Goal: Task Accomplishment & Management: Use online tool/utility

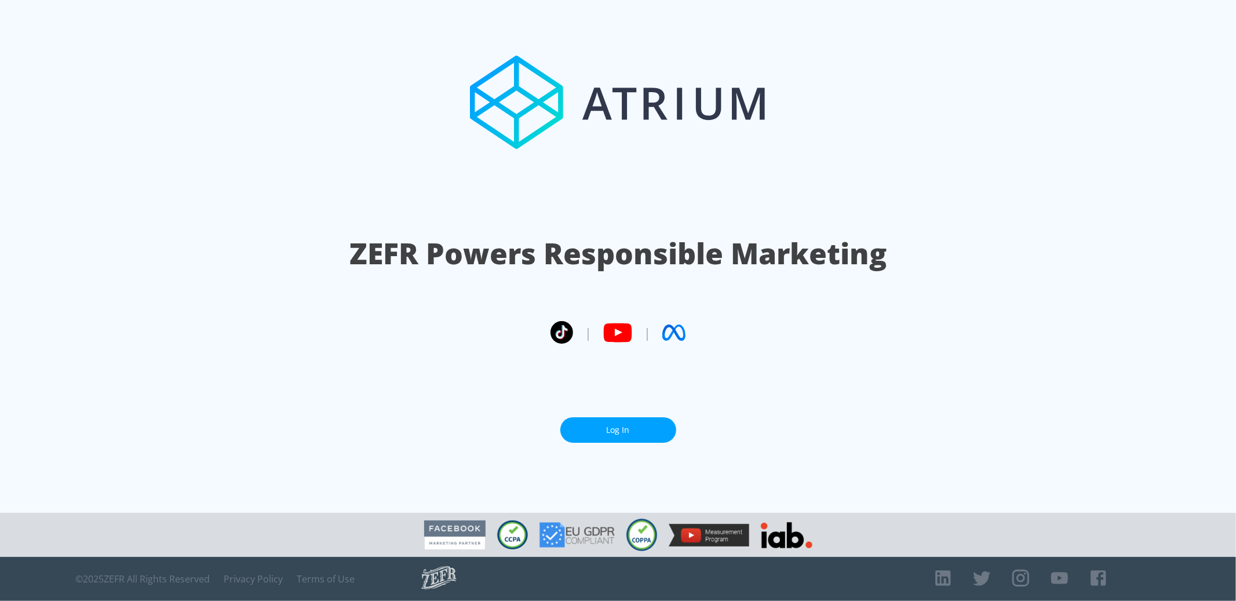
drag, startPoint x: 640, startPoint y: 435, endPoint x: 339, endPoint y: 35, distance: 500.5
click at [639, 435] on link "Log In" at bounding box center [618, 430] width 116 height 26
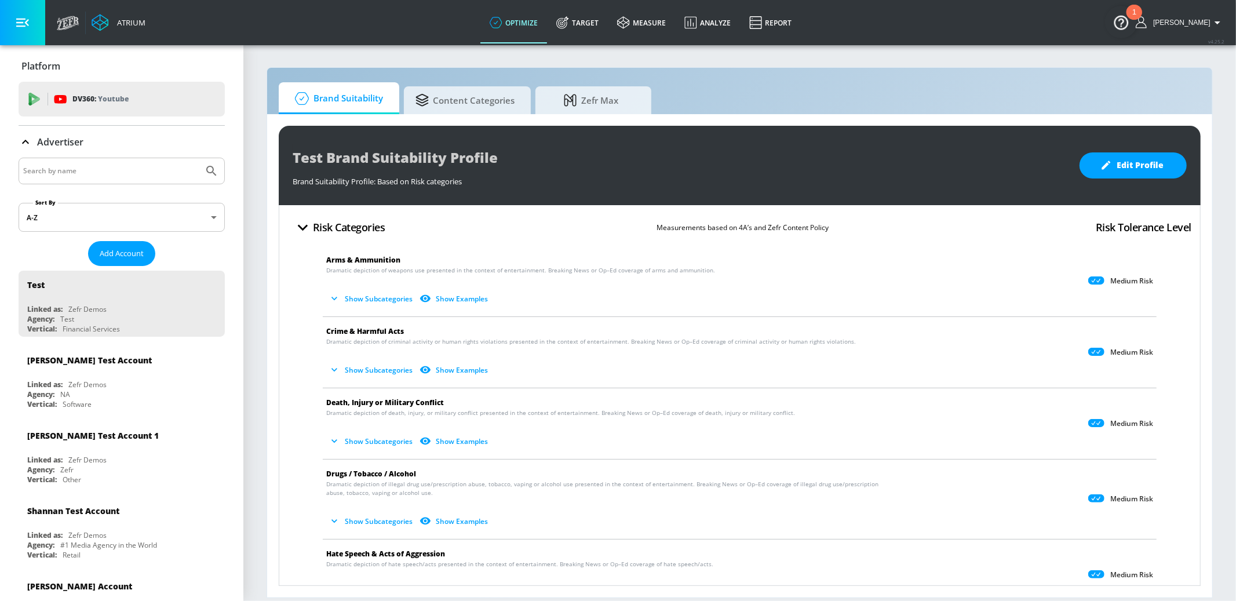
click at [160, 164] on input "Search by name" at bounding box center [111, 170] width 176 height 15
type input "mattel"
click at [199, 158] on button "Submit Search" at bounding box center [211, 170] width 25 height 25
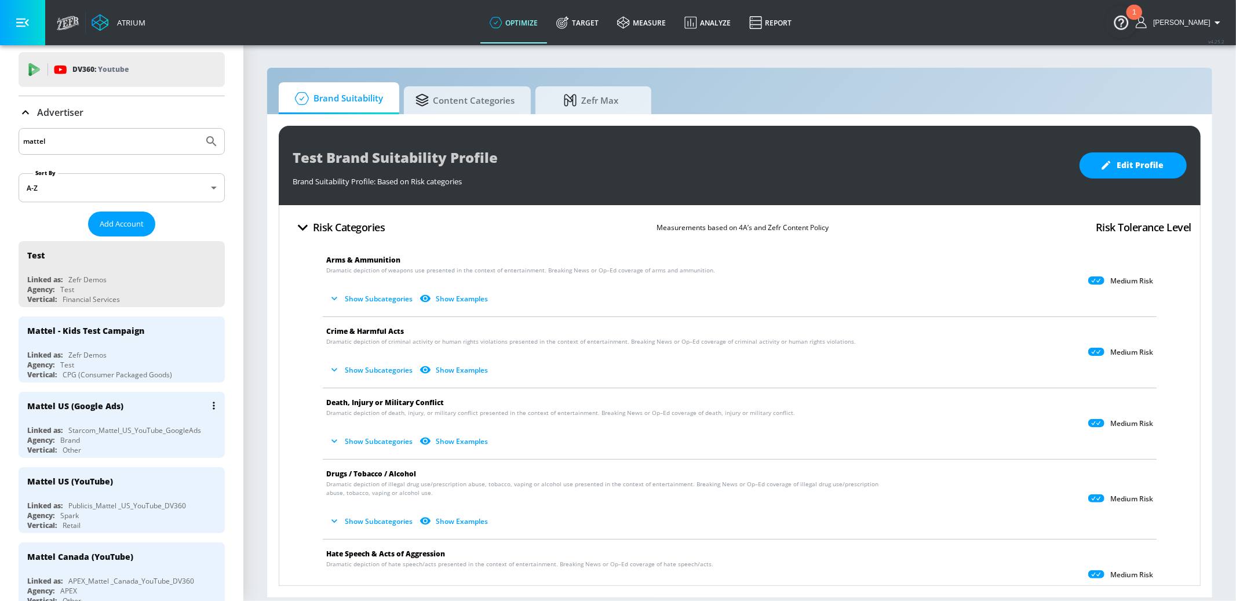
scroll to position [65, 0]
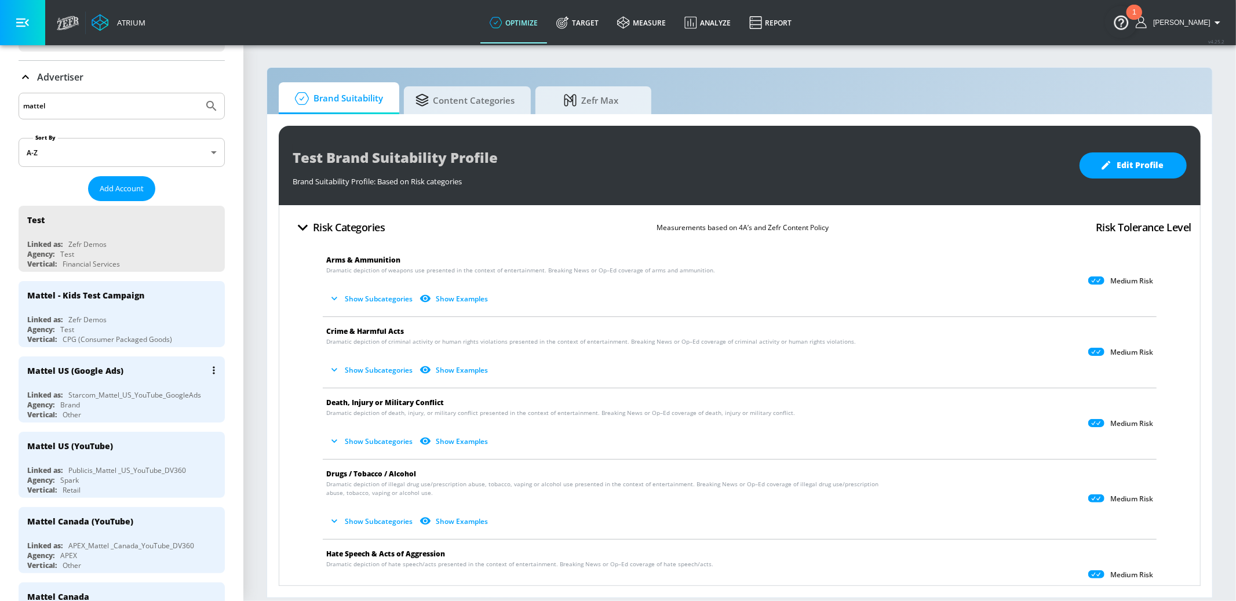
click at [142, 366] on div "Mattel US (Google Ads)" at bounding box center [124, 370] width 195 height 28
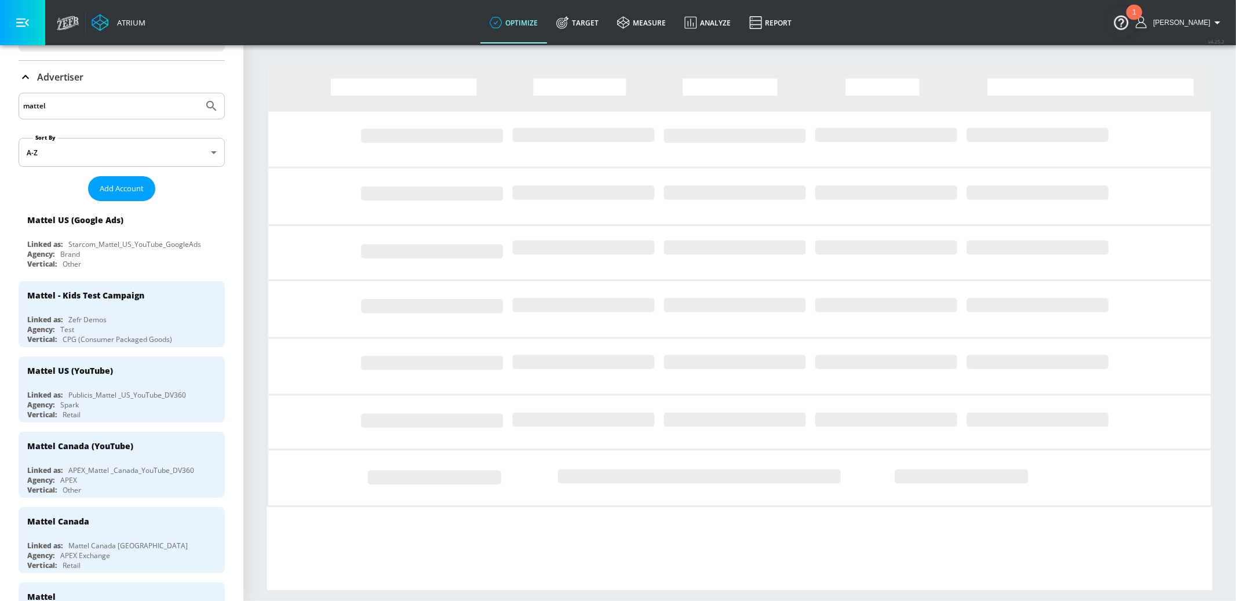
drag, startPoint x: 24, startPoint y: 27, endPoint x: 26, endPoint y: 32, distance: 6.0
click at [24, 27] on icon "button" at bounding box center [22, 22] width 13 height 13
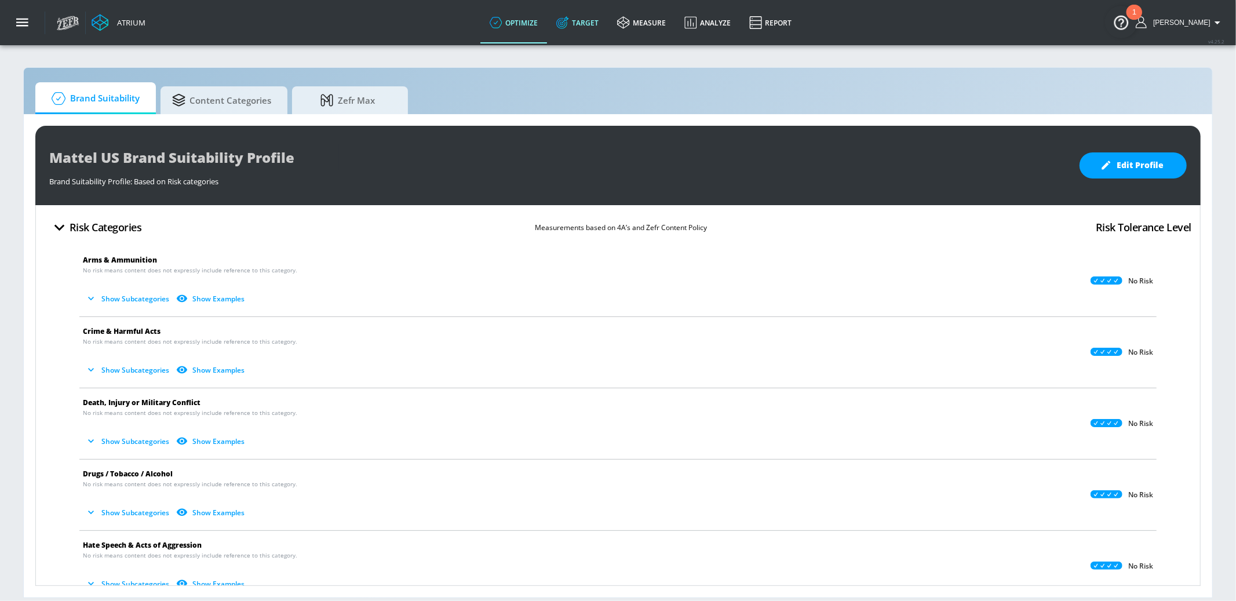
click at [587, 20] on link "Target" at bounding box center [577, 23] width 61 height 42
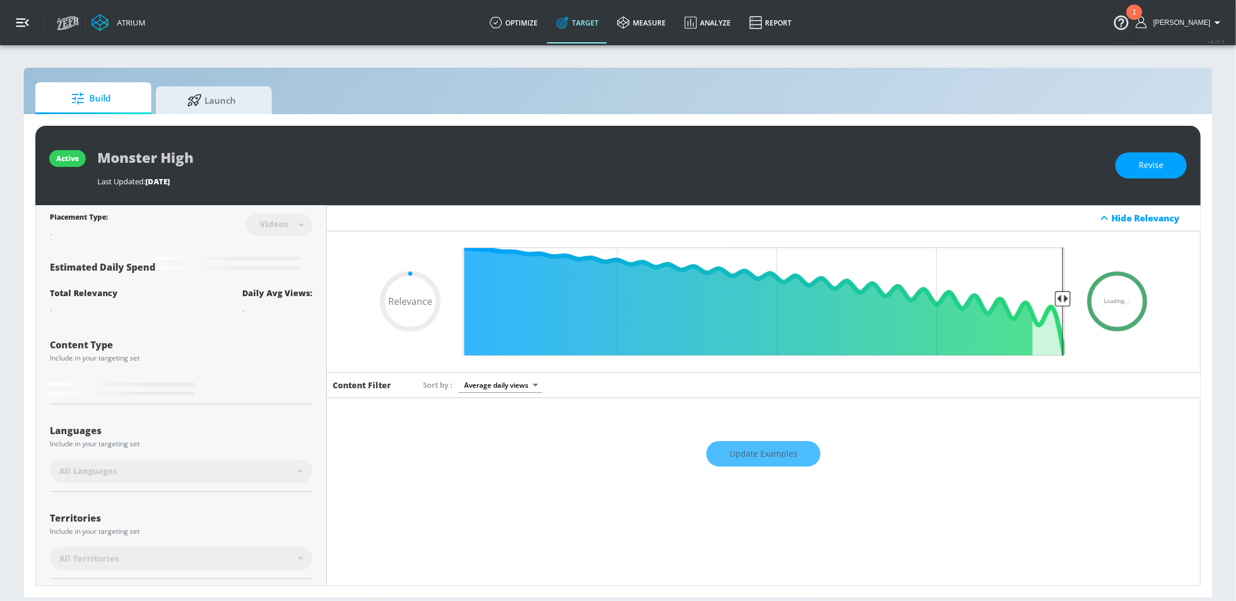
click at [25, 30] on button "button" at bounding box center [22, 22] width 45 height 45
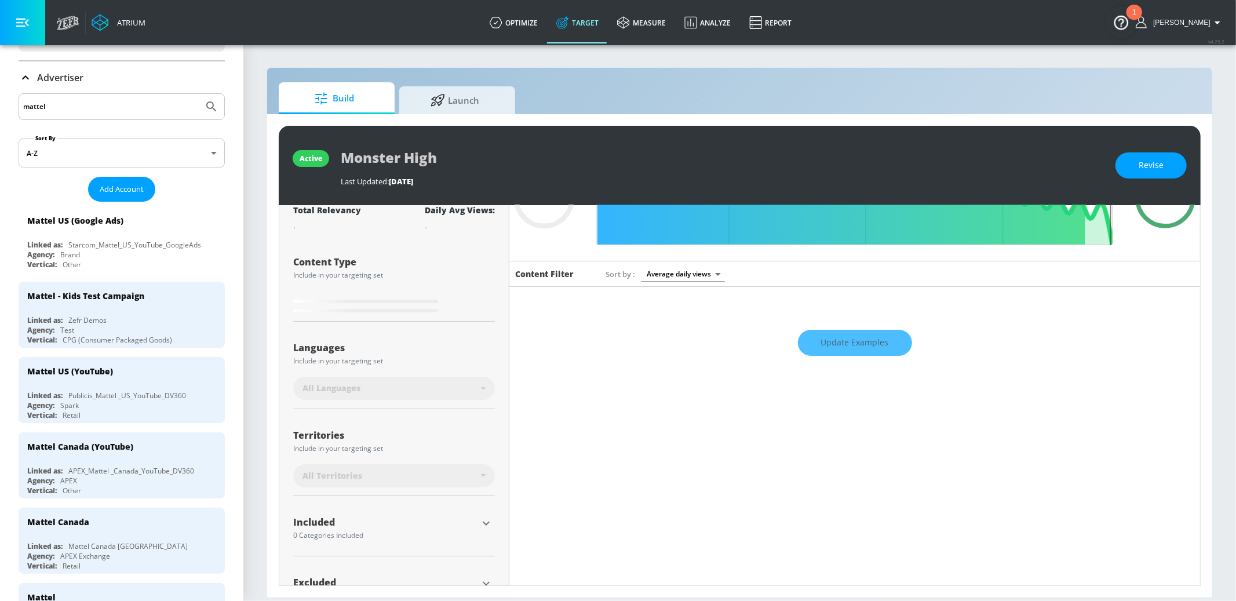
scroll to position [135, 0]
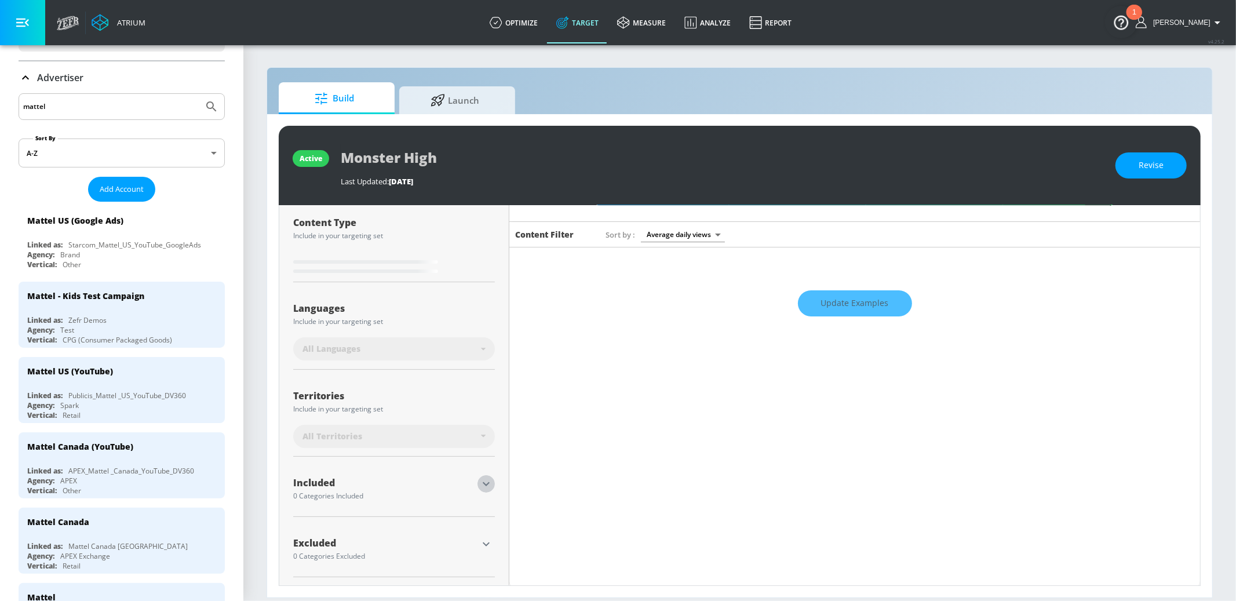
click at [484, 483] on icon "button" at bounding box center [486, 484] width 14 height 14
type input "0.58"
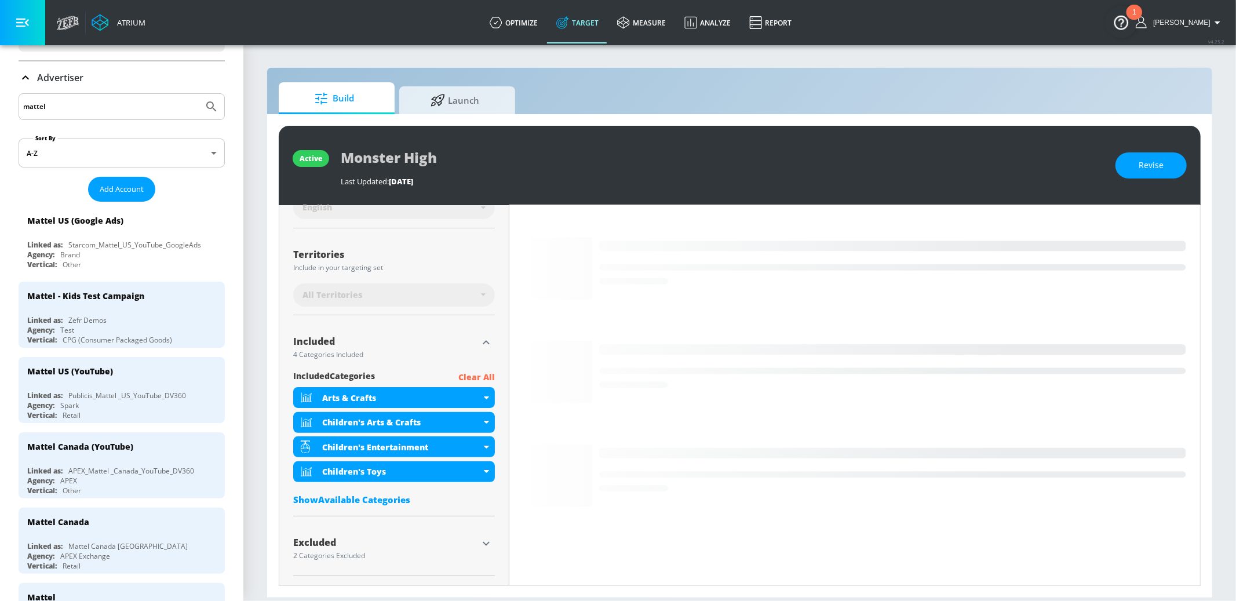
scroll to position [251, 0]
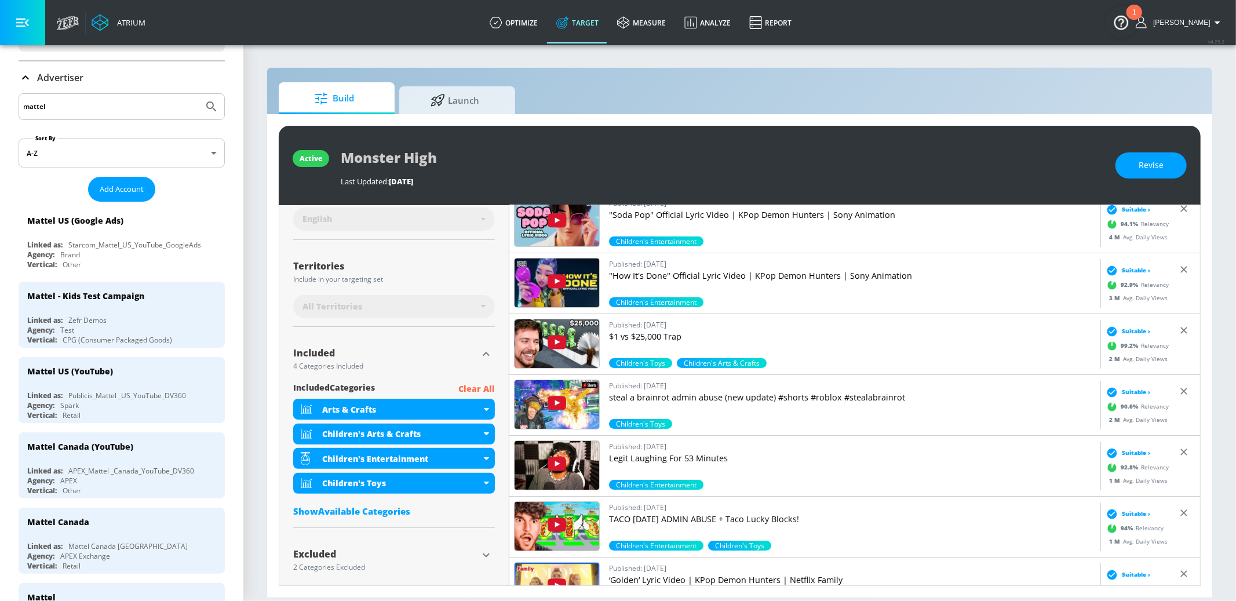
click at [26, 79] on icon at bounding box center [26, 78] width 14 height 14
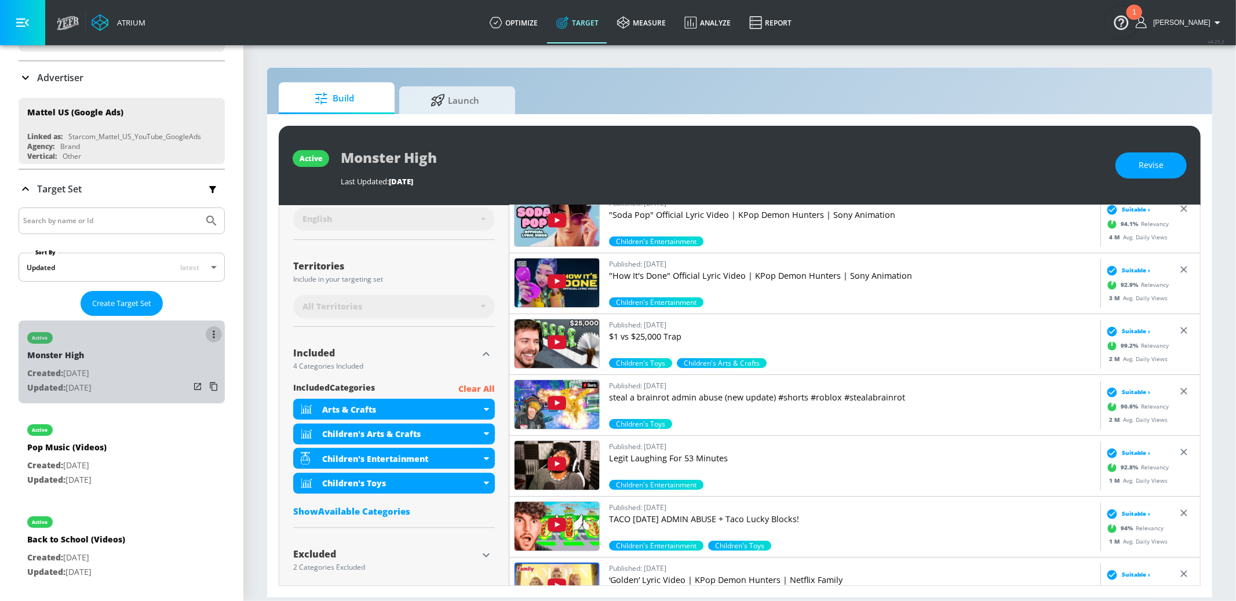
click at [213, 336] on icon "list of Target Set" at bounding box center [214, 334] width 2 height 8
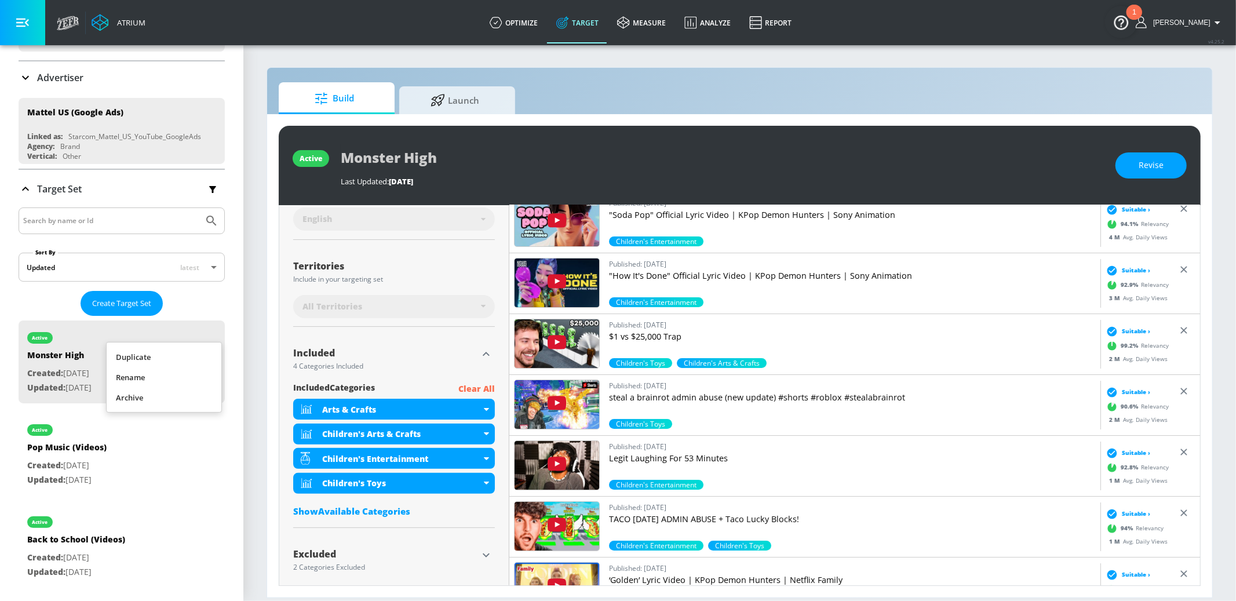
click at [182, 357] on li "Duplicate" at bounding box center [164, 357] width 115 height 20
click at [110, 468] on p "Created: Sep. 10, 2025" at bounding box center [77, 465] width 100 height 14
type input "Monster High Duplicate"
type input "0.05"
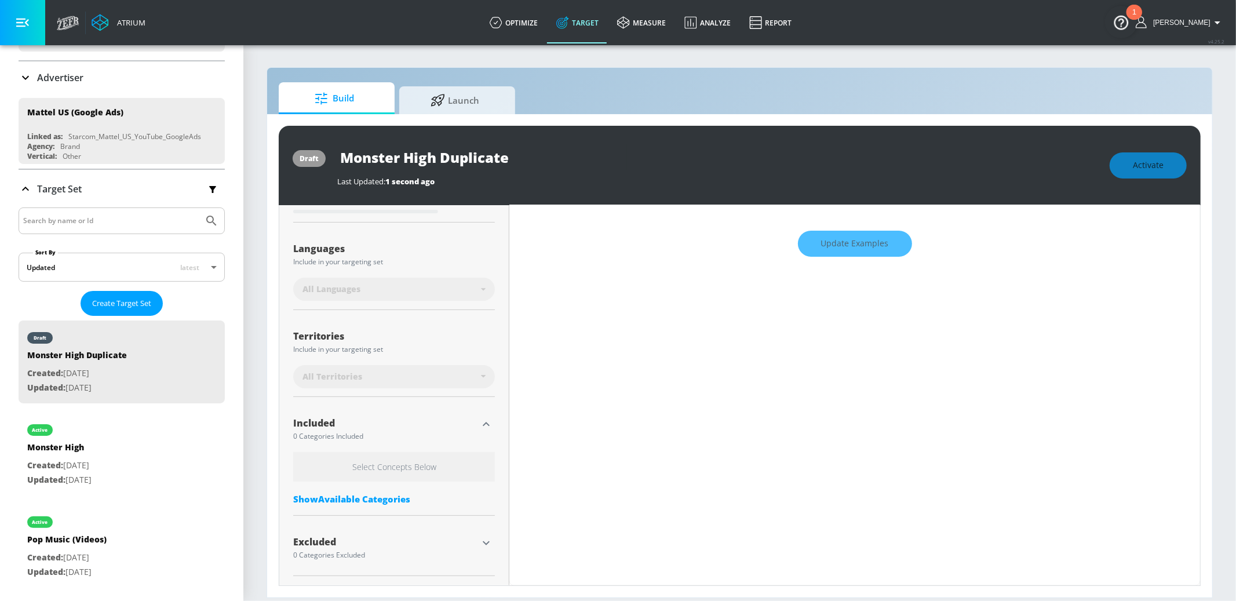
scroll to position [193, 0]
drag, startPoint x: 500, startPoint y: 152, endPoint x: 328, endPoint y: 138, distance: 173.2
click at [328, 138] on div "draft Monster High Duplicate Last Updated: 1 second ago Activate" at bounding box center [740, 165] width 922 height 79
type input "D"
type input "0.05"
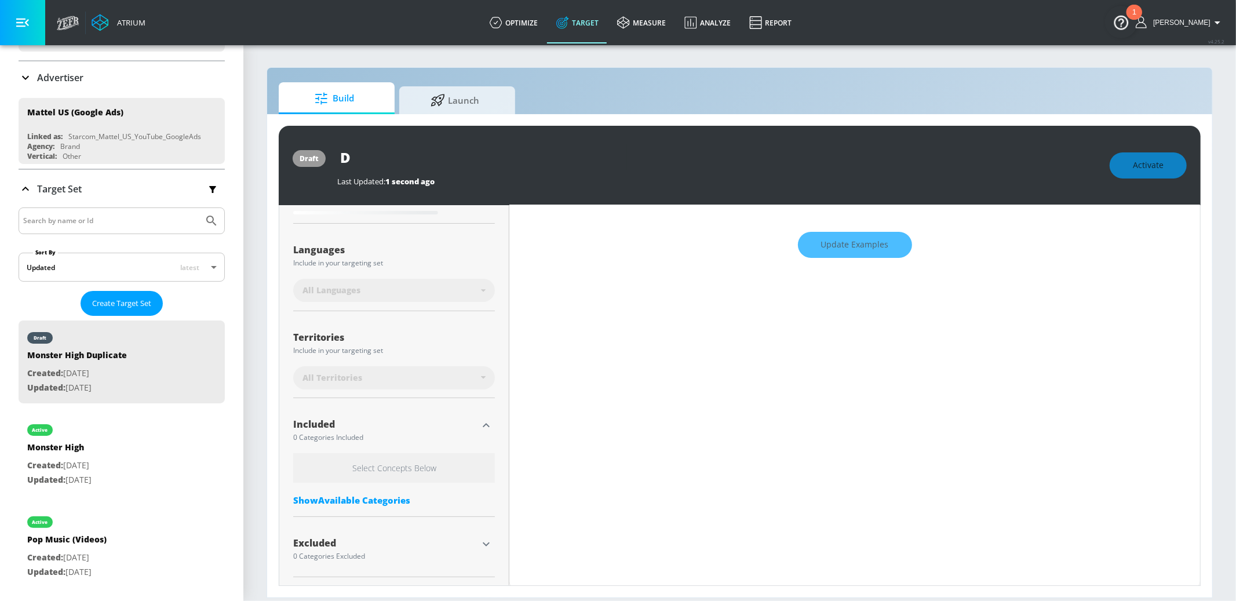
type input "Do"
type input "0.05"
type input "Dol"
type input "0.05"
type input "Doll"
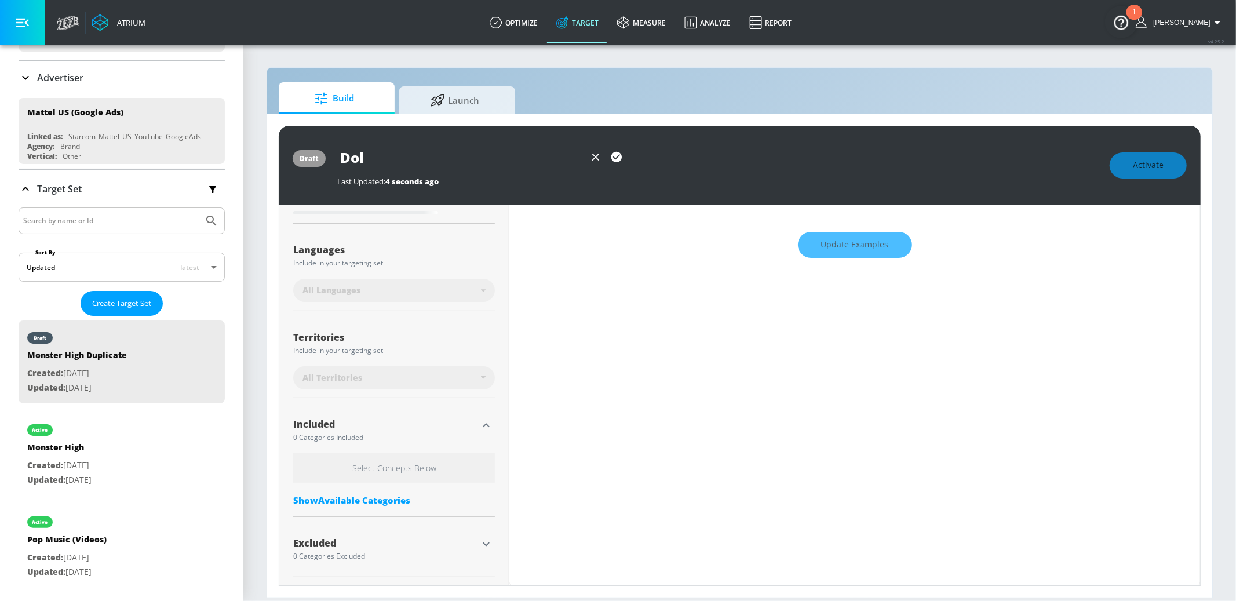
type input "0.05"
type input "Dolls"
type input "0.05"
type input "Dolls"
click at [615, 154] on icon "button" at bounding box center [616, 157] width 10 height 10
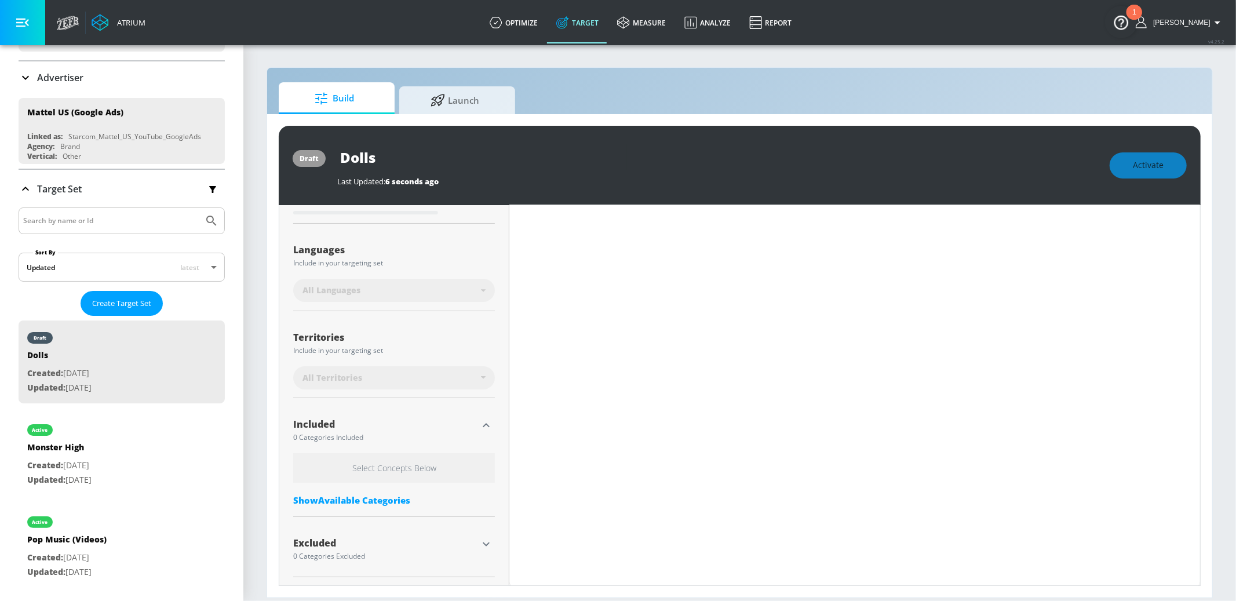
type input "0.05"
type input "Monster High Duplicate"
type input "0.58"
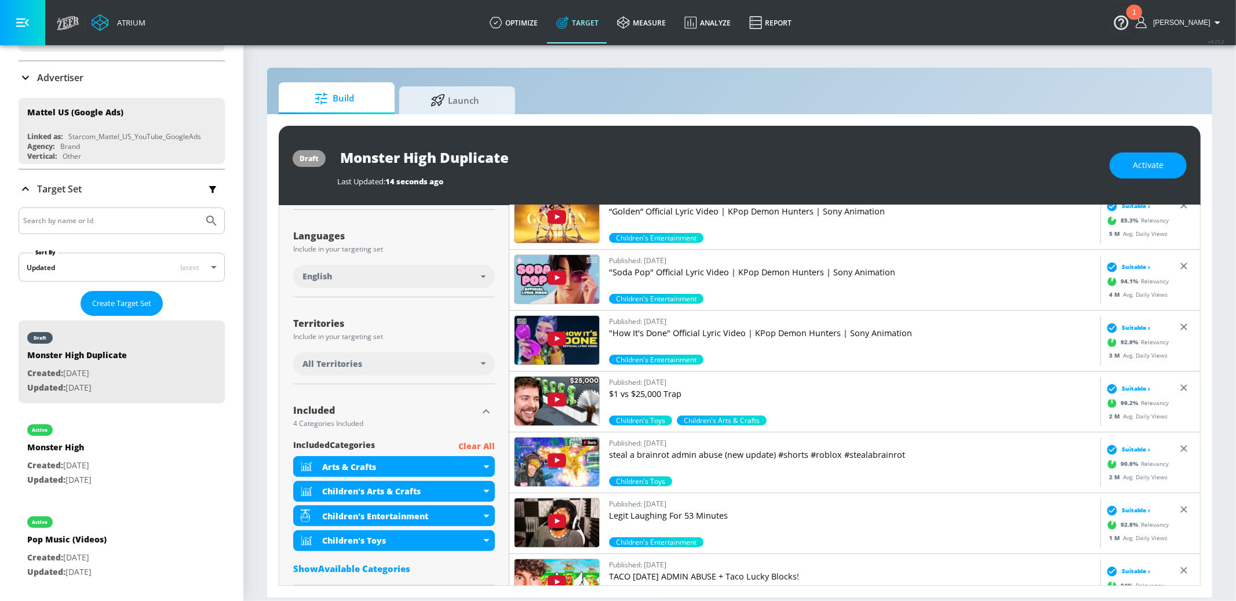
scroll to position [251, 0]
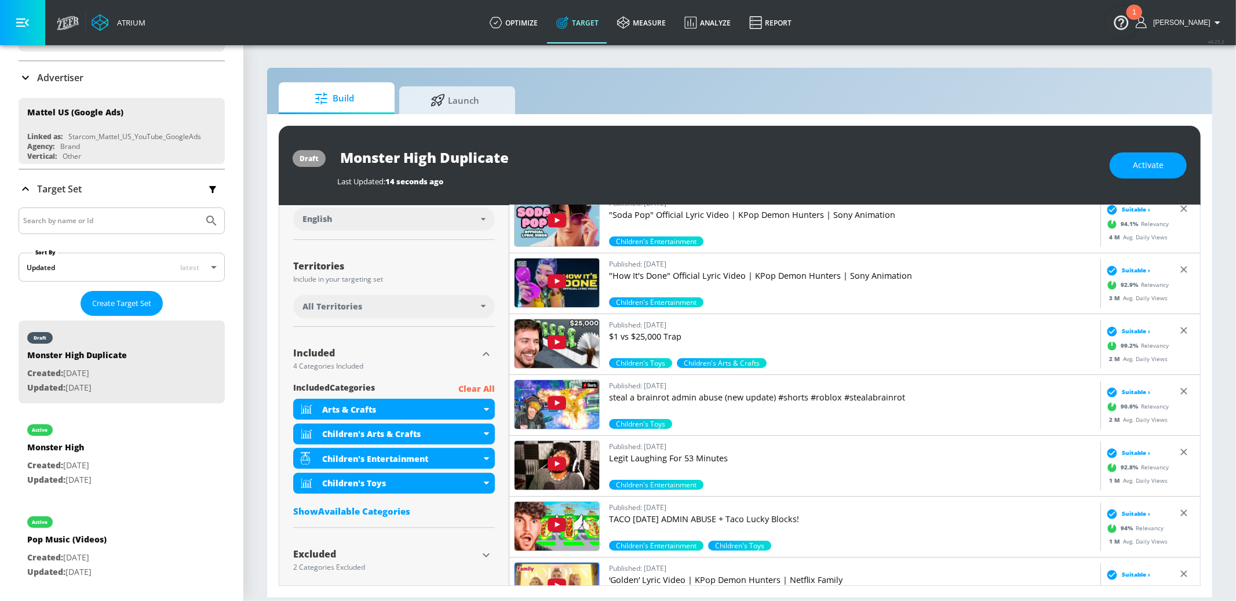
click at [442, 159] on input "Monster High Duplicate" at bounding box center [482, 157] width 290 height 26
click at [442, 160] on input "Monster High Duplicate" at bounding box center [482, 157] width 290 height 26
type input "Dolls"
click at [616, 161] on icon "button" at bounding box center [616, 157] width 10 height 10
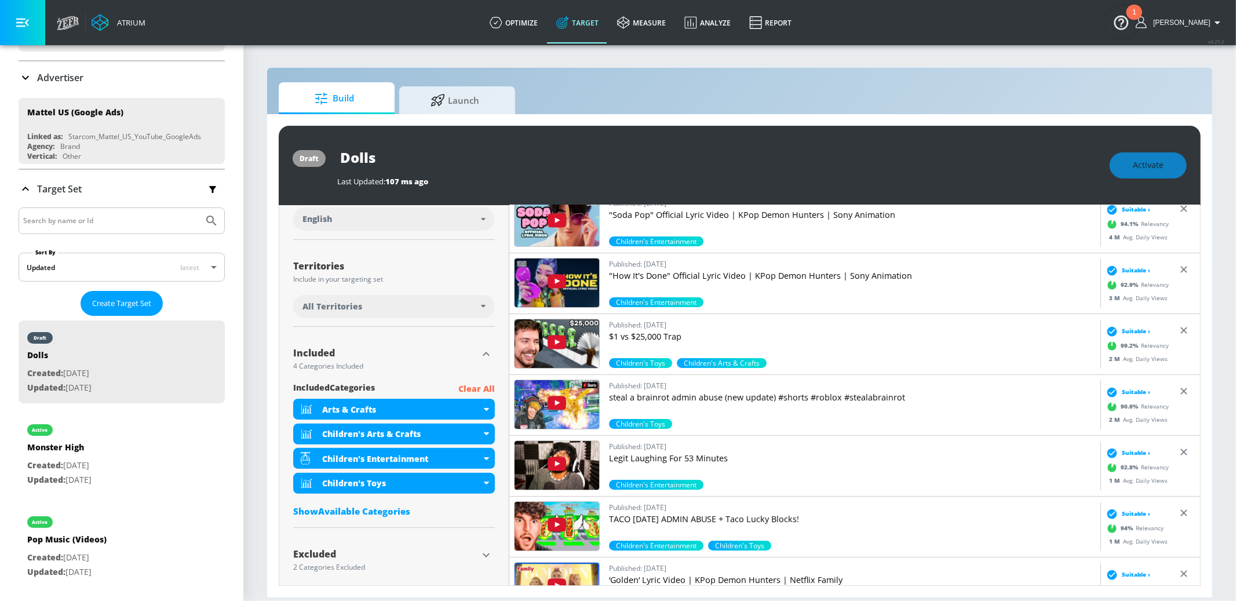
scroll to position [262, 0]
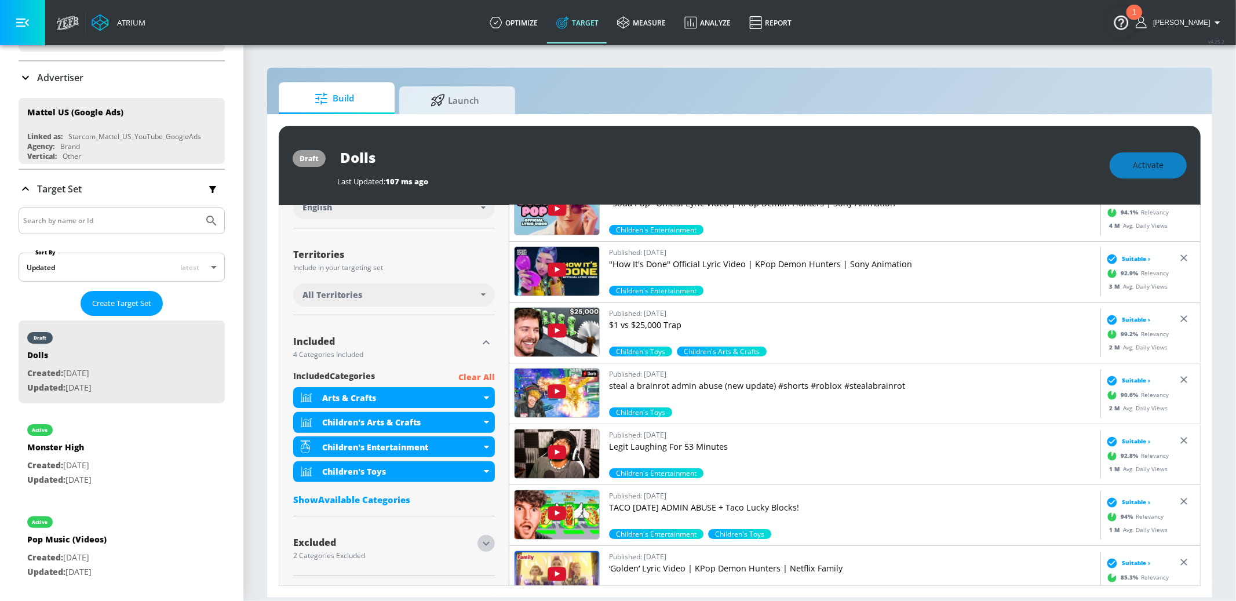
click at [485, 545] on icon "button" at bounding box center [486, 543] width 14 height 14
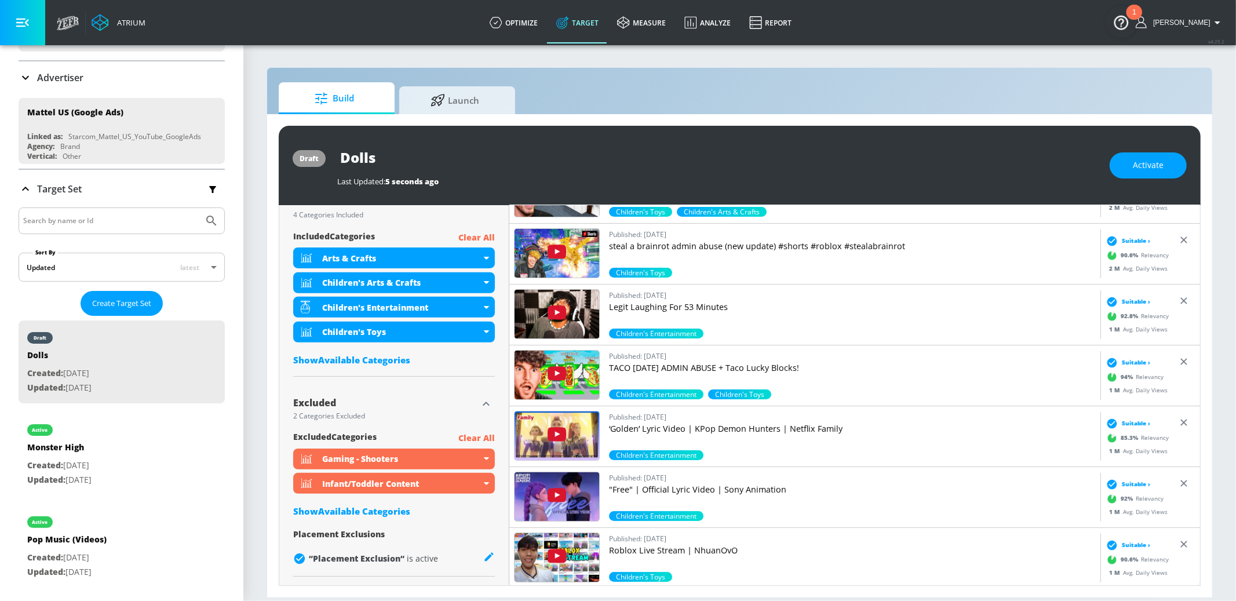
scroll to position [401, 0]
click at [385, 515] on div "Show Available Categories" at bounding box center [394, 512] width 202 height 12
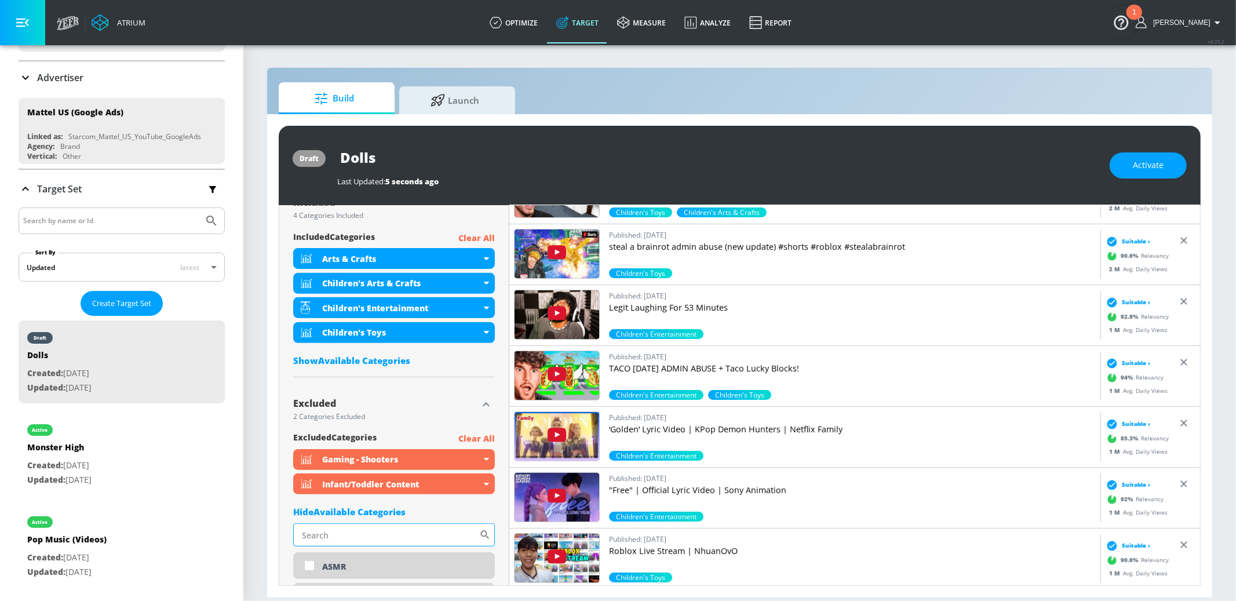
click at [397, 530] on input "Sort By" at bounding box center [386, 534] width 186 height 23
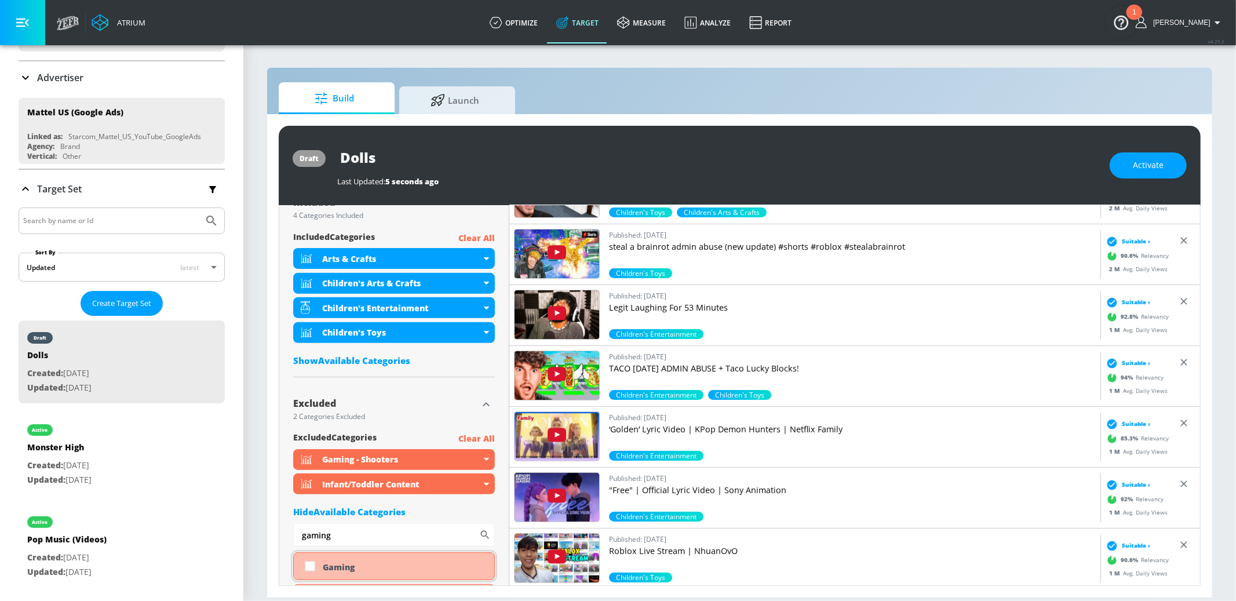
type input "gaming"
click at [356, 558] on div "Gaming" at bounding box center [394, 566] width 202 height 28
checkbox input "true"
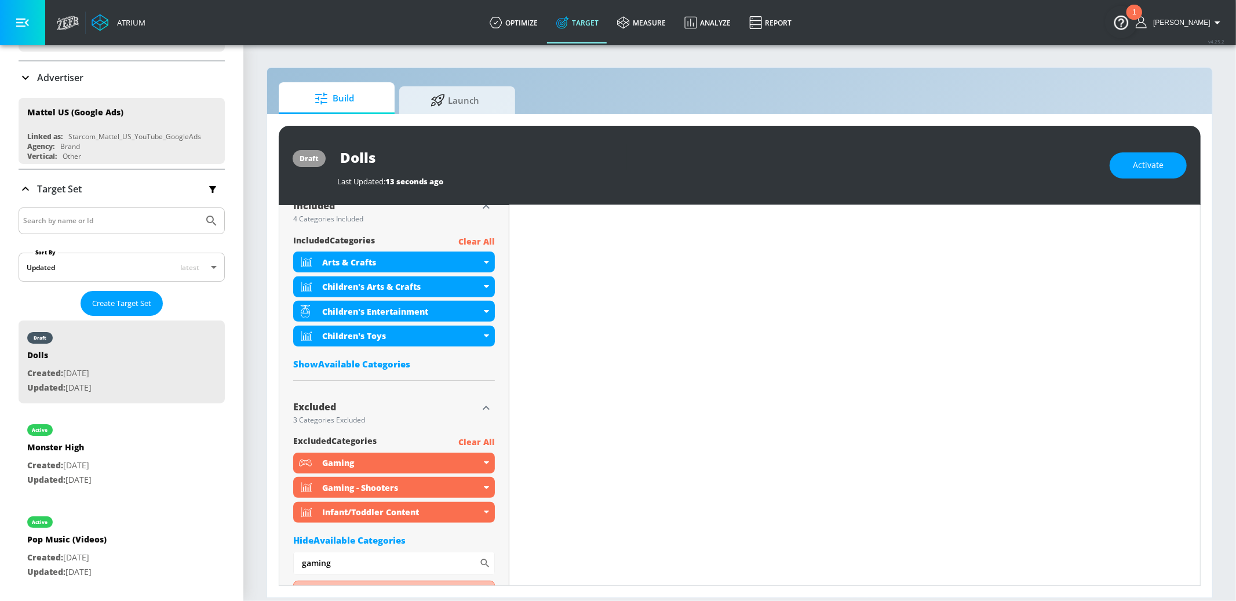
scroll to position [0, 0]
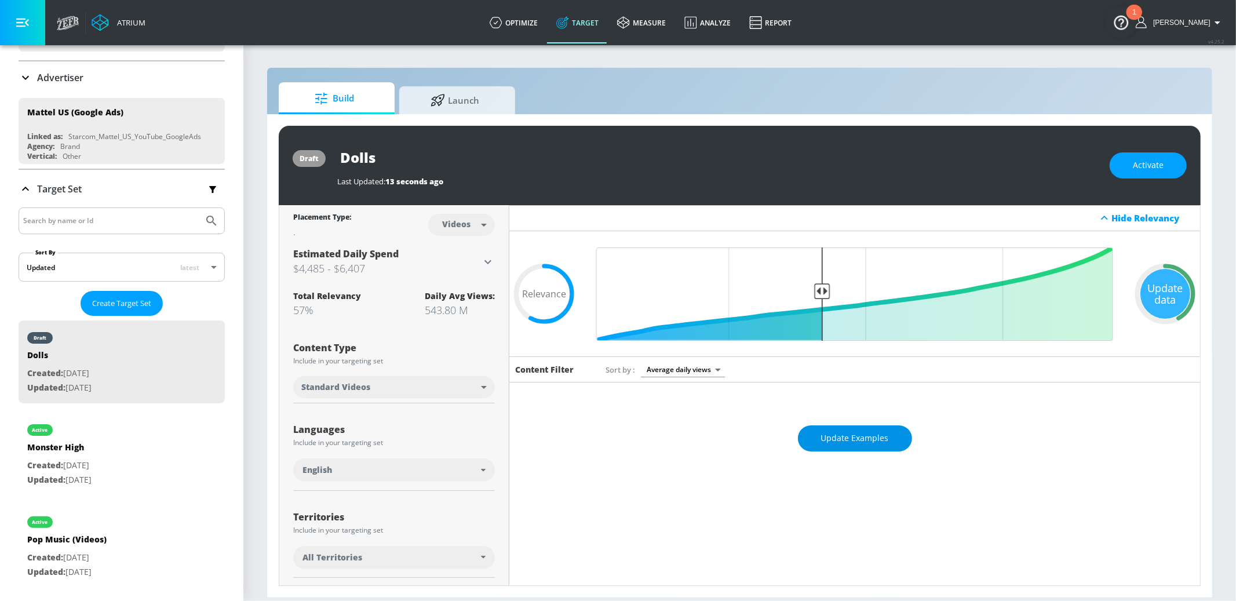
click at [832, 429] on button "Update Examples" at bounding box center [855, 438] width 114 height 26
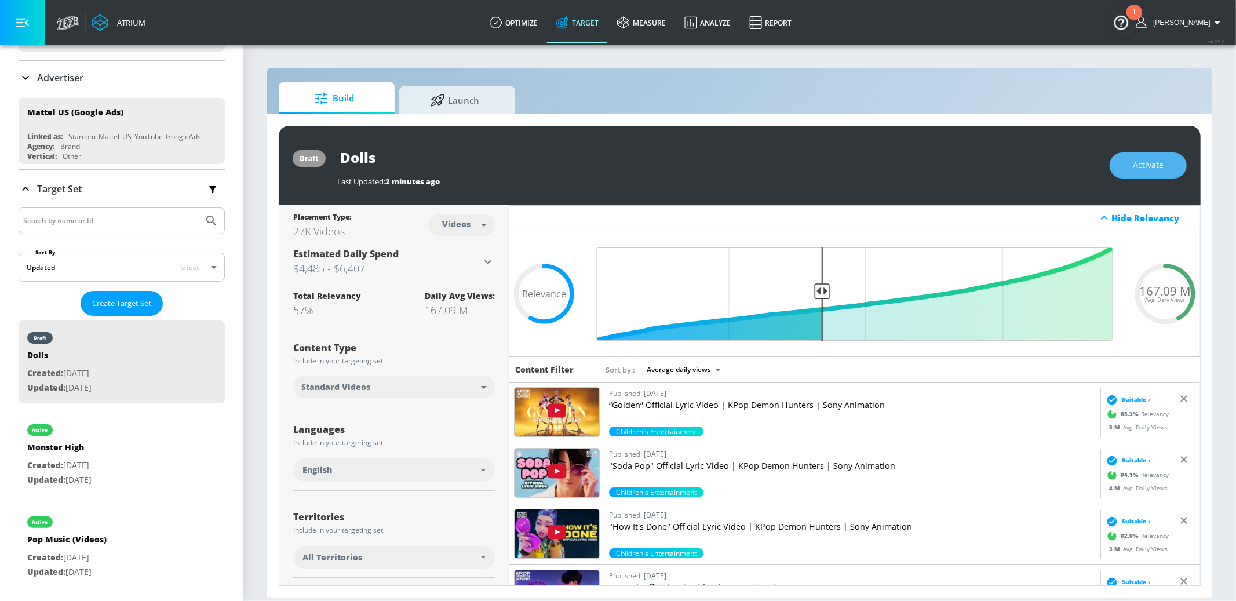
click at [1134, 160] on span "Activate" at bounding box center [1147, 165] width 31 height 14
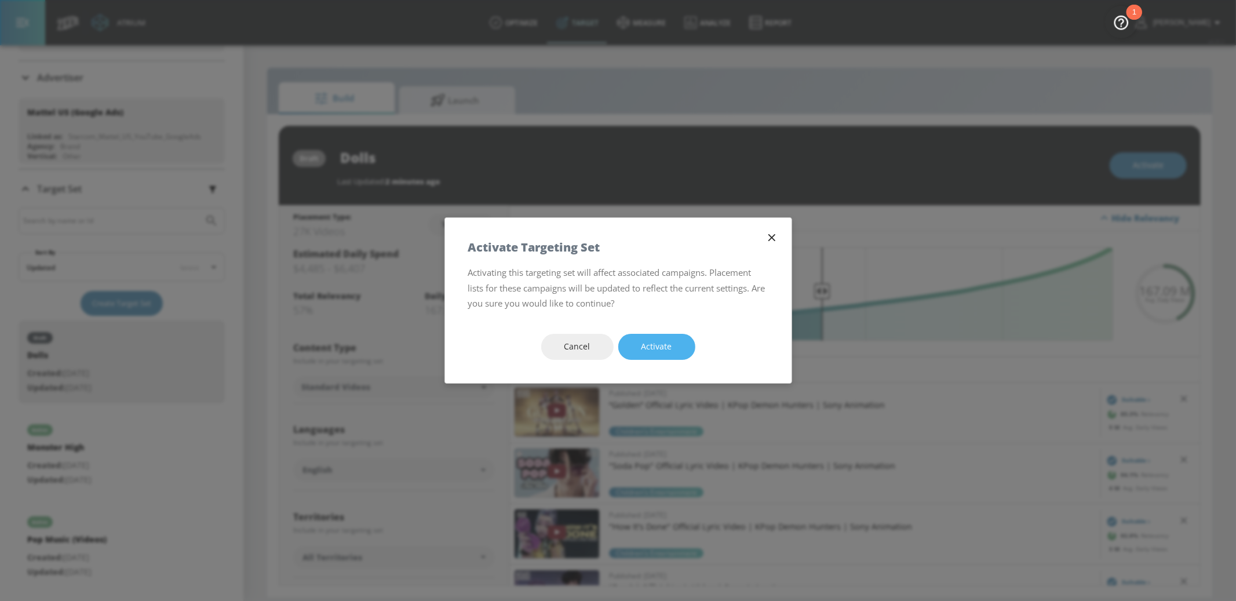
click at [668, 341] on span "Activate" at bounding box center [656, 346] width 31 height 14
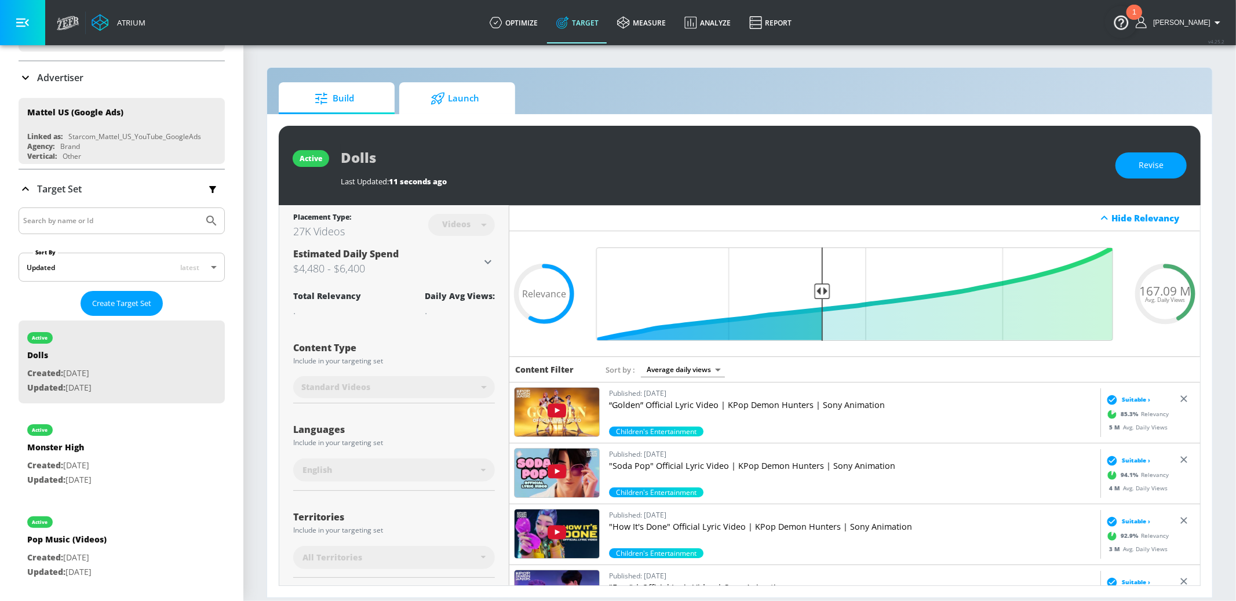
click at [477, 97] on span "Launch" at bounding box center [455, 99] width 88 height 28
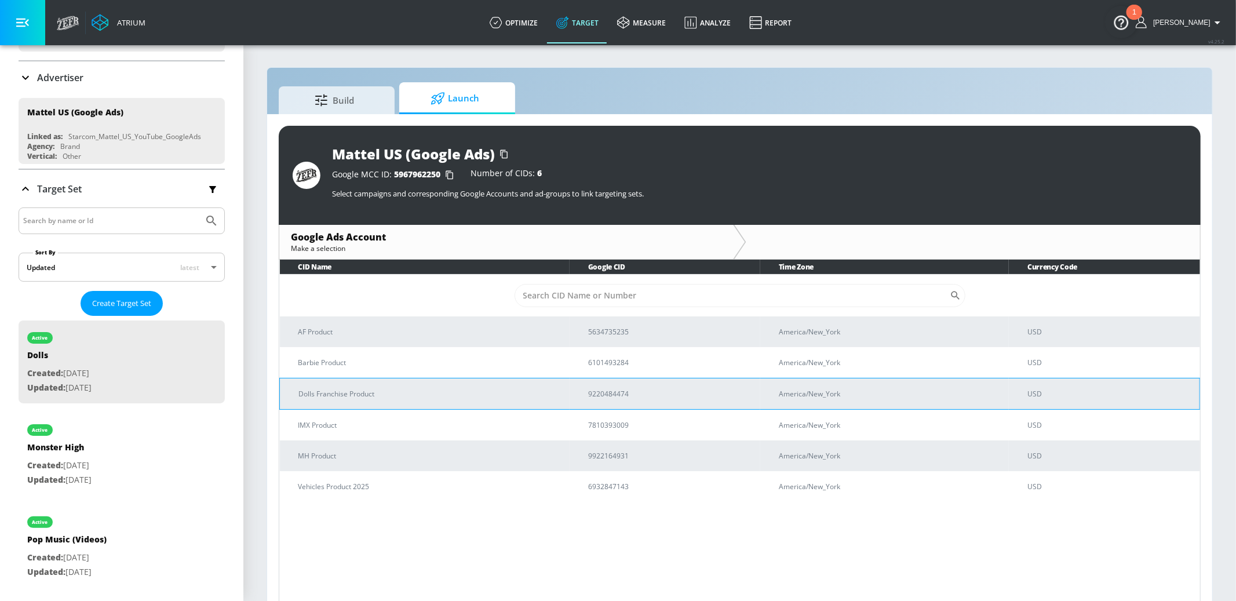
click at [397, 386] on td "Dolls Franchise Product" at bounding box center [425, 393] width 290 height 31
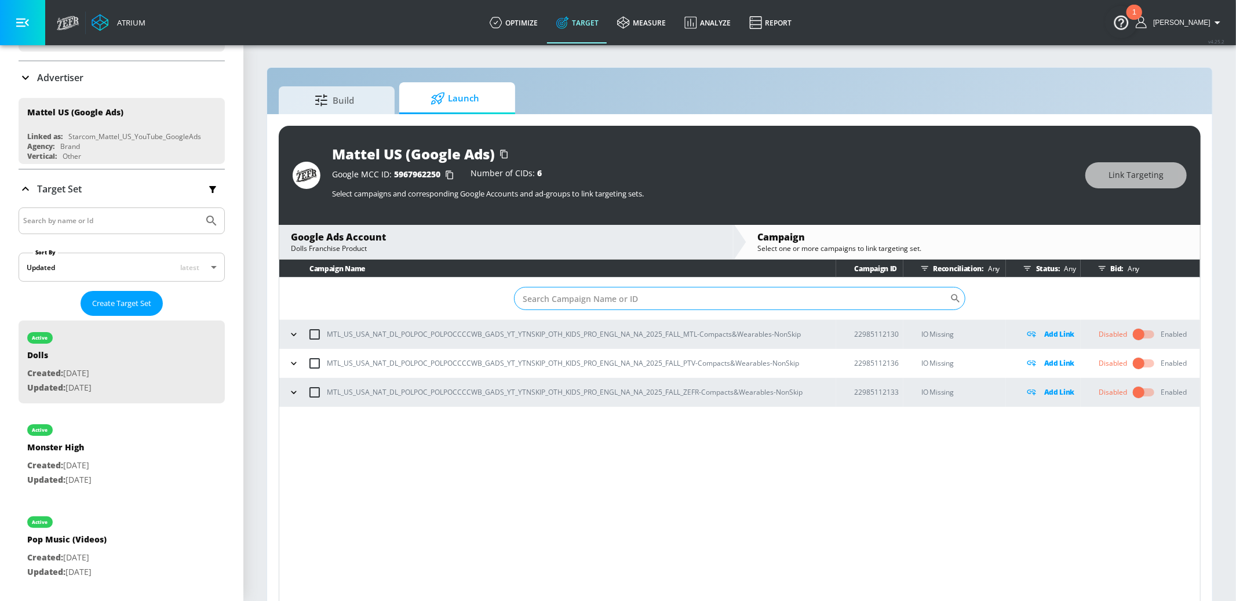
click at [850, 298] on input "Sort By" at bounding box center [732, 298] width 436 height 23
paste input "https://youtube.com/channel/UCKUyqTCe-s0SVeLQbayv3hA https://youtube.com/channe…"
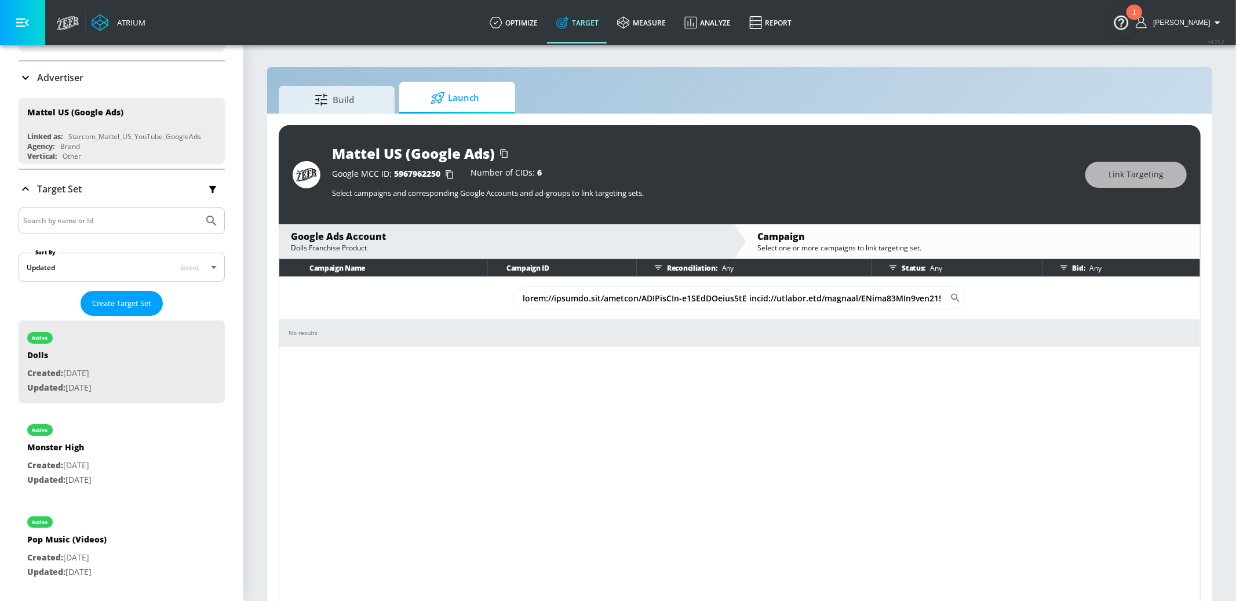
paste input "22985112133"
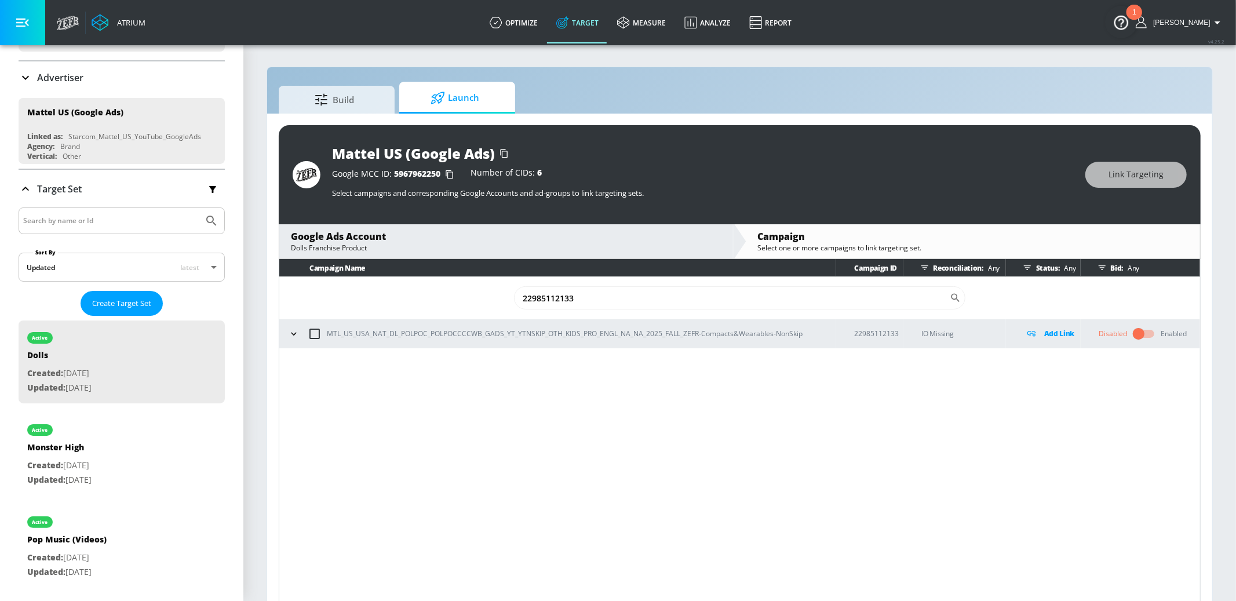
type input "22985112133"
click at [293, 337] on icon "button" at bounding box center [294, 334] width 12 height 12
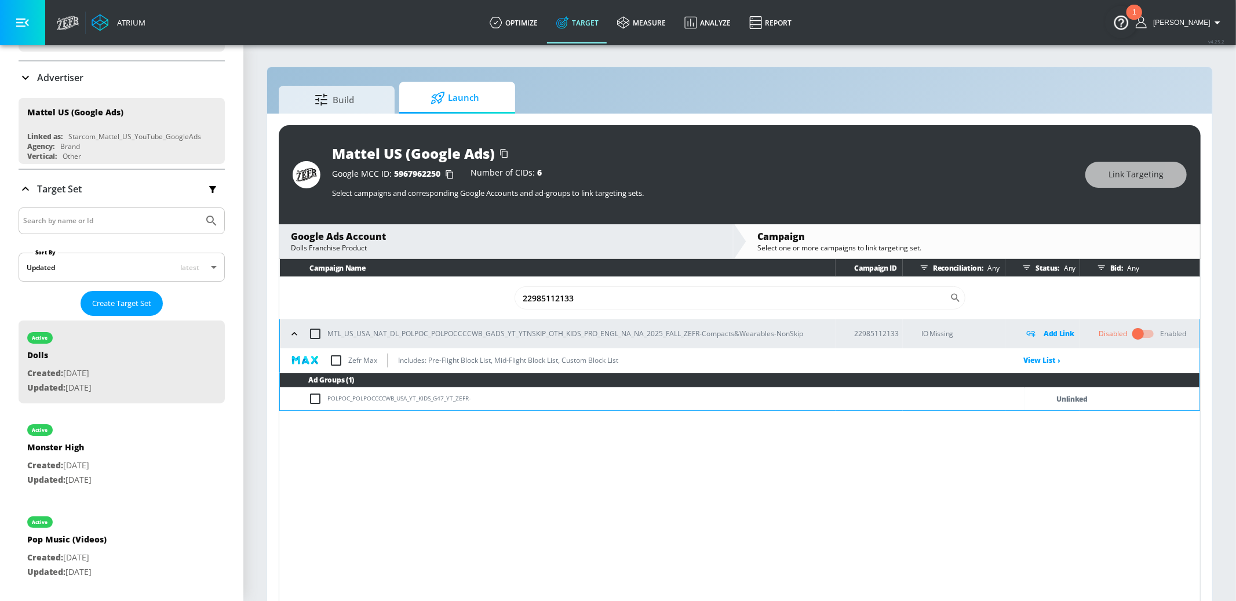
click at [315, 394] on input "checkbox" at bounding box center [317, 399] width 19 height 14
checkbox input "true"
click at [1113, 181] on span "Link Targeting" at bounding box center [1135, 174] width 55 height 14
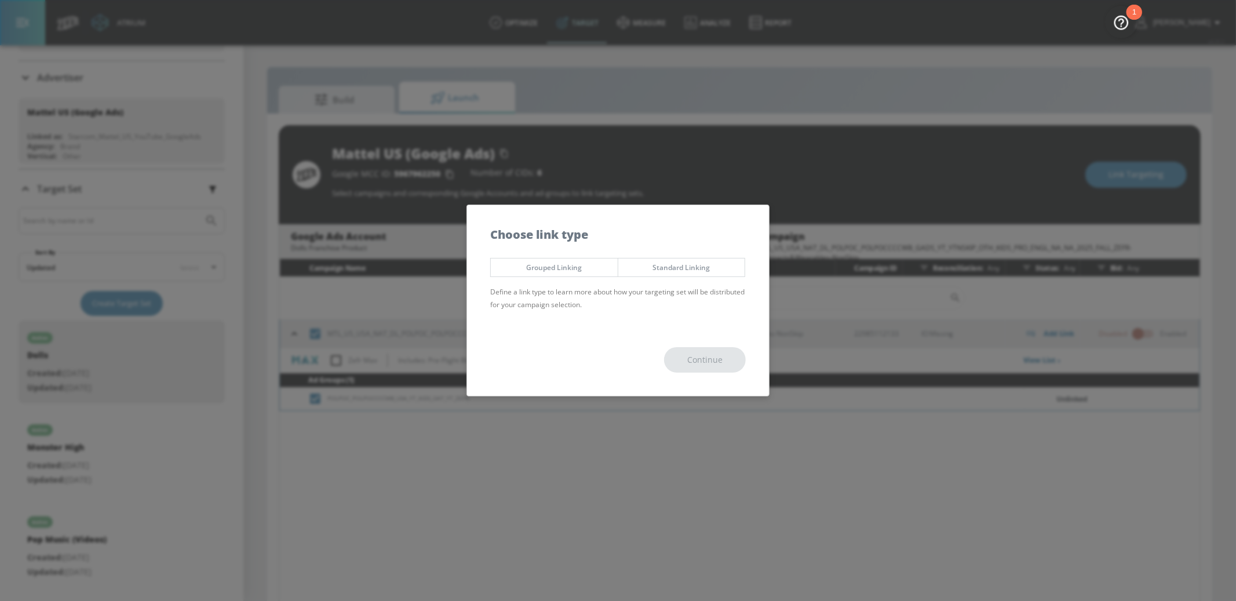
drag, startPoint x: 689, startPoint y: 271, endPoint x: 694, endPoint y: 279, distance: 8.8
click at [689, 272] on span "Standard Linking" at bounding box center [681, 267] width 109 height 12
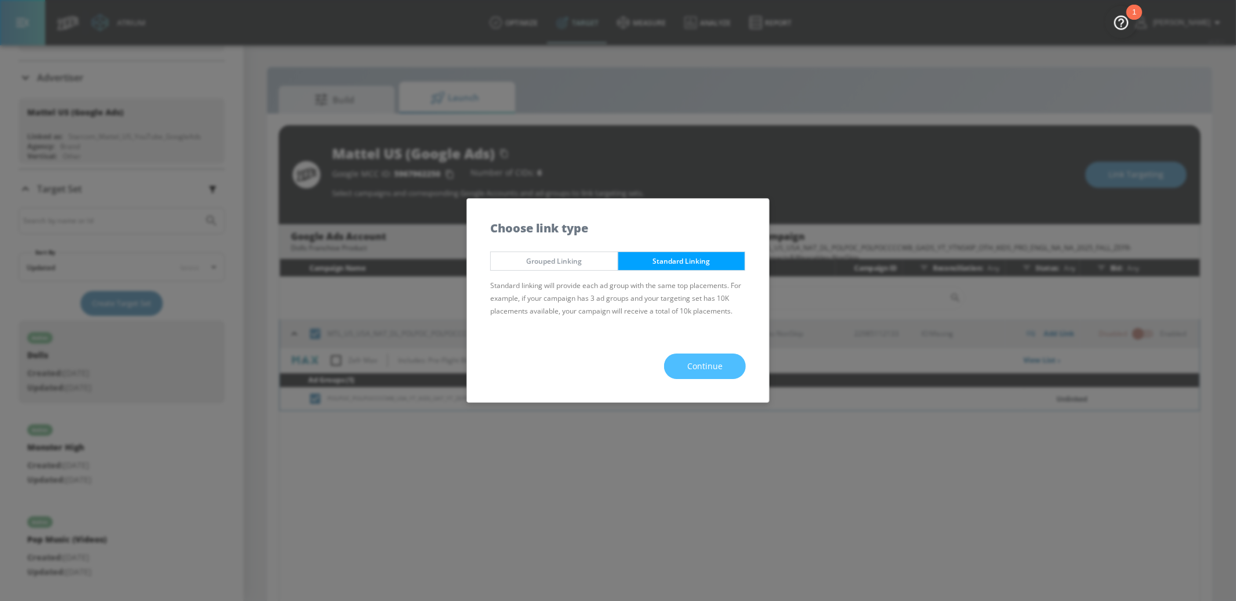
click at [697, 378] on button "Continue" at bounding box center [705, 366] width 82 height 26
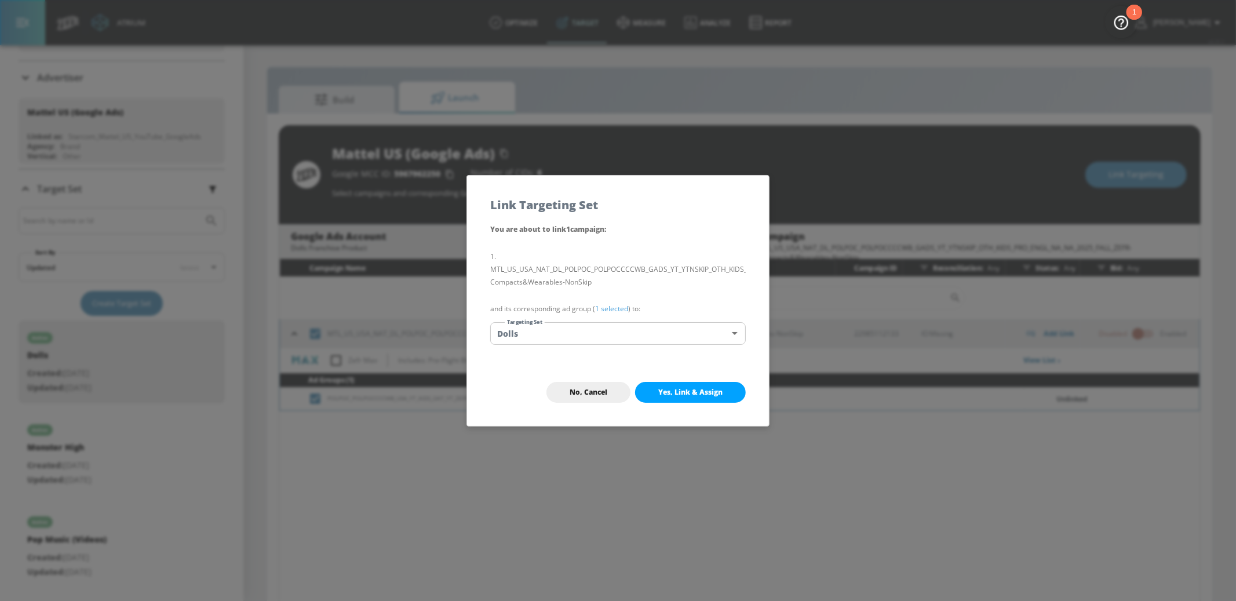
click at [679, 403] on div "No, Cancel Yes, Link & Assign" at bounding box center [618, 392] width 302 height 67
click at [679, 393] on span "Yes, Link & Assign" at bounding box center [690, 392] width 64 height 9
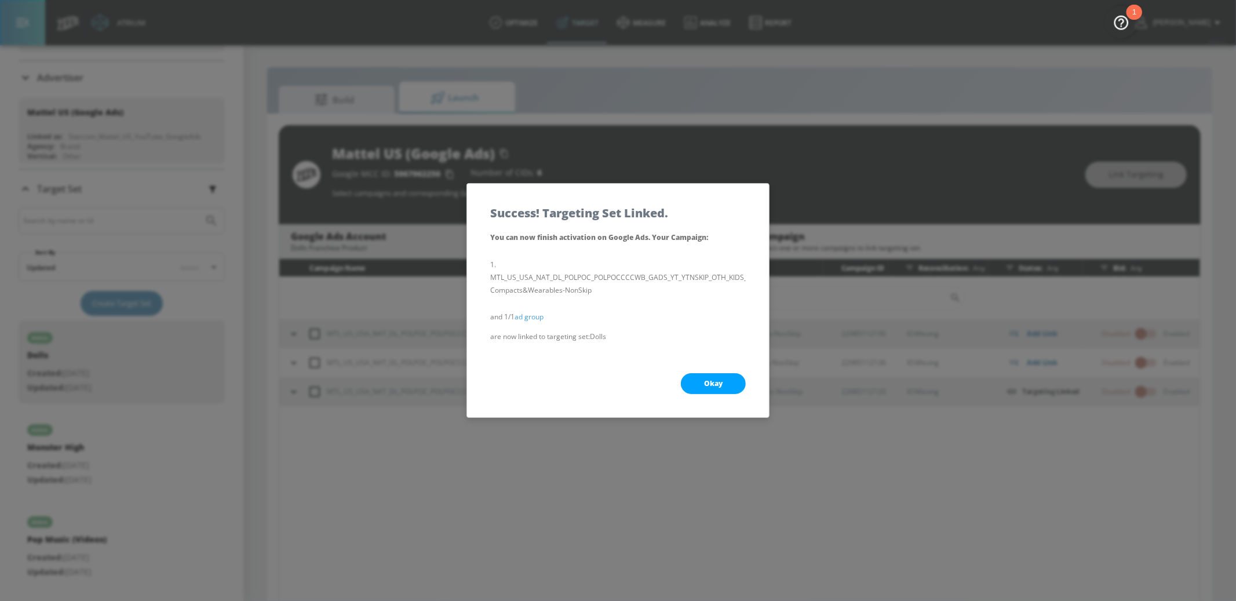
click at [710, 381] on span "Okay" at bounding box center [713, 383] width 19 height 9
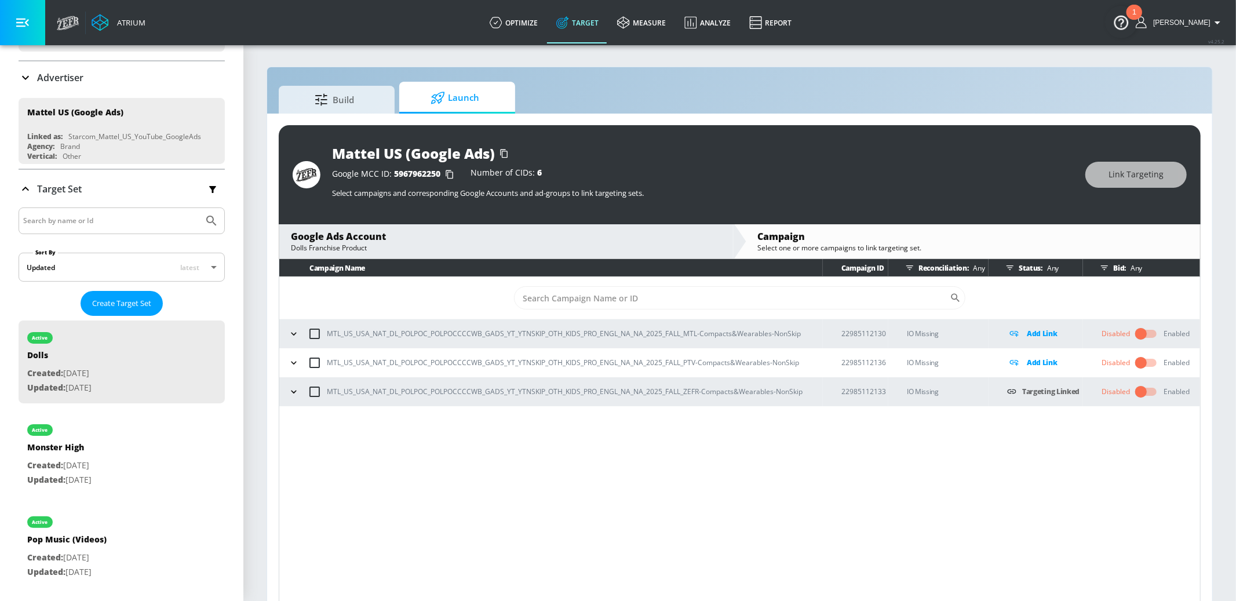
click at [290, 390] on icon "button" at bounding box center [294, 392] width 12 height 12
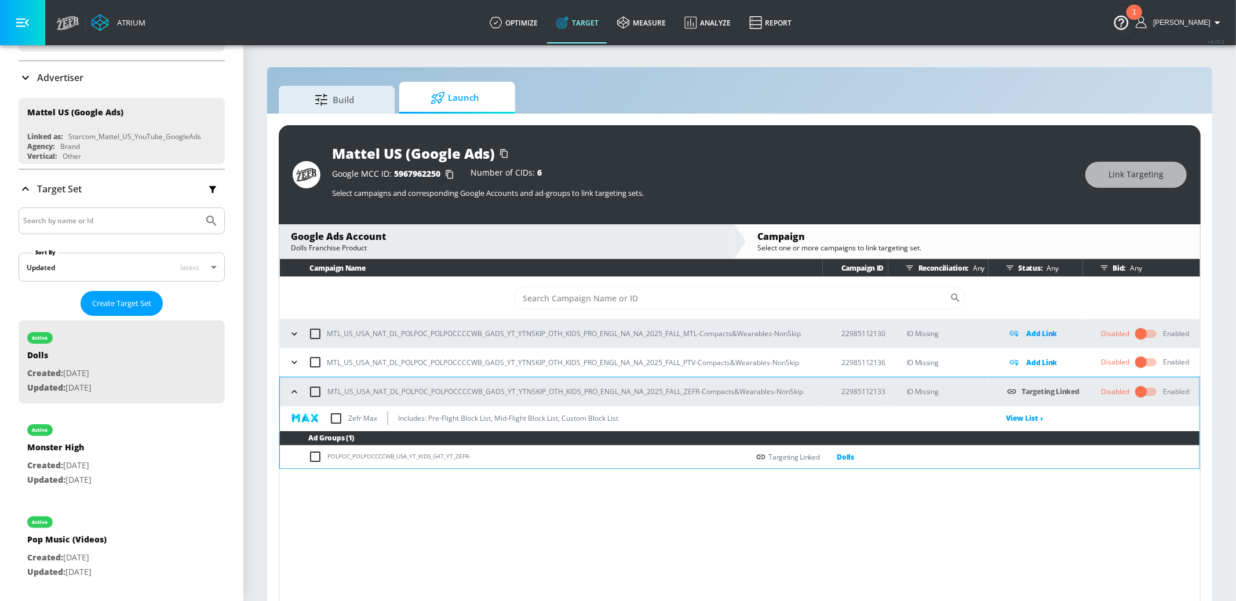
click at [339, 419] on input "checkbox" at bounding box center [336, 418] width 24 height 24
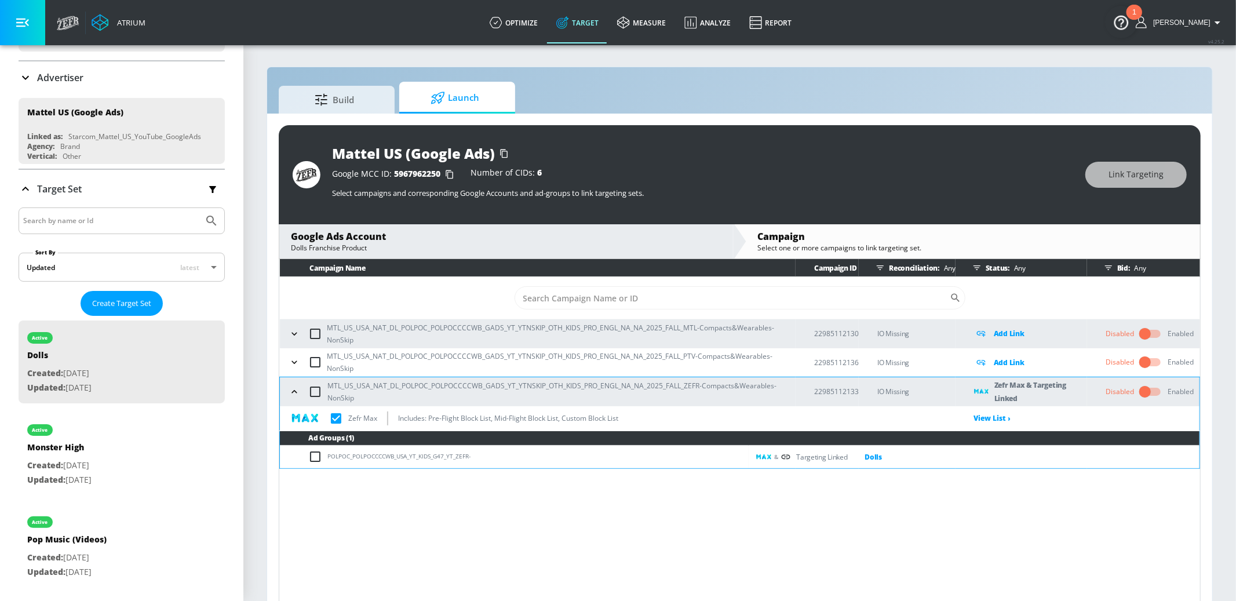
checkbox input "true"
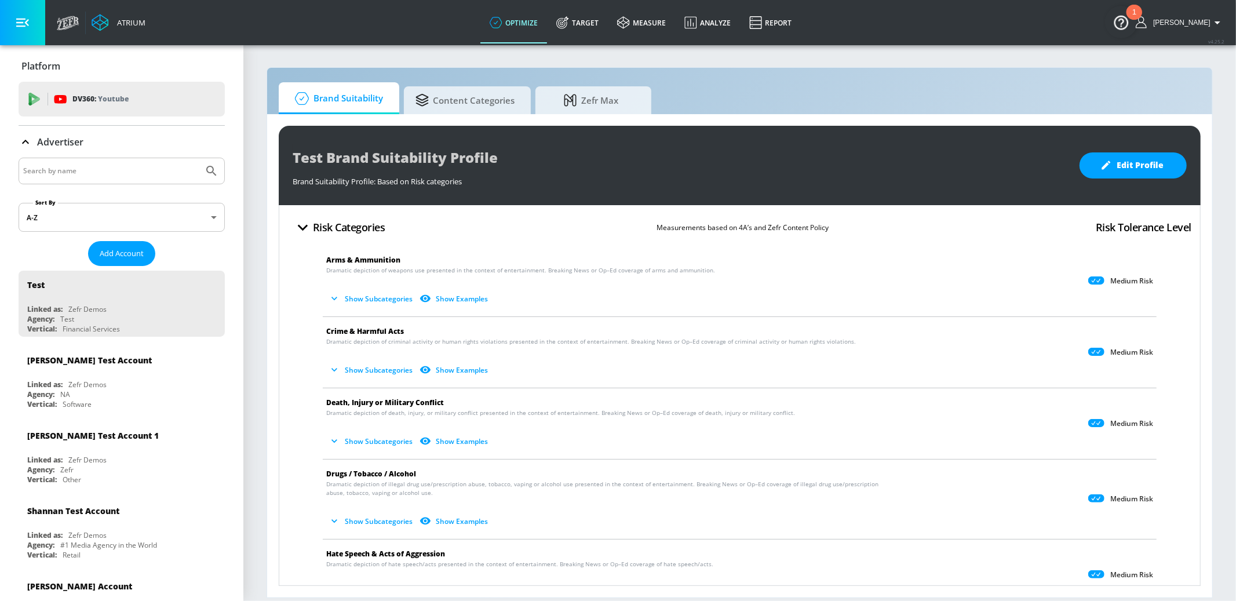
click at [96, 172] on input "Search by name" at bounding box center [111, 170] width 176 height 15
type input "mattel"
click at [199, 158] on button "Submit Search" at bounding box center [211, 170] width 25 height 25
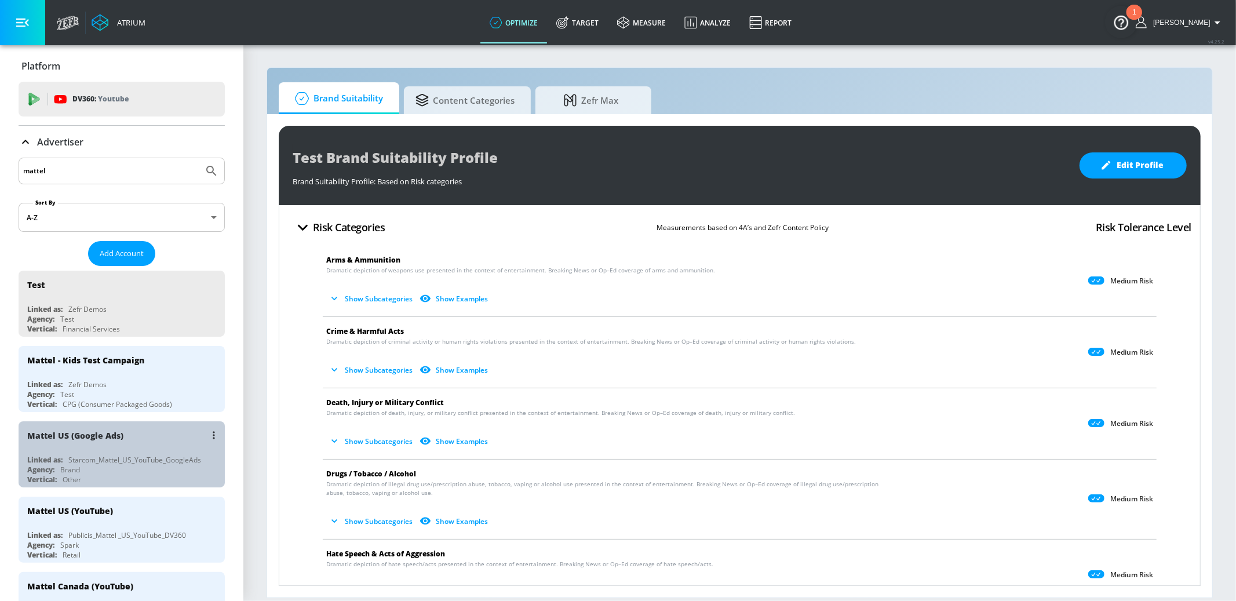
click at [154, 432] on div "Mattel US (Google Ads)" at bounding box center [124, 435] width 195 height 28
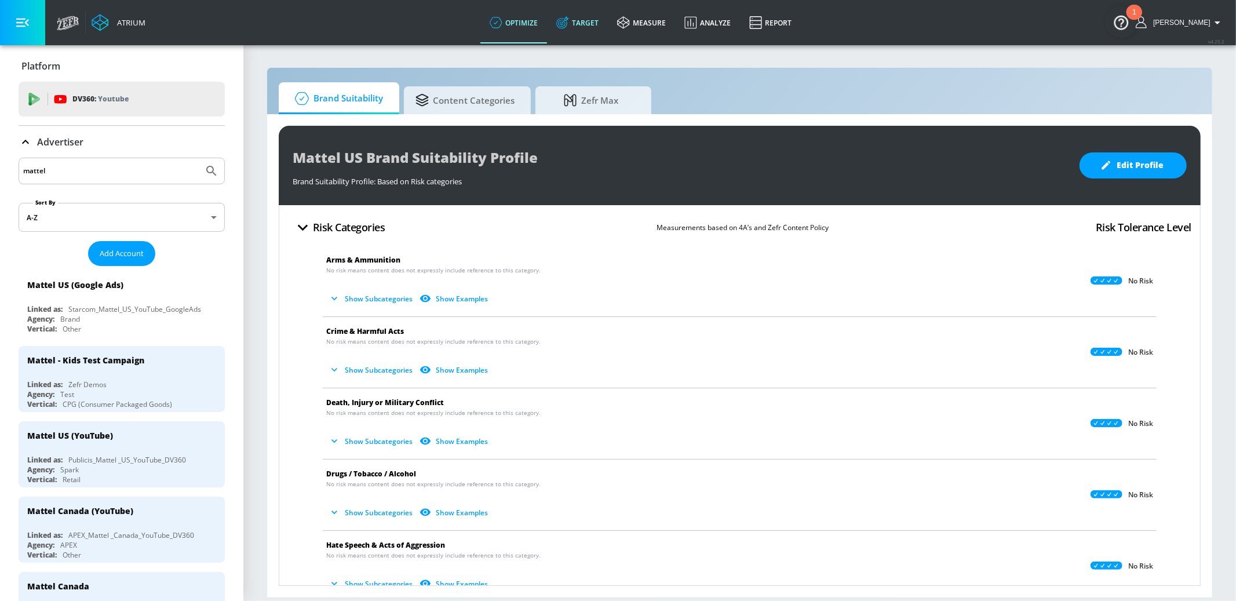
click at [599, 27] on link "Target" at bounding box center [577, 23] width 61 height 42
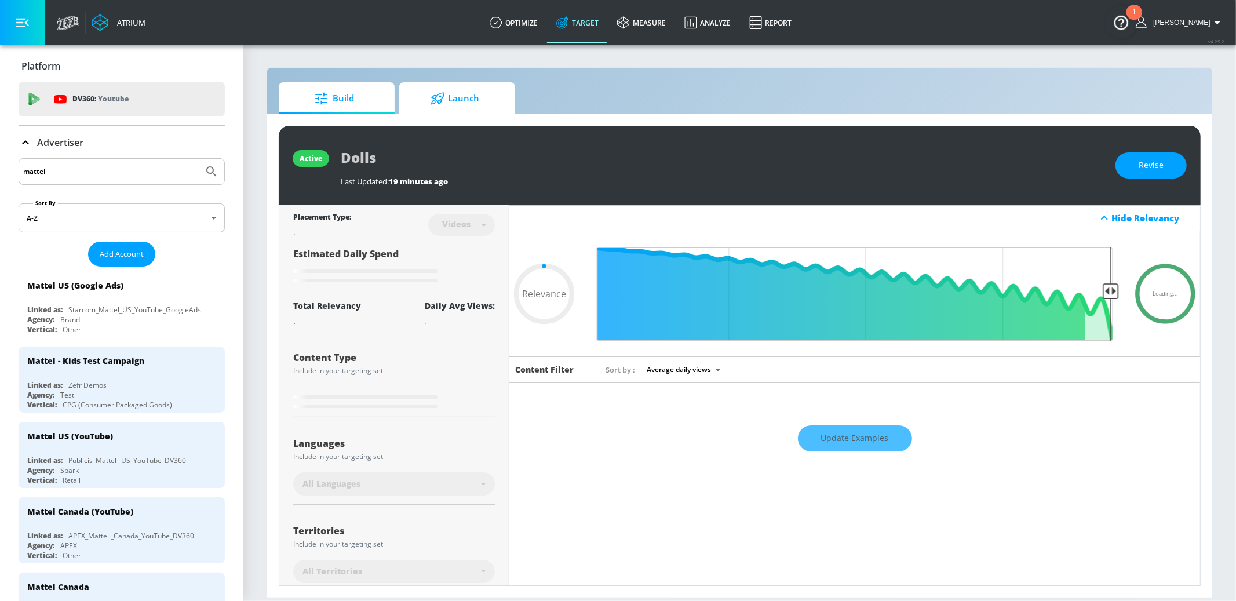
type input "0.05"
click at [470, 102] on span "Launch" at bounding box center [455, 99] width 88 height 28
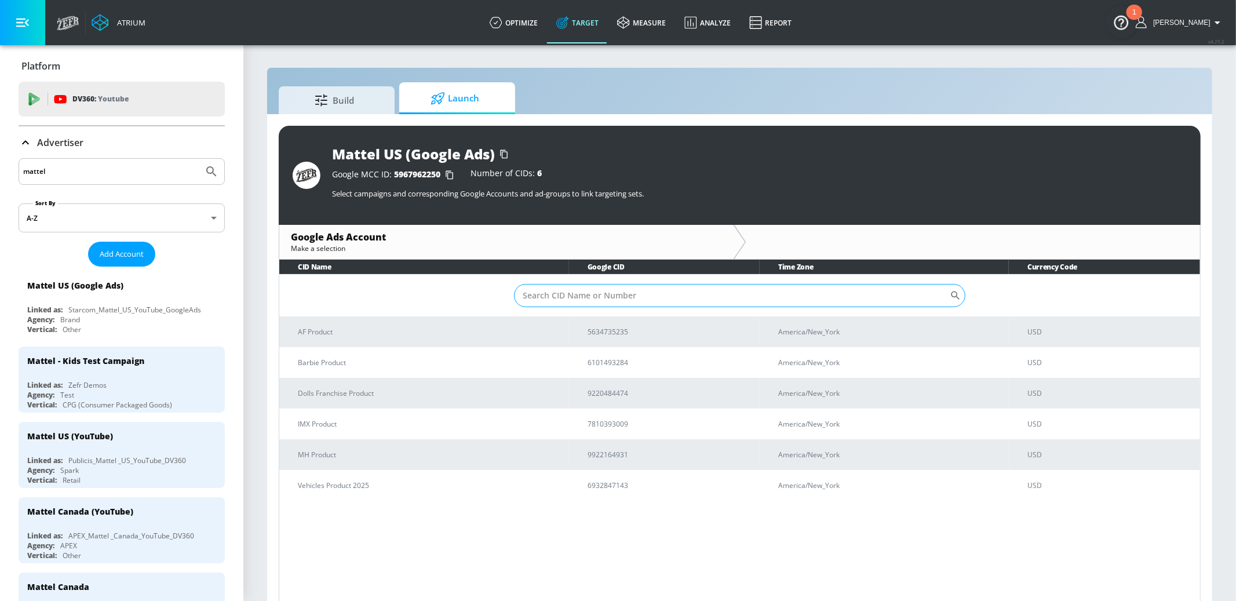
click at [584, 295] on input "Sort By" at bounding box center [732, 295] width 436 height 23
paste input "22988874136"
type input "22988874136"
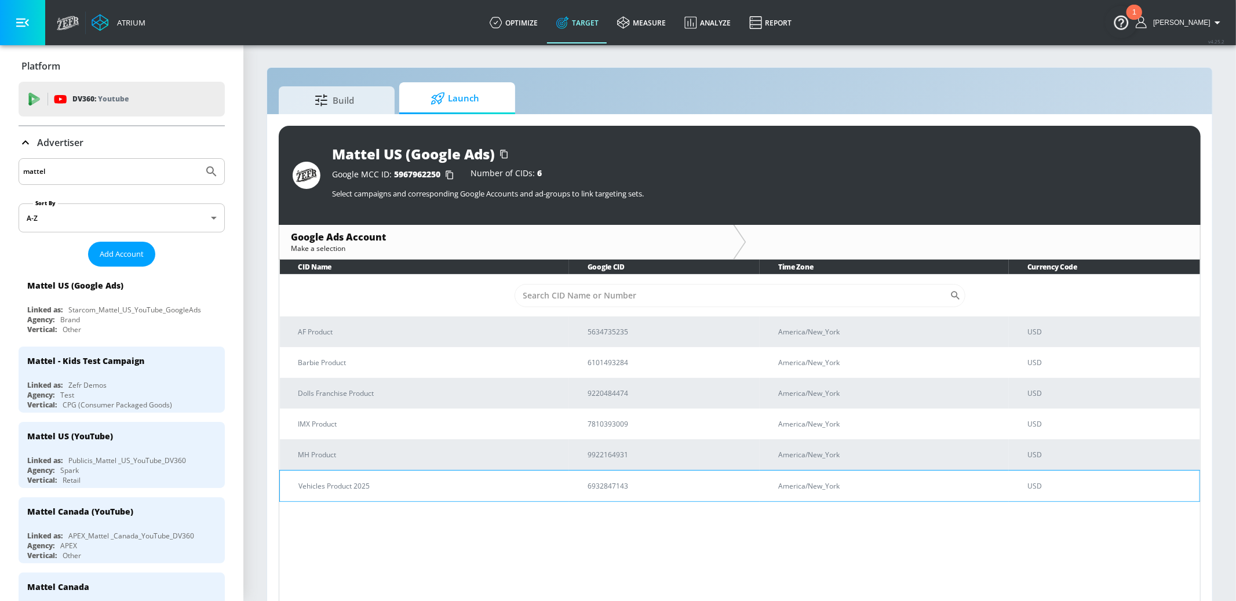
click at [389, 489] on p "Vehicles Product 2025" at bounding box center [428, 486] width 261 height 12
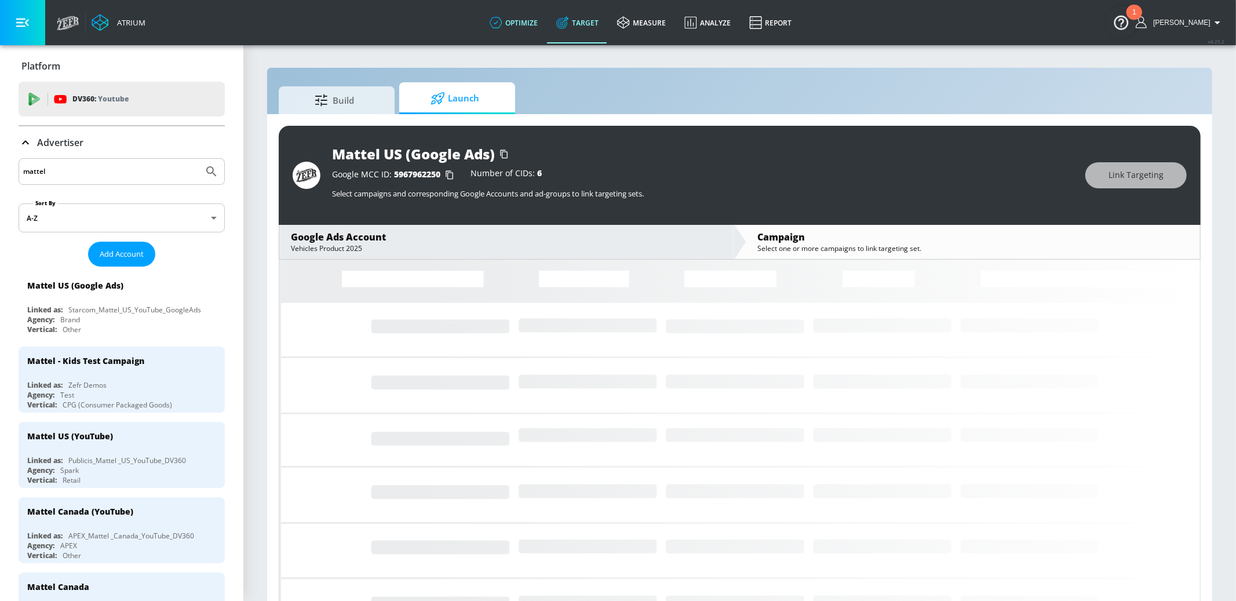
click at [536, 28] on link "optimize" at bounding box center [513, 23] width 67 height 42
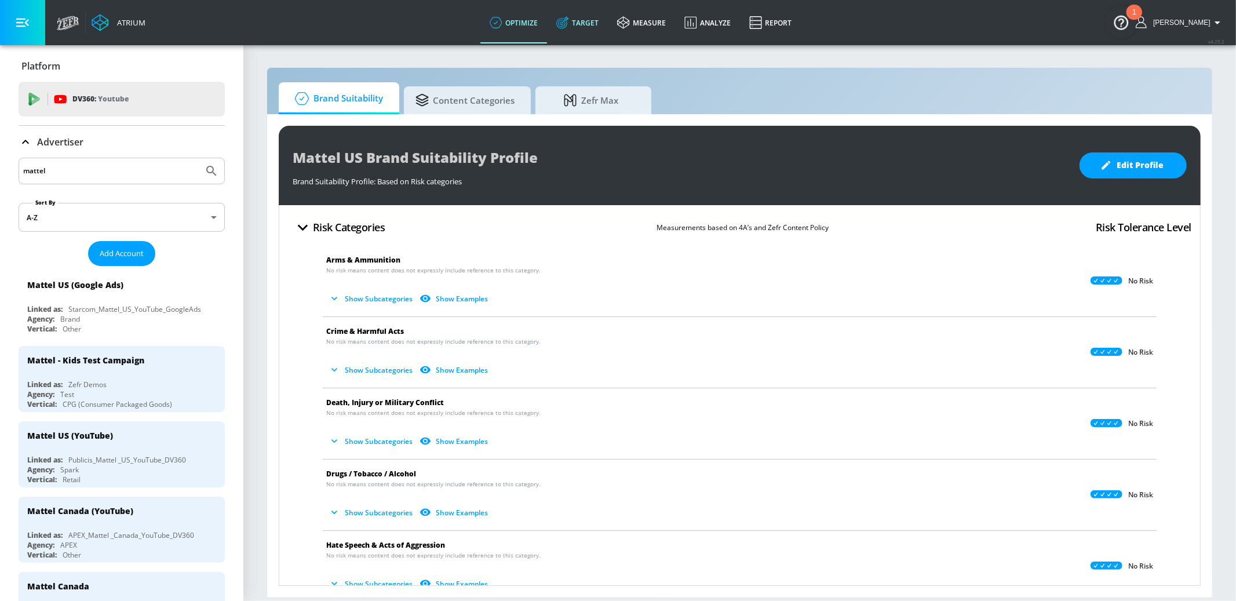
click at [595, 27] on link "Target" at bounding box center [577, 23] width 61 height 42
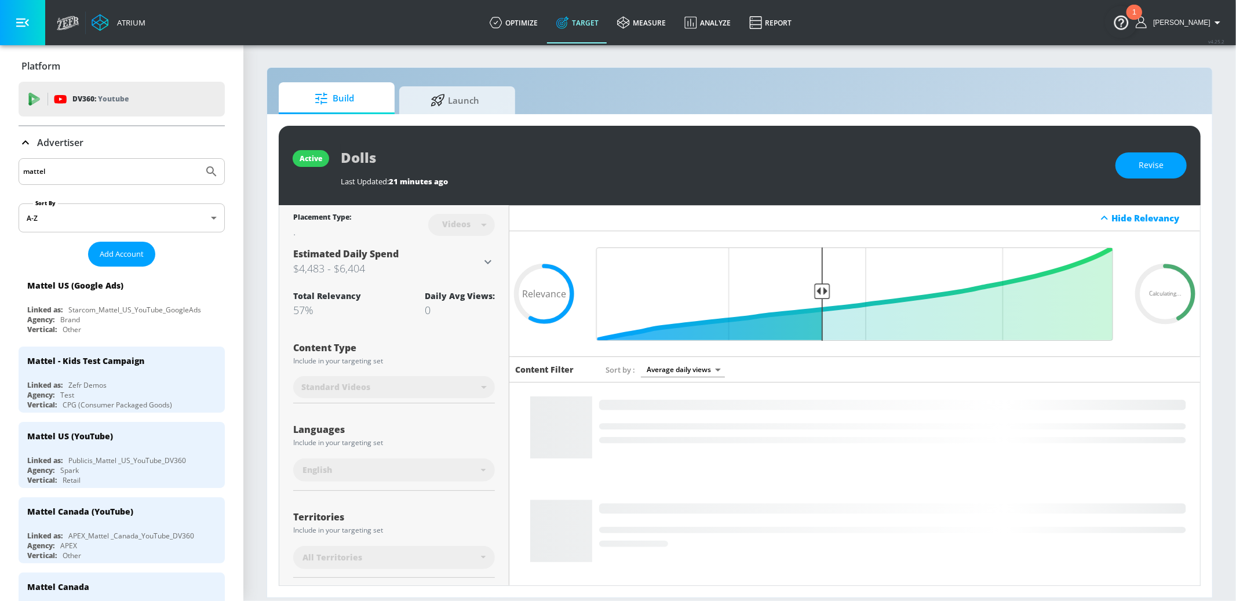
click at [31, 137] on icon at bounding box center [26, 143] width 14 height 14
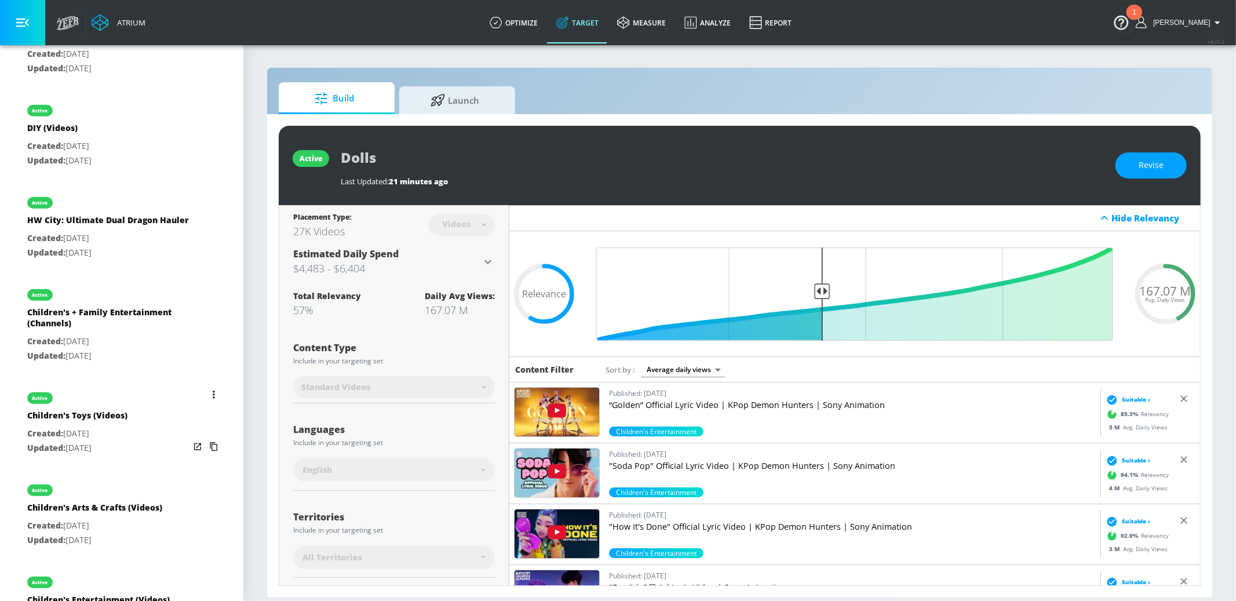
scroll to position [653, 0]
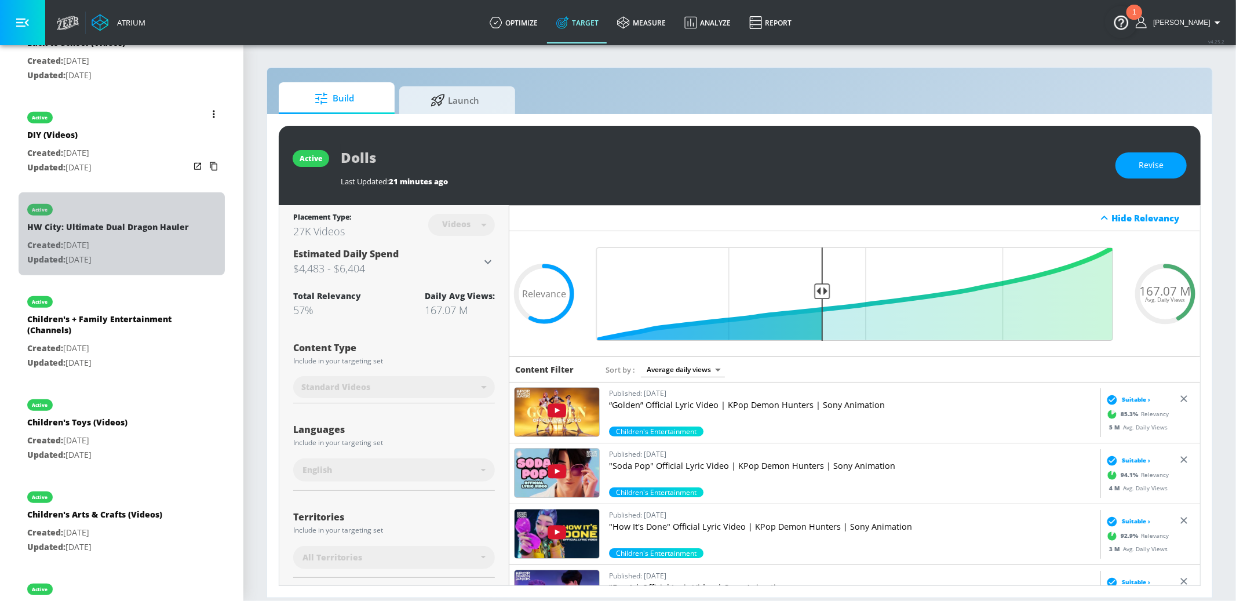
click at [153, 238] on p "Created: [DATE]" at bounding box center [108, 245] width 162 height 14
type input "HW City: Ultimate Dual Dragon Hauler"
type input "channels"
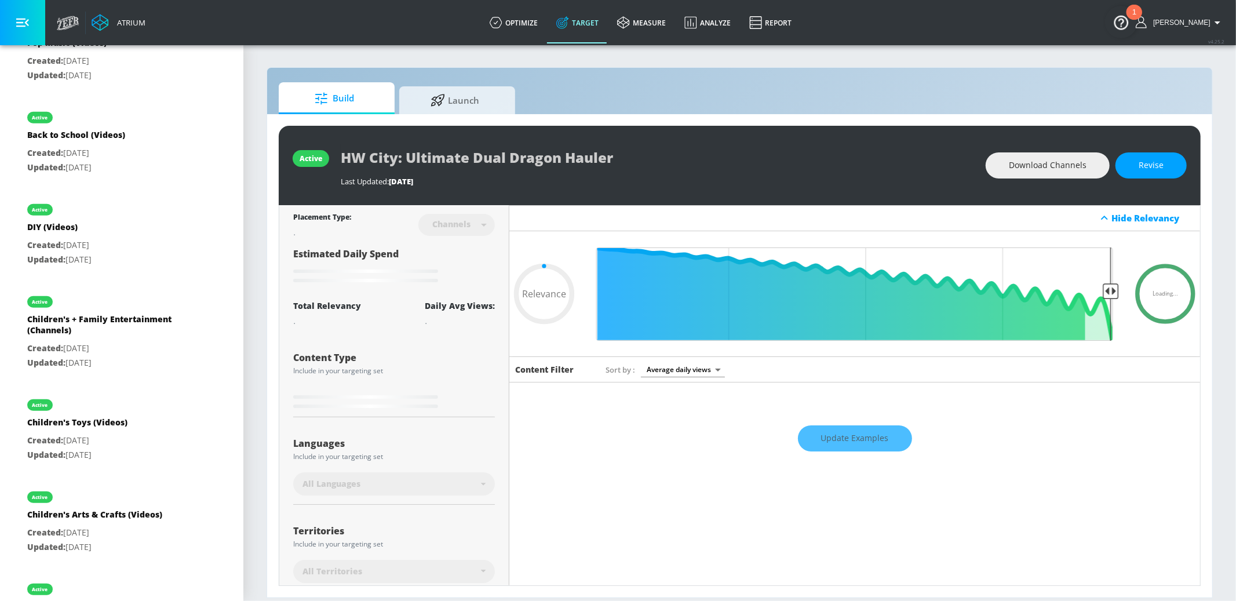
click at [20, 34] on button "button" at bounding box center [22, 22] width 45 height 45
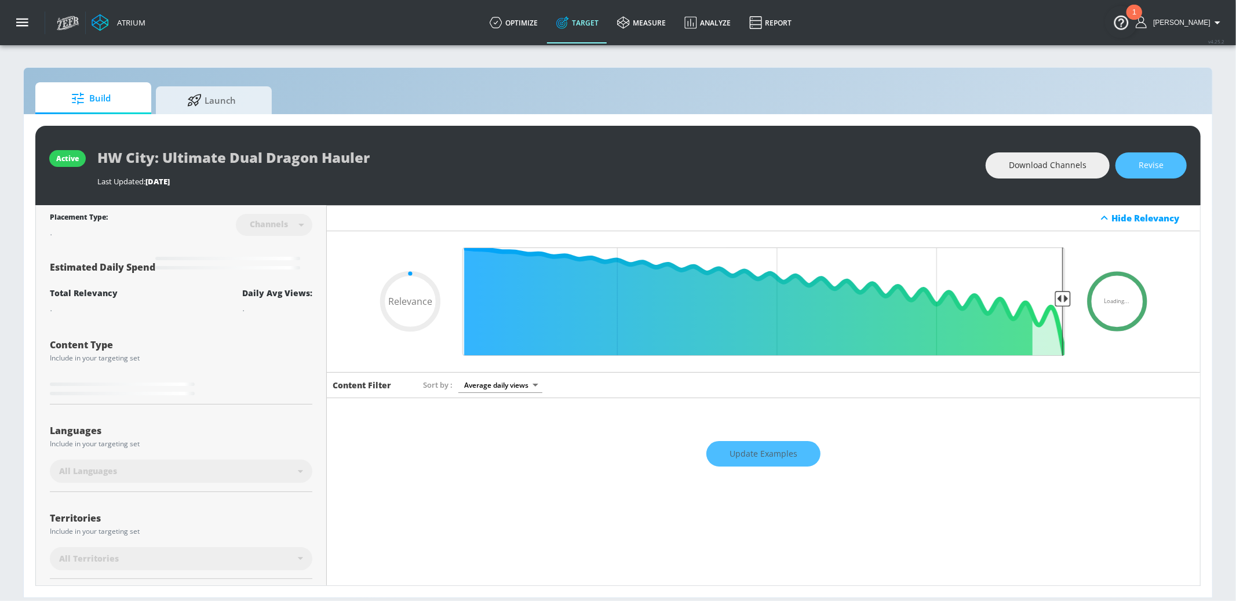
drag, startPoint x: 1136, startPoint y: 166, endPoint x: 821, endPoint y: 187, distance: 315.2
click at [1128, 167] on button "Revise" at bounding box center [1150, 165] width 71 height 26
type input "0.05"
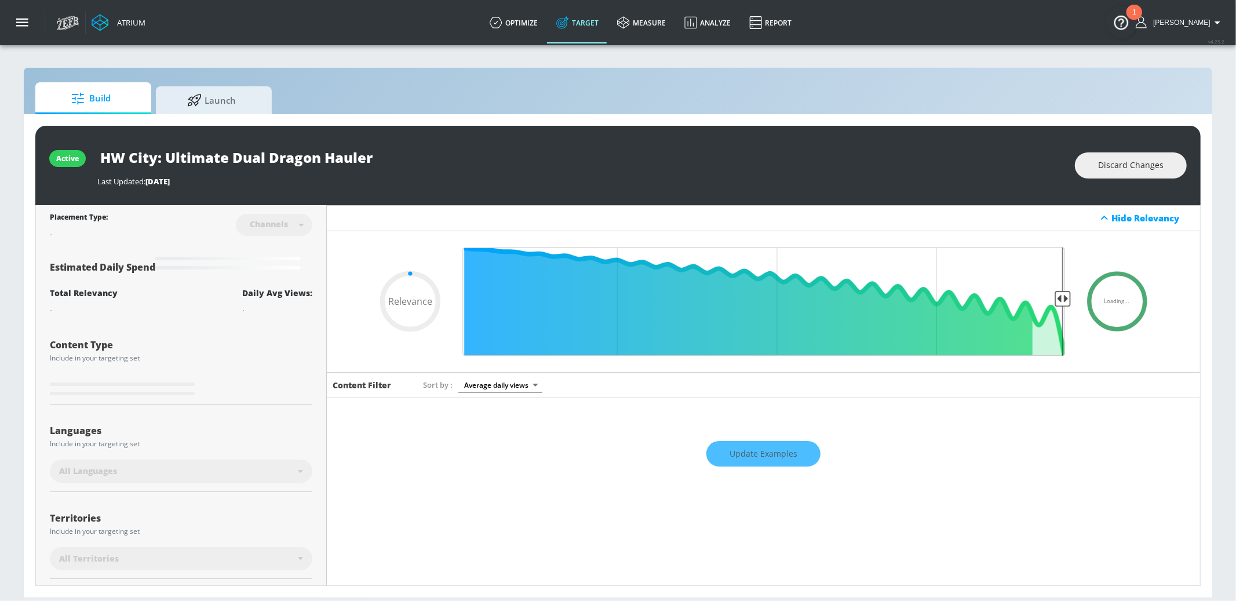
drag, startPoint x: 117, startPoint y: 159, endPoint x: 392, endPoint y: 164, distance: 275.2
click at [392, 164] on div "HW City: Ultimate Dual Dragon Hauler" at bounding box center [580, 157] width 966 height 26
type input "H"
type input "0.05"
type input "Ho"
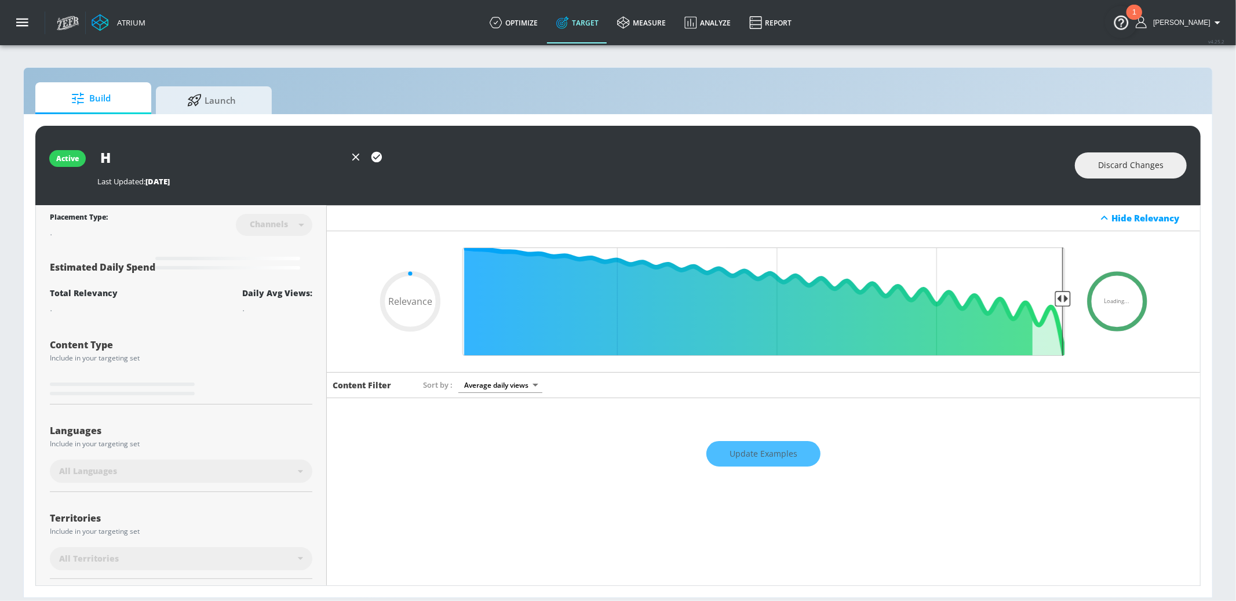
type input "0.05"
type input "Hot"
type input "0.05"
type input "Hote"
type input "0.05"
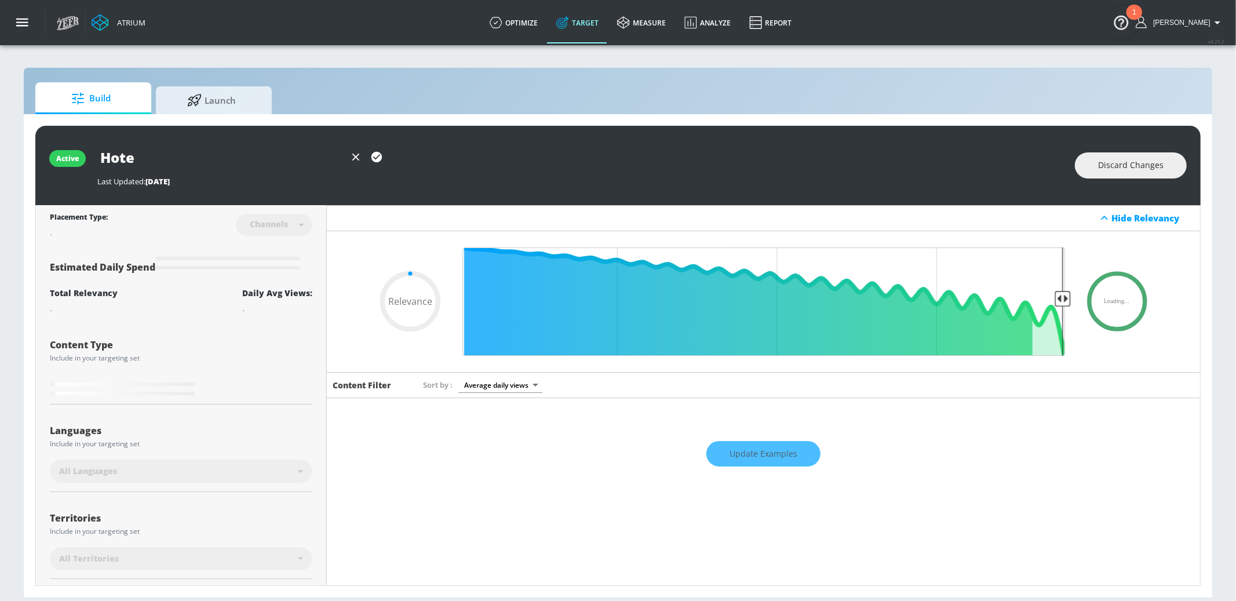
type input "Hot"
type input "0.05"
type input "Hot"
type input "0.05"
type input "Hot W"
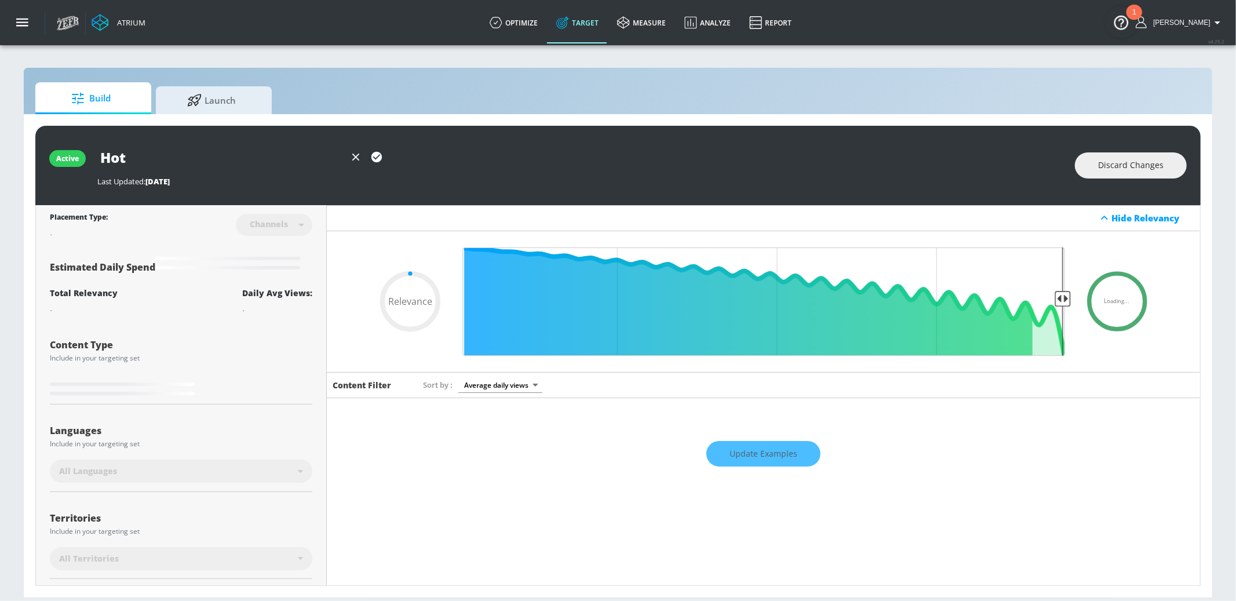
type input "0.05"
type input "Hot Wh"
type input "0.05"
type input "Hot Whe"
type input "0.05"
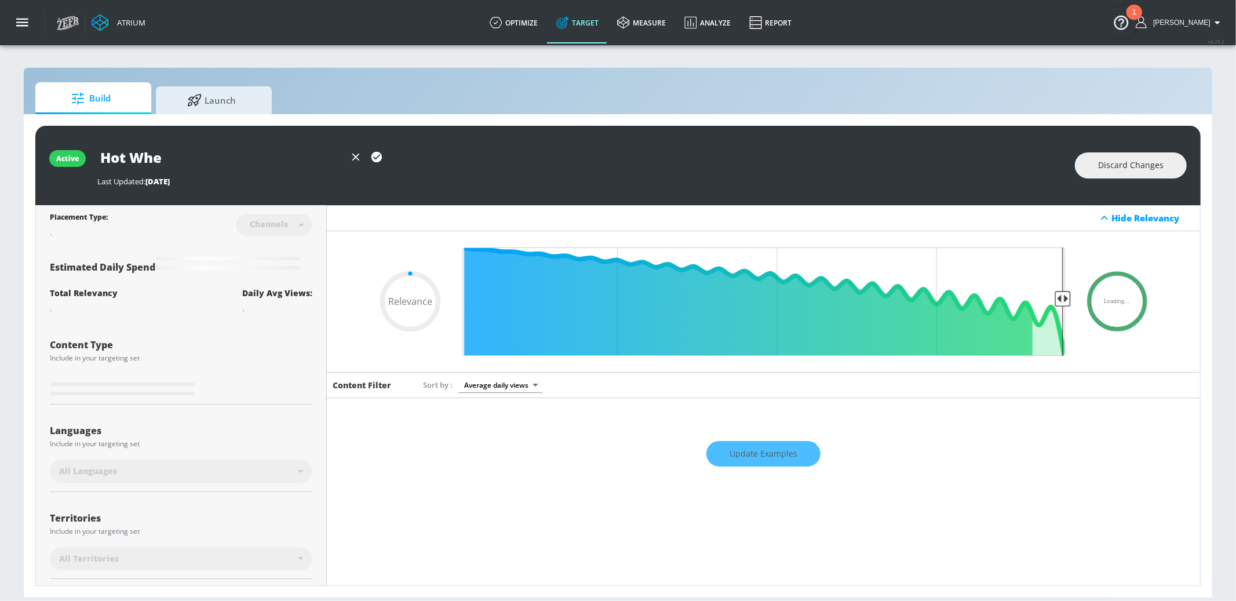
type input "Hot Whee"
type input "0.05"
type input "Hot Wheel"
type input "0.05"
type input "Hot Wheels"
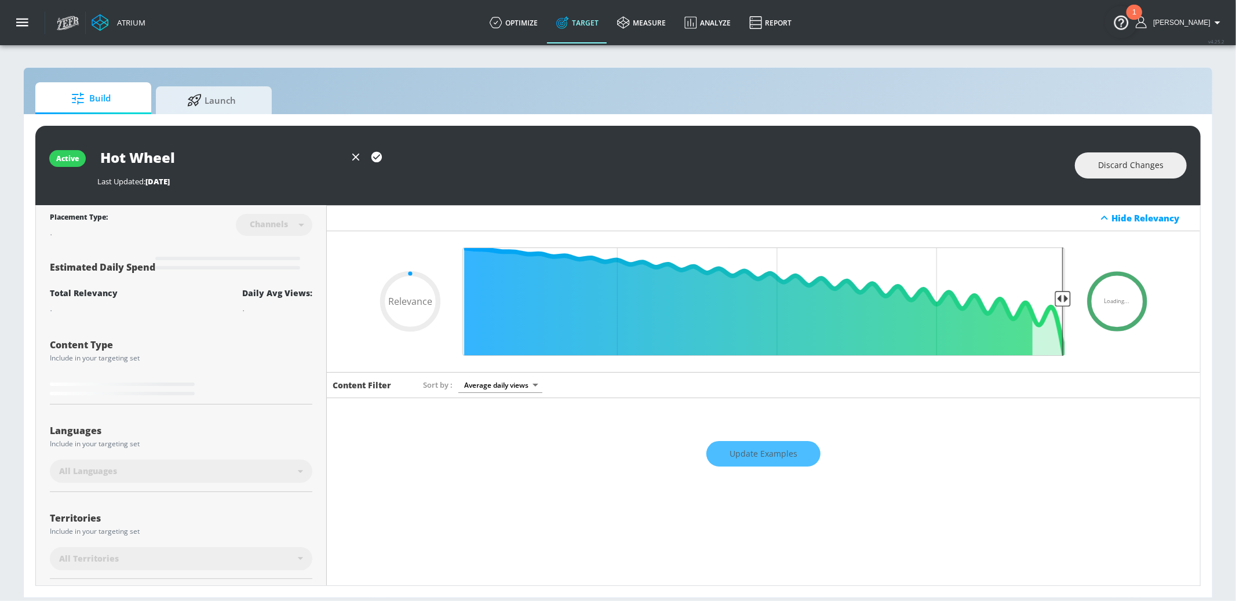
type input "0.05"
type input "Hot Wheels"
click at [372, 157] on icon "button" at bounding box center [376, 157] width 10 height 10
type input "0.05"
type input "HW City: Ultimate Dual Dragon Hauler"
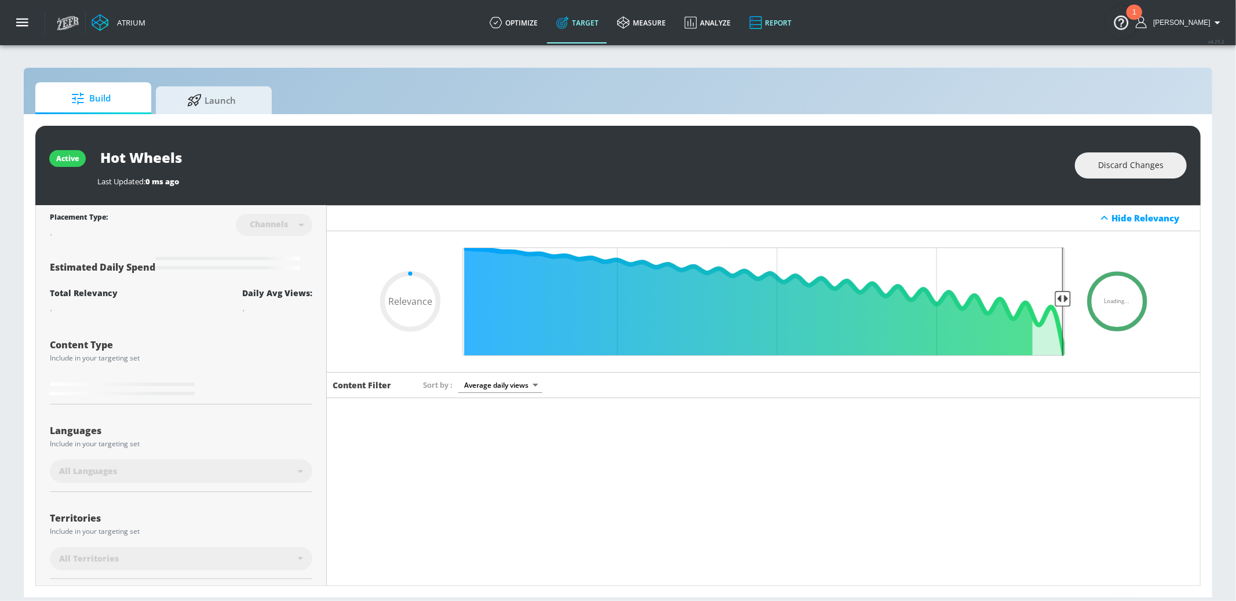
type input "0.6"
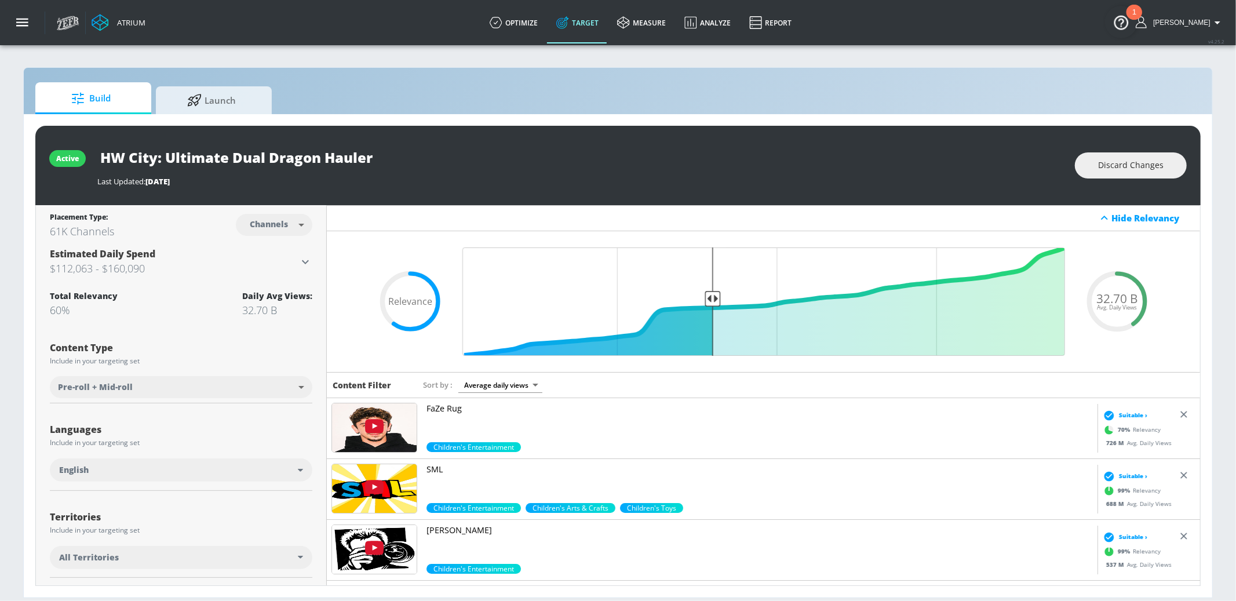
click at [327, 158] on input "HW City: Ultimate Dual Dragon Hauler" at bounding box center [242, 157] width 290 height 26
drag, startPoint x: 115, startPoint y: 158, endPoint x: 467, endPoint y: 160, distance: 352.8
click at [467, 160] on div "HW City: Ultimate Dual Dragon Hauler" at bounding box center [580, 157] width 966 height 26
type input "Hot Wheels"
click at [376, 158] on icon "button" at bounding box center [376, 157] width 13 height 13
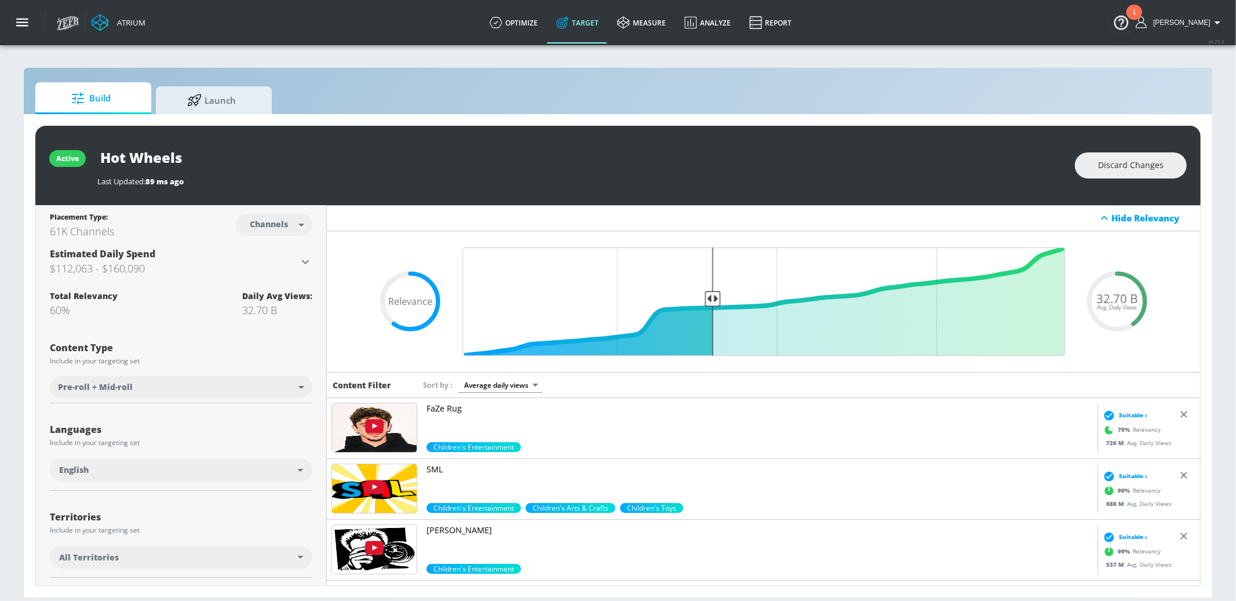
click at [300, 229] on body "Atrium optimize Target measure Analyze Report optimize Target measure Analyze R…" at bounding box center [618, 300] width 1236 height 601
click at [295, 266] on li "Videos" at bounding box center [274, 269] width 60 height 19
type input "videos"
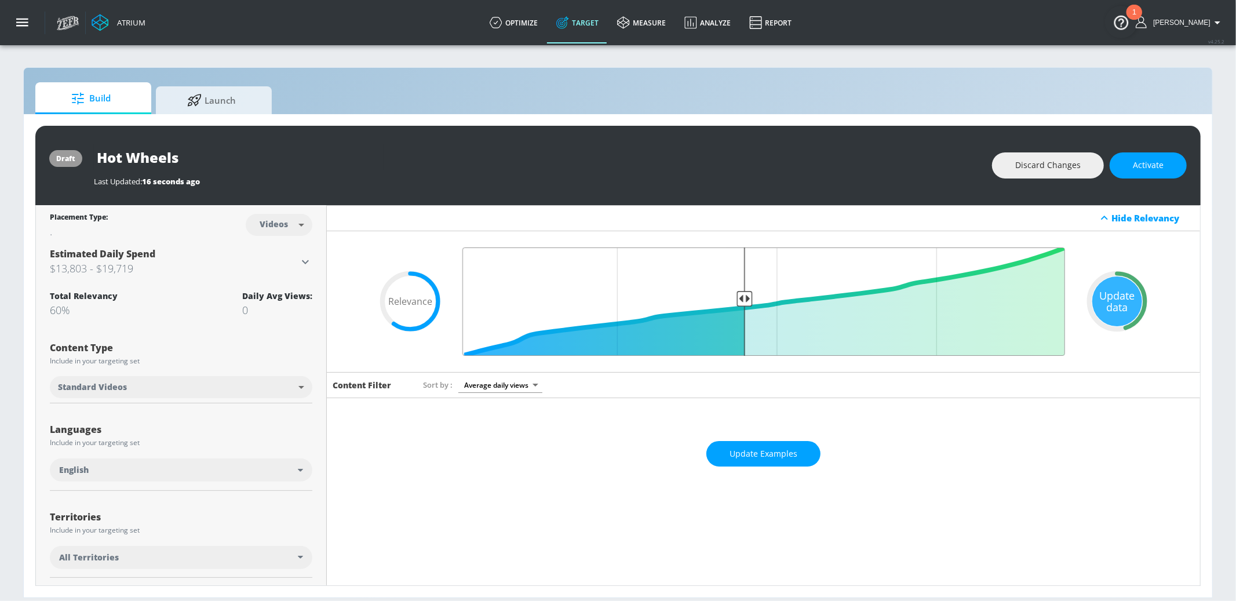
drag, startPoint x: 718, startPoint y: 297, endPoint x: 744, endPoint y: 296, distance: 26.7
type input "0.55"
click at [744, 296] on input "Final Threshold" at bounding box center [763, 301] width 614 height 108
click at [1145, 163] on span "Activate" at bounding box center [1147, 165] width 31 height 14
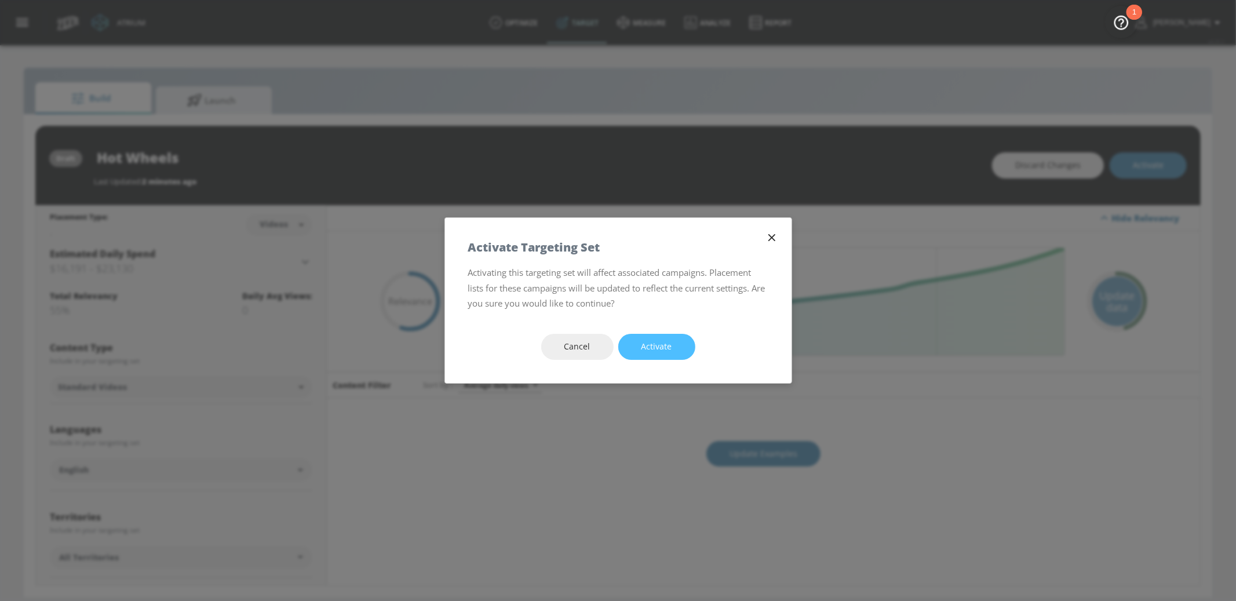
click at [675, 338] on button "Activate" at bounding box center [656, 347] width 77 height 26
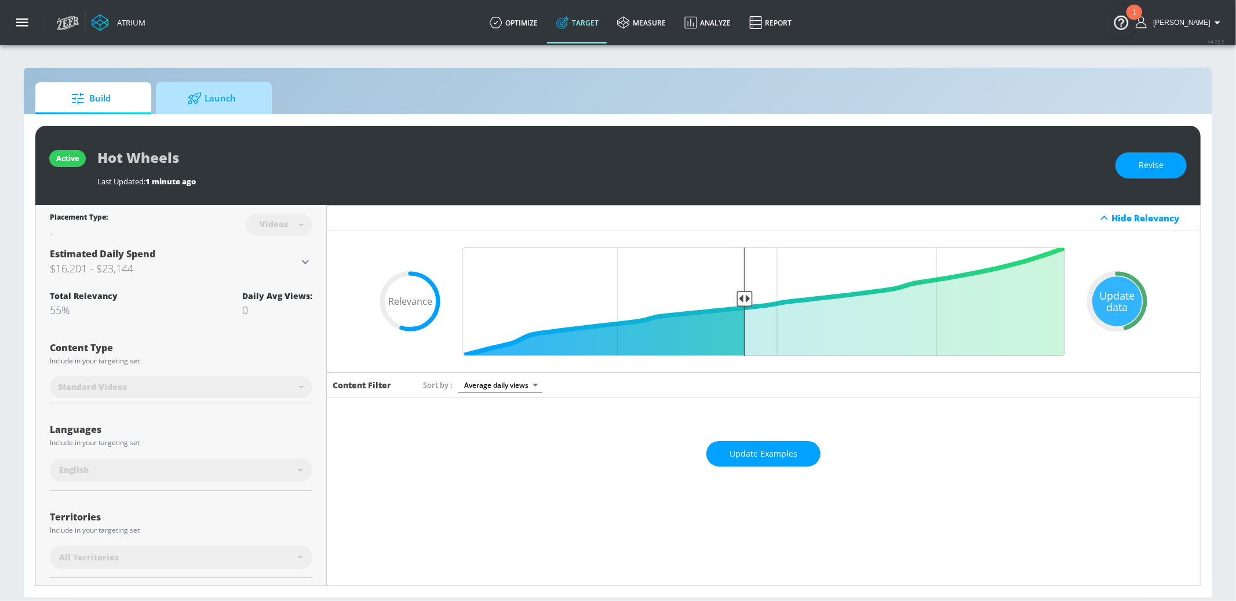
click at [244, 101] on span "Launch" at bounding box center [211, 99] width 88 height 28
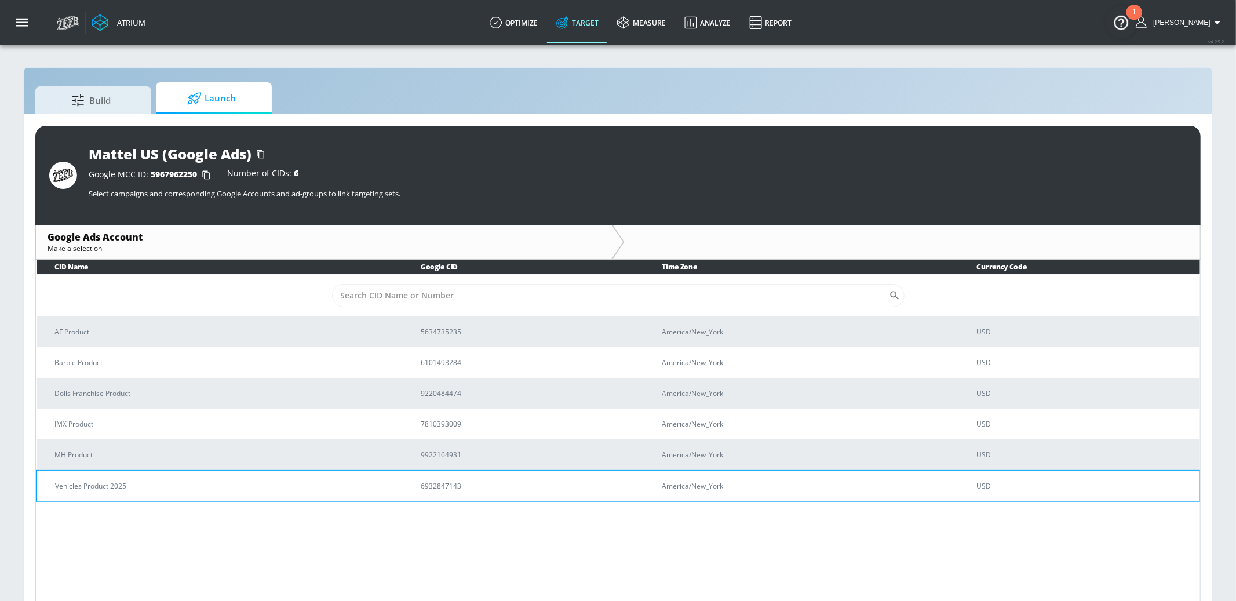
click at [143, 485] on p "Vehicles Product 2025" at bounding box center [224, 486] width 338 height 12
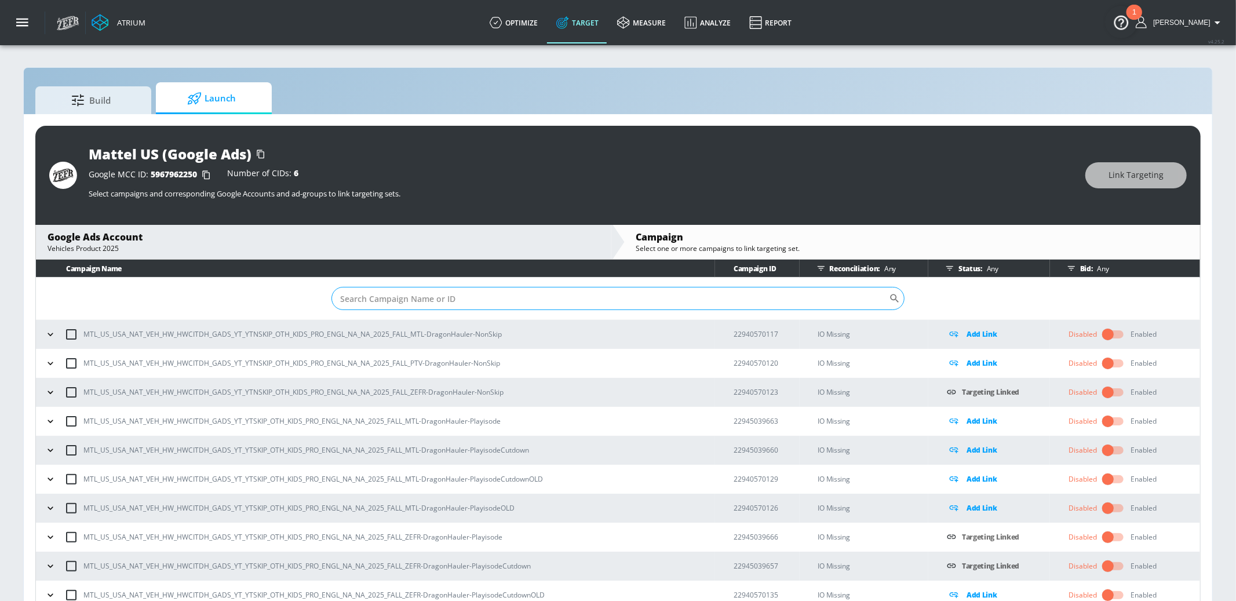
click at [839, 295] on input "Sort By" at bounding box center [609, 298] width 557 height 23
paste input "22988874136"
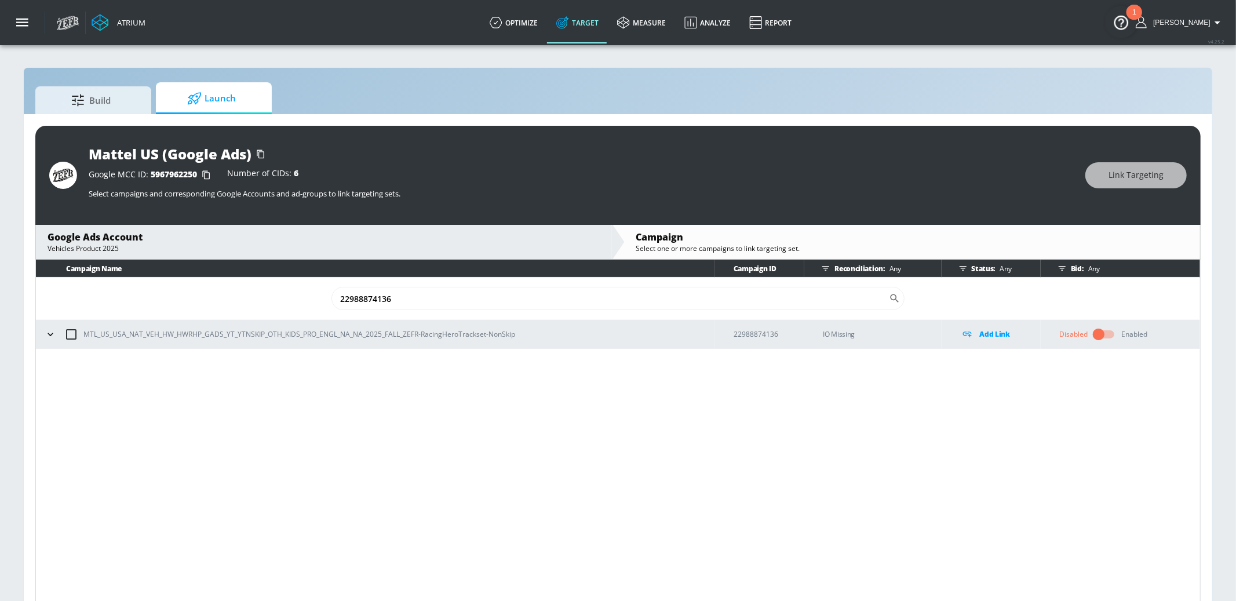
type input "22988874136"
click at [70, 335] on input "checkbox" at bounding box center [71, 334] width 24 height 24
checkbox input "true"
click at [1139, 169] on span "Link Targeting" at bounding box center [1135, 175] width 55 height 14
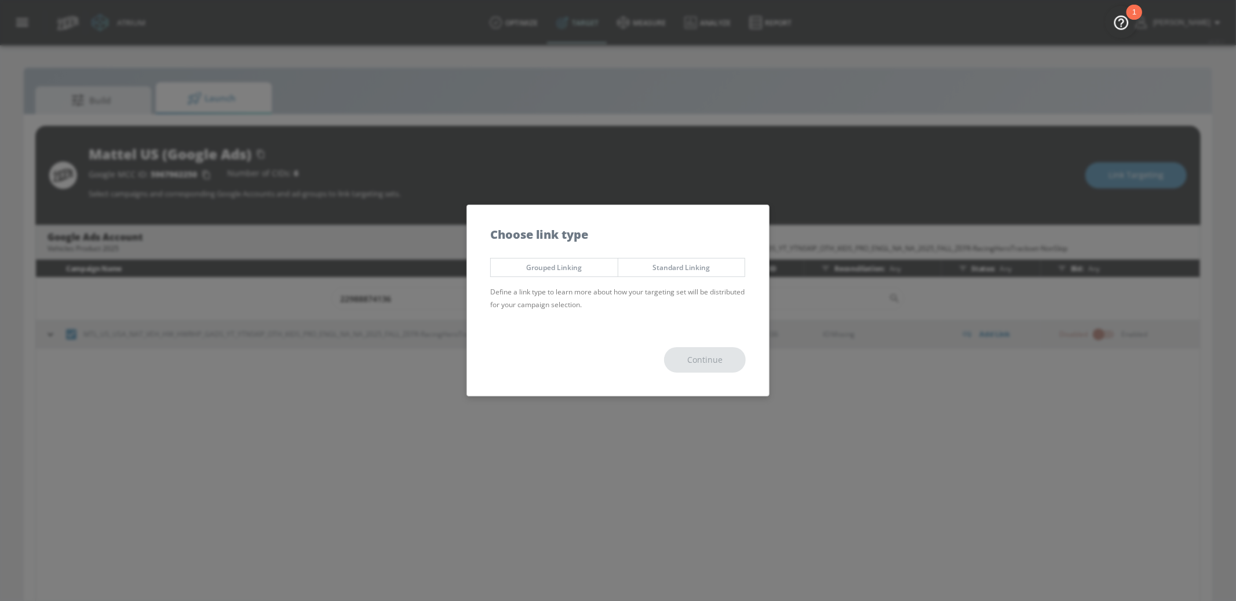
drag, startPoint x: 666, startPoint y: 257, endPoint x: 675, endPoint y: 271, distance: 16.7
click at [667, 260] on div "Grouped Linking Standard Linking Define a link type to learn more about how you…" at bounding box center [618, 288] width 302 height 72
drag, startPoint x: 674, startPoint y: 265, endPoint x: 722, endPoint y: 331, distance: 82.0
click at [676, 268] on span "Standard Linking" at bounding box center [681, 267] width 109 height 12
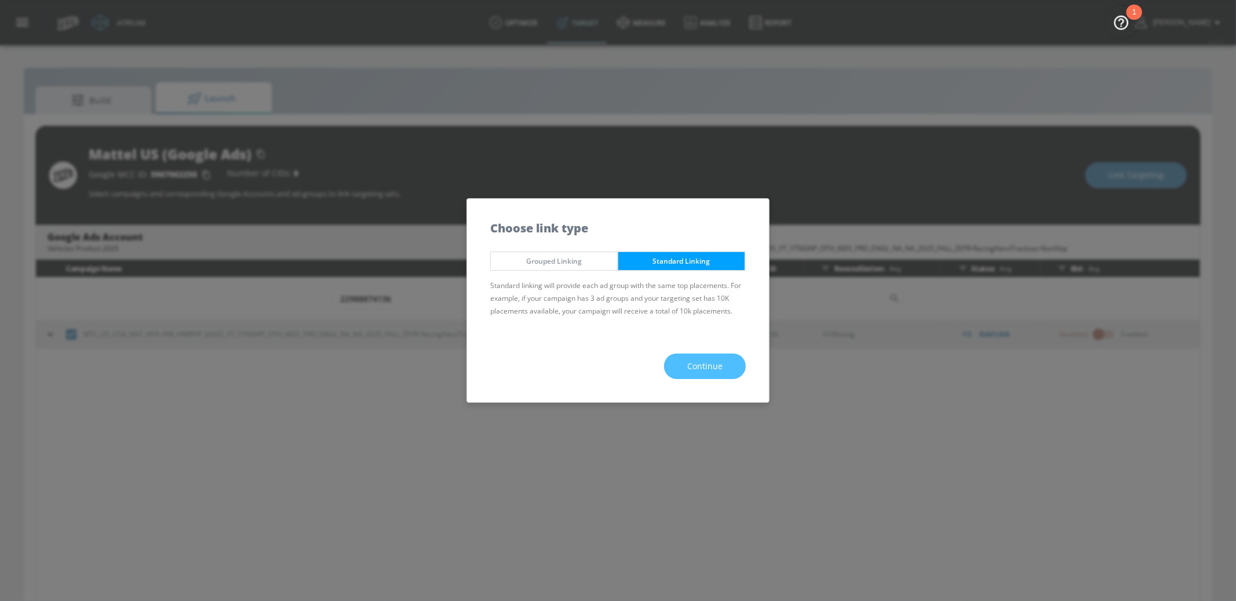
click at [720, 360] on span "Continue" at bounding box center [704, 366] width 35 height 14
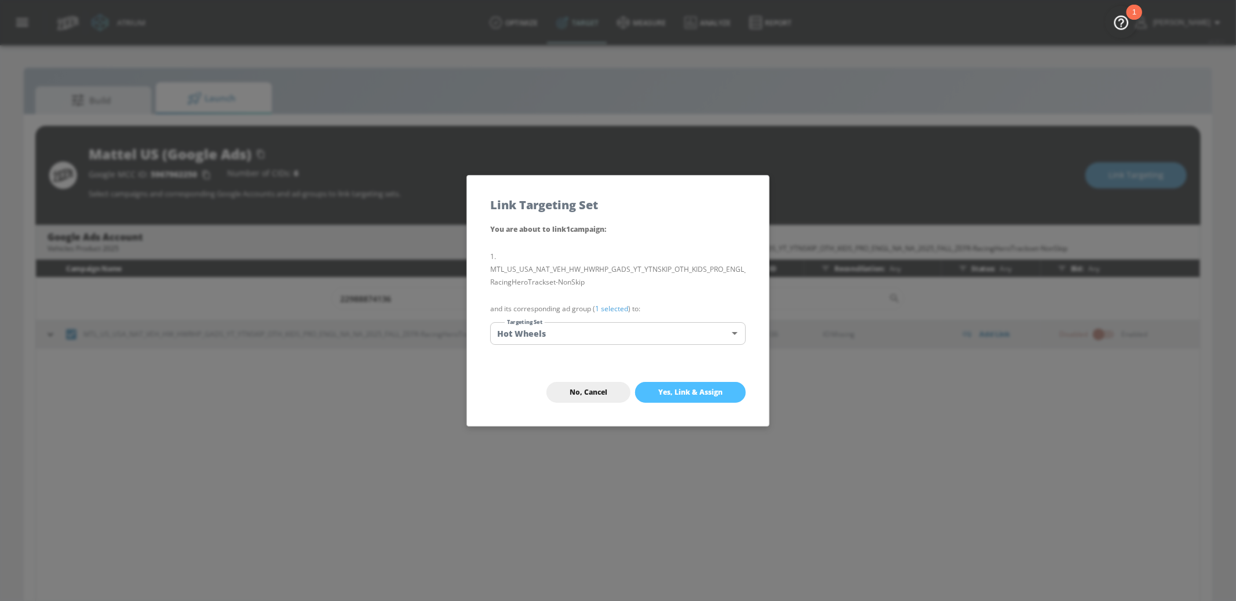
click at [703, 391] on span "Yes, Link & Assign" at bounding box center [690, 392] width 64 height 9
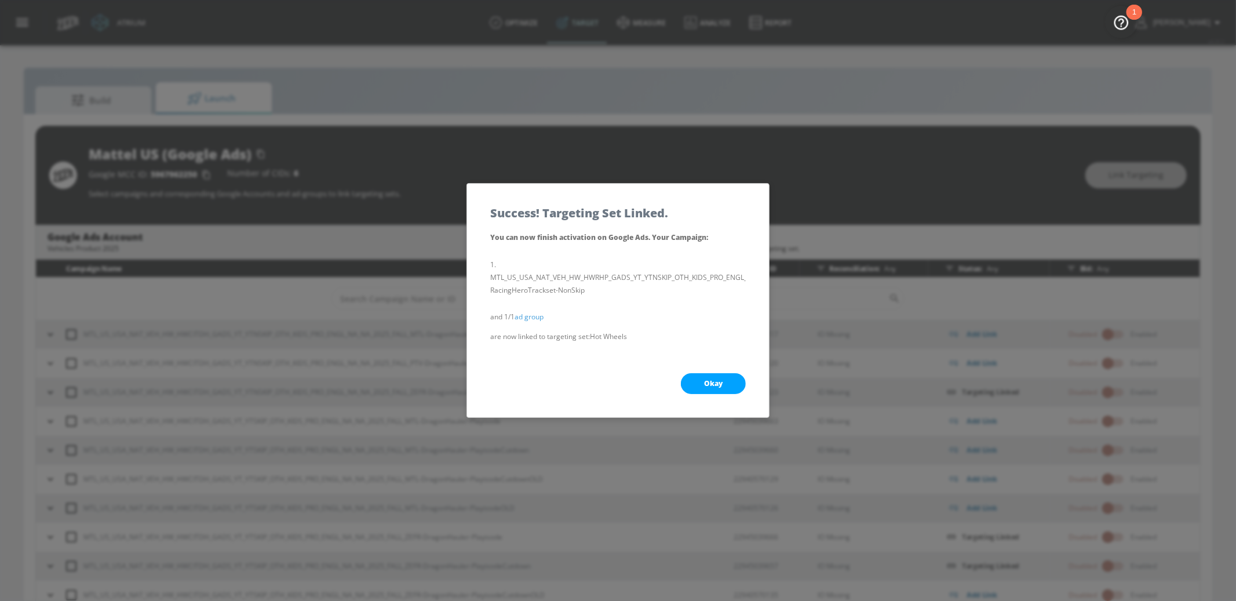
drag, startPoint x: 721, startPoint y: 377, endPoint x: 716, endPoint y: 370, distance: 8.4
click at [719, 376] on button "Okay" at bounding box center [713, 383] width 65 height 21
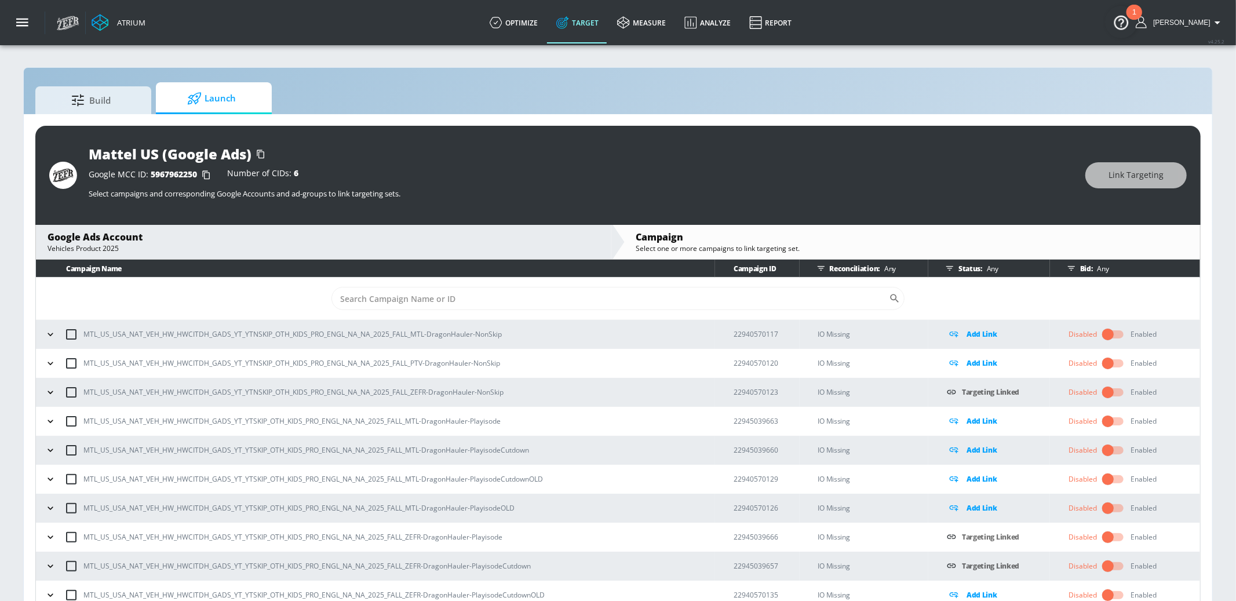
click at [494, 282] on td "​" at bounding box center [618, 298] width 1164 height 42
click at [494, 286] on td "​" at bounding box center [618, 298] width 1164 height 42
click at [500, 295] on input "Sort By" at bounding box center [609, 298] width 557 height 23
paste input "22988874232"
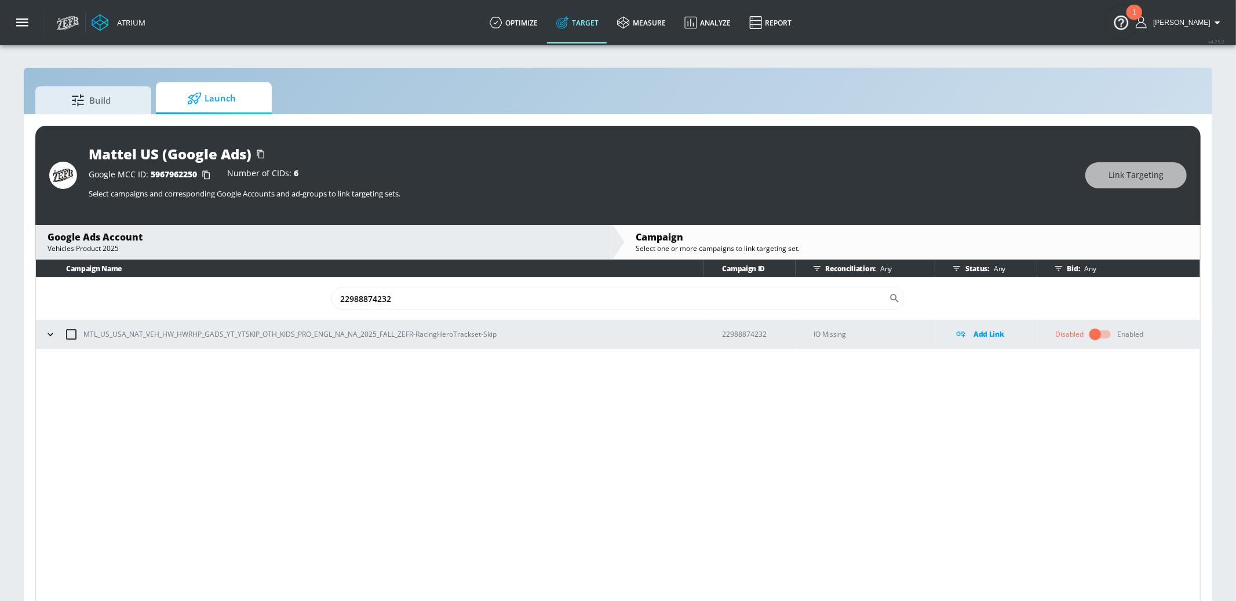
type input "22988874232"
drag, startPoint x: 68, startPoint y: 332, endPoint x: 59, endPoint y: 334, distance: 9.6
click at [66, 333] on input "checkbox" at bounding box center [71, 334] width 24 height 24
checkbox input "true"
click at [1115, 169] on span "Link Targeting" at bounding box center [1135, 175] width 55 height 14
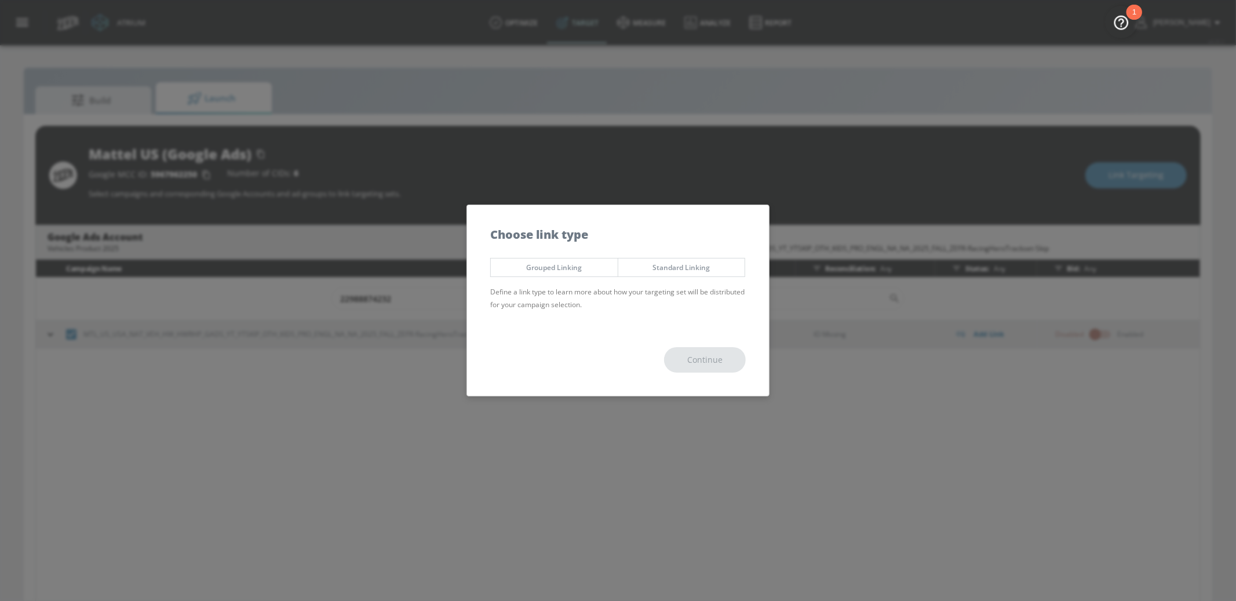
drag, startPoint x: 692, startPoint y: 266, endPoint x: 717, endPoint y: 346, distance: 83.2
click at [693, 267] on span "Standard Linking" at bounding box center [681, 267] width 109 height 12
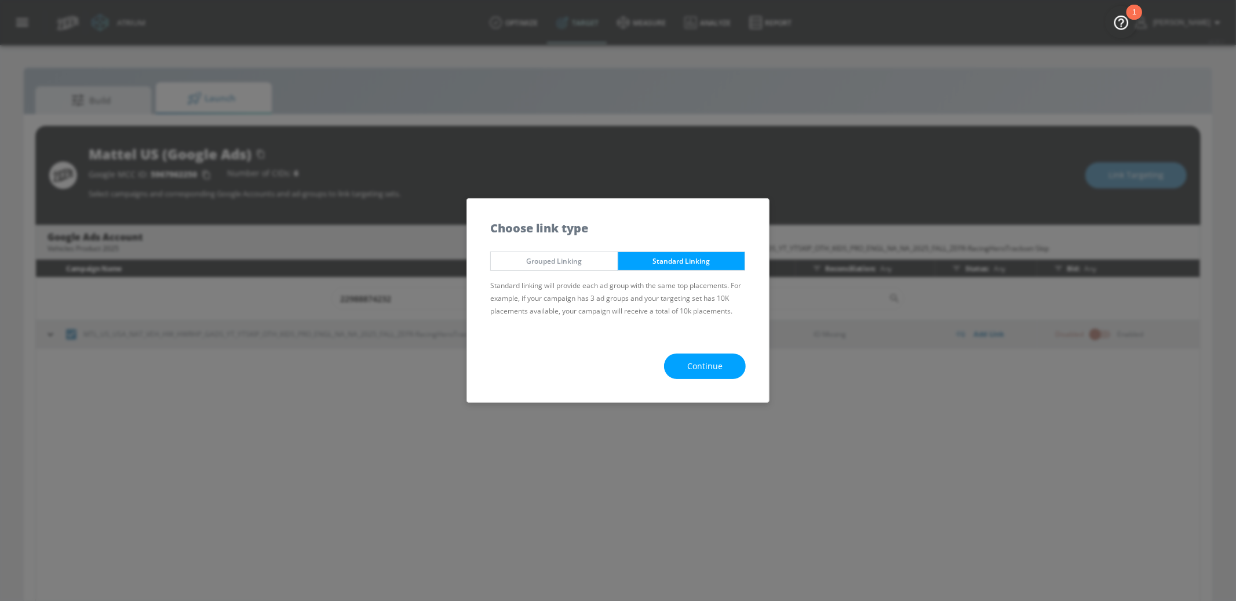
click at [721, 361] on span "Continue" at bounding box center [704, 366] width 35 height 14
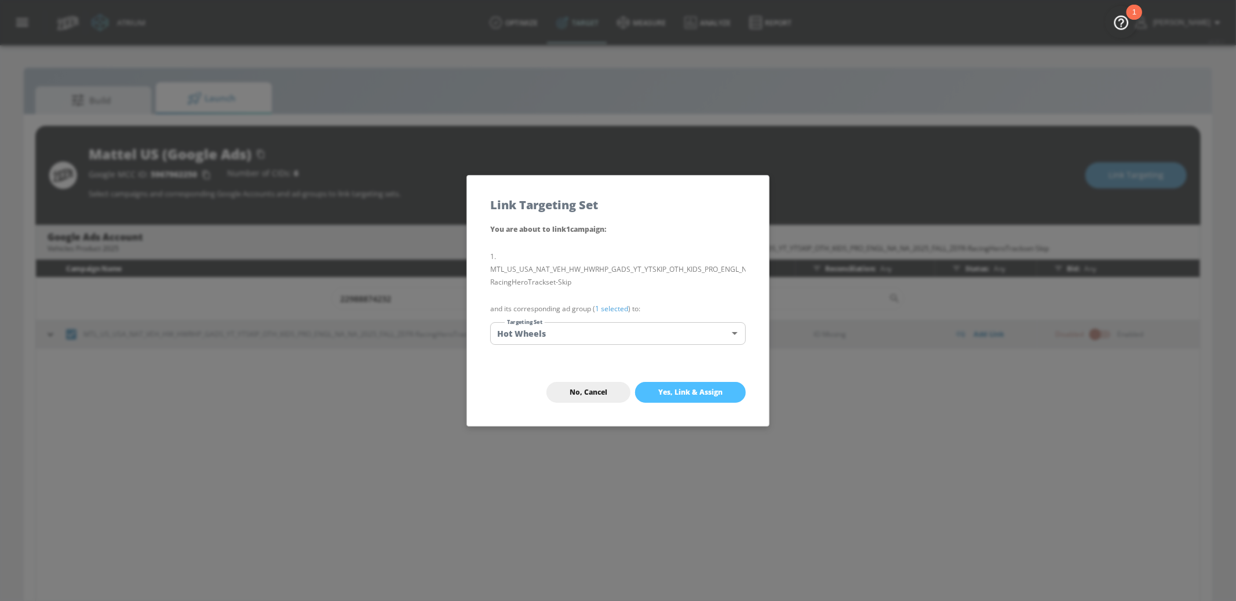
click at [697, 390] on span "Yes, Link & Assign" at bounding box center [690, 392] width 64 height 9
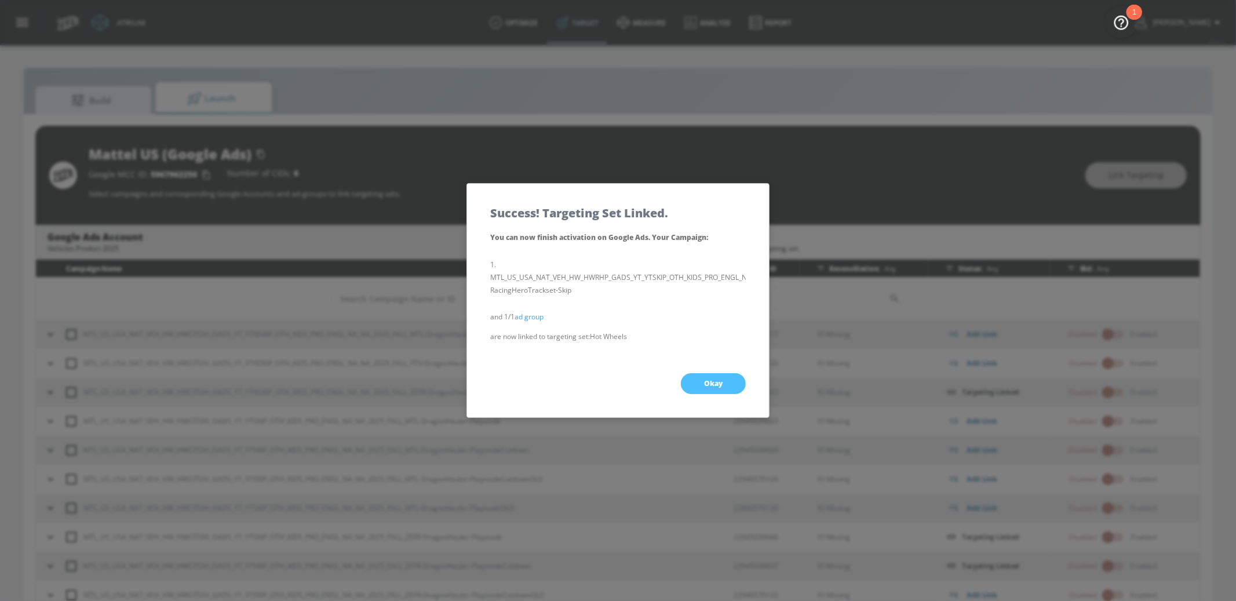
drag, startPoint x: 715, startPoint y: 385, endPoint x: 685, endPoint y: 359, distance: 40.2
click at [715, 385] on span "Okay" at bounding box center [713, 383] width 19 height 9
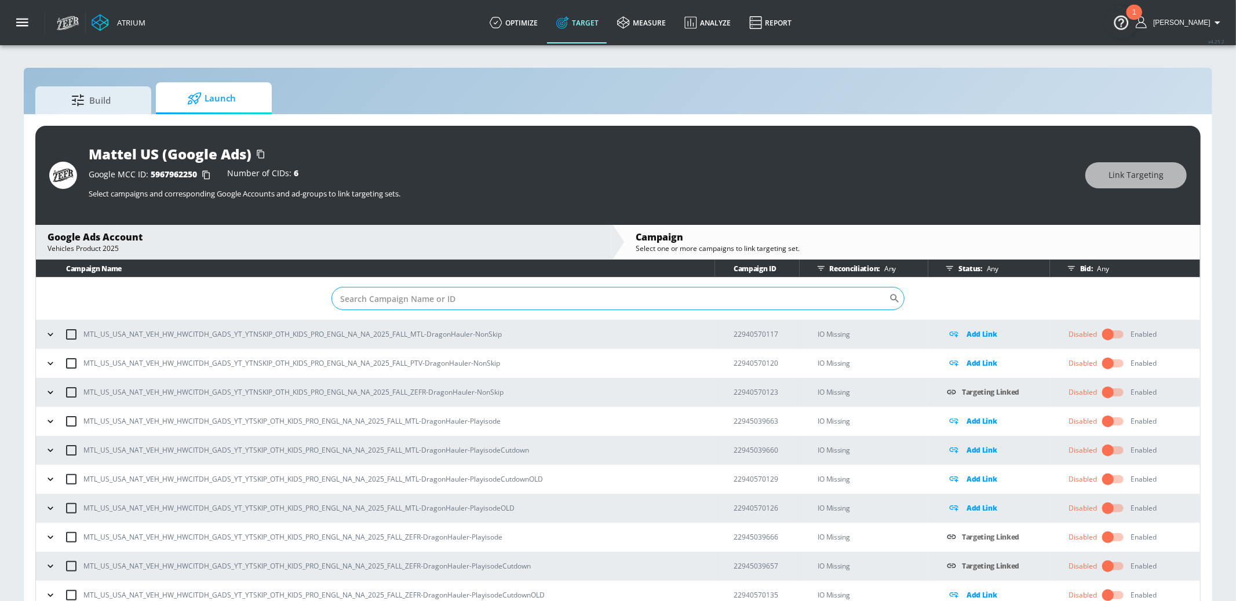
click at [583, 290] on input "Sort By" at bounding box center [609, 298] width 557 height 23
paste input "22988873032"
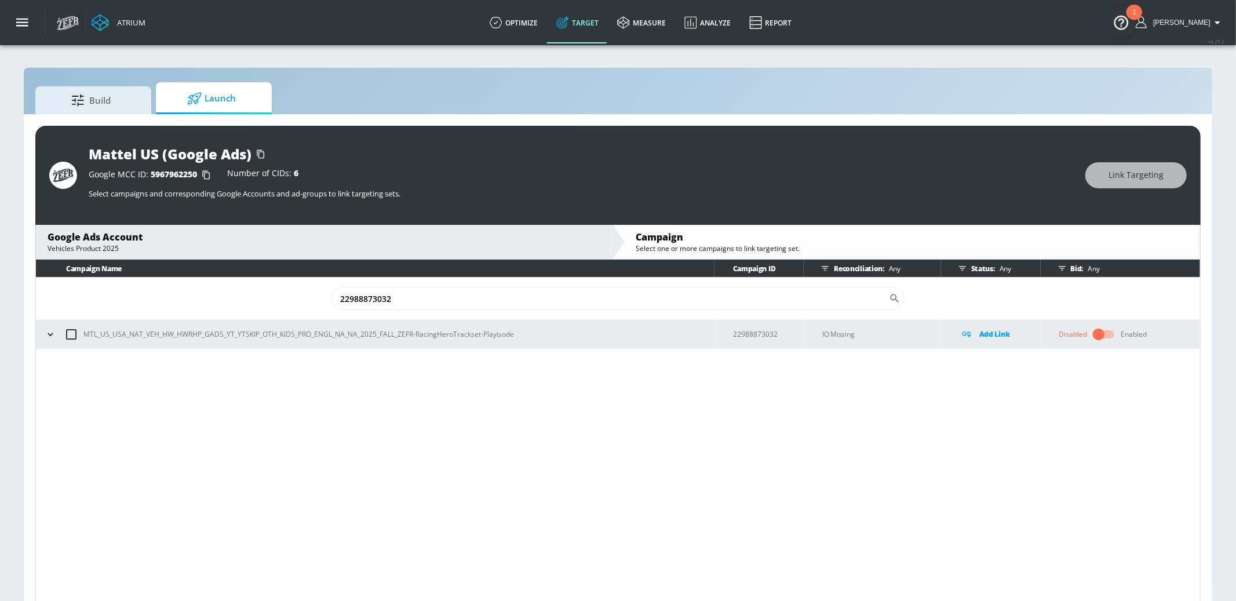
scroll to position [1, 0]
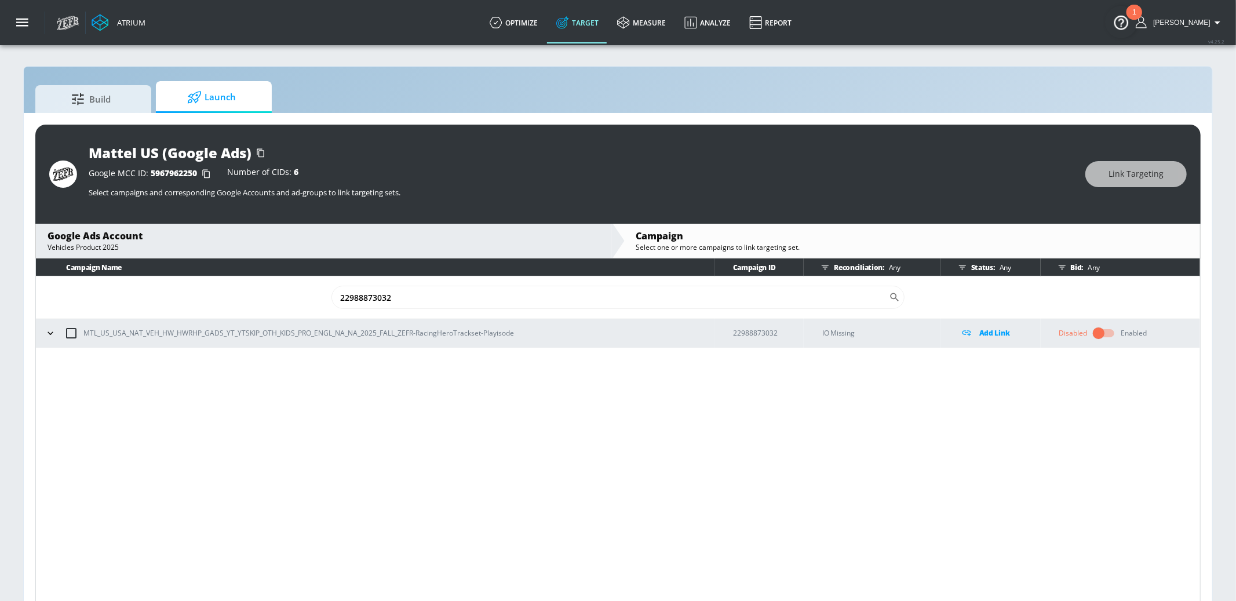
type input "22988873032"
click at [77, 332] on input "checkbox" at bounding box center [71, 333] width 24 height 24
checkbox input "true"
click at [1133, 168] on button "Link Targeting" at bounding box center [1135, 174] width 101 height 26
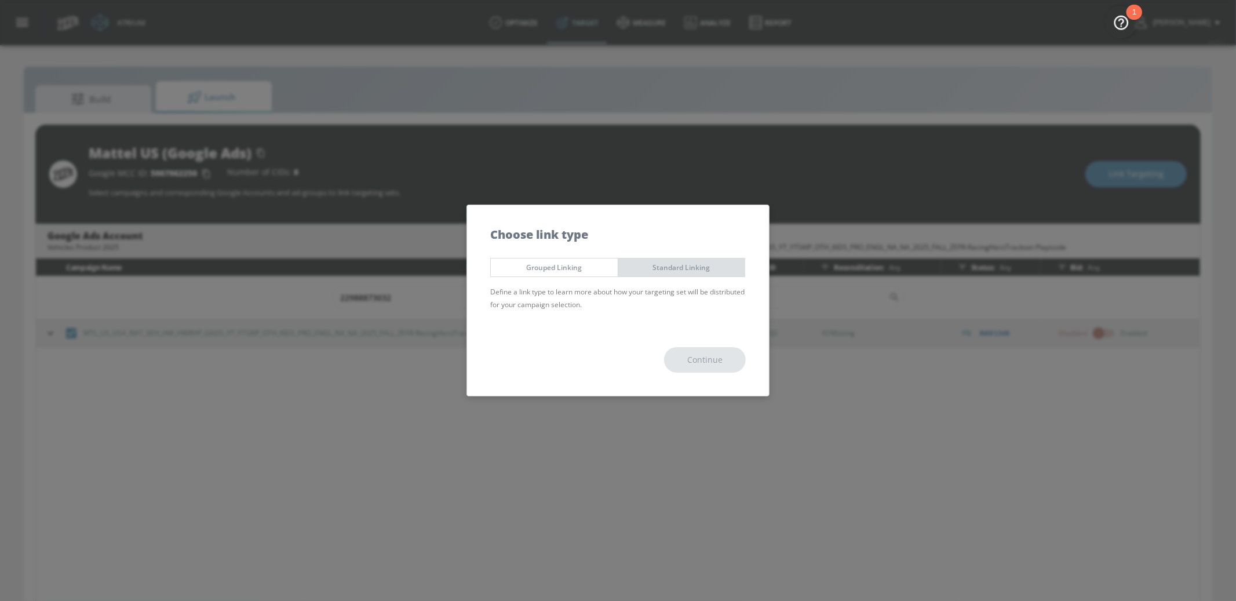
drag, startPoint x: 698, startPoint y: 268, endPoint x: 710, endPoint y: 308, distance: 41.8
click at [699, 269] on span "Standard Linking" at bounding box center [681, 267] width 109 height 12
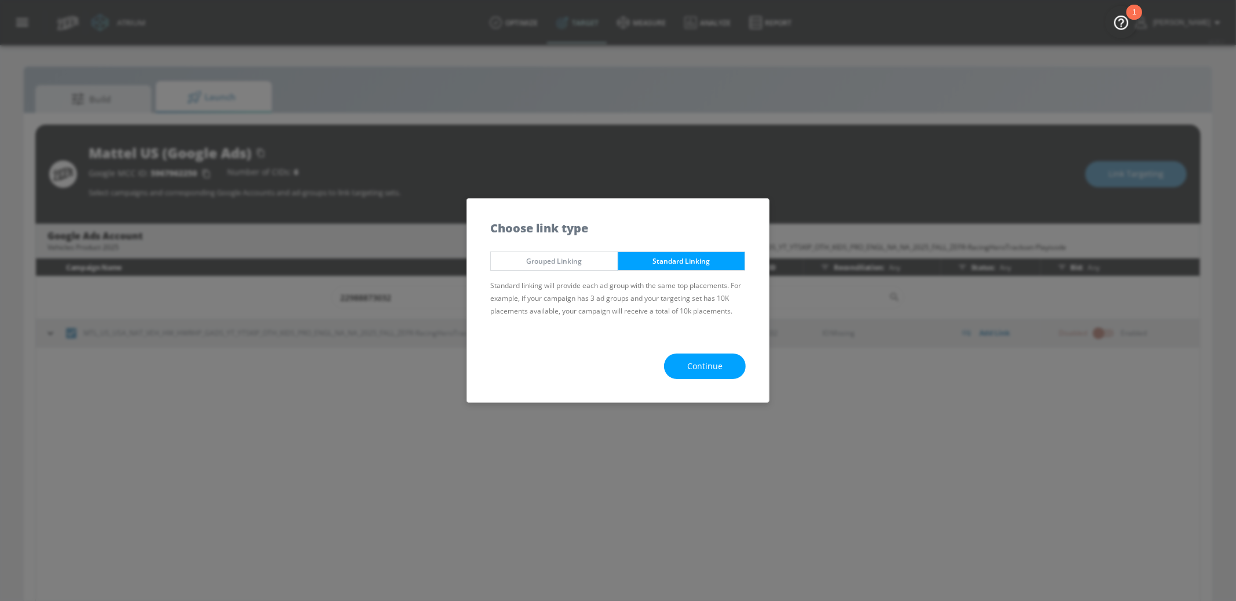
click at [722, 372] on span "Continue" at bounding box center [704, 366] width 35 height 14
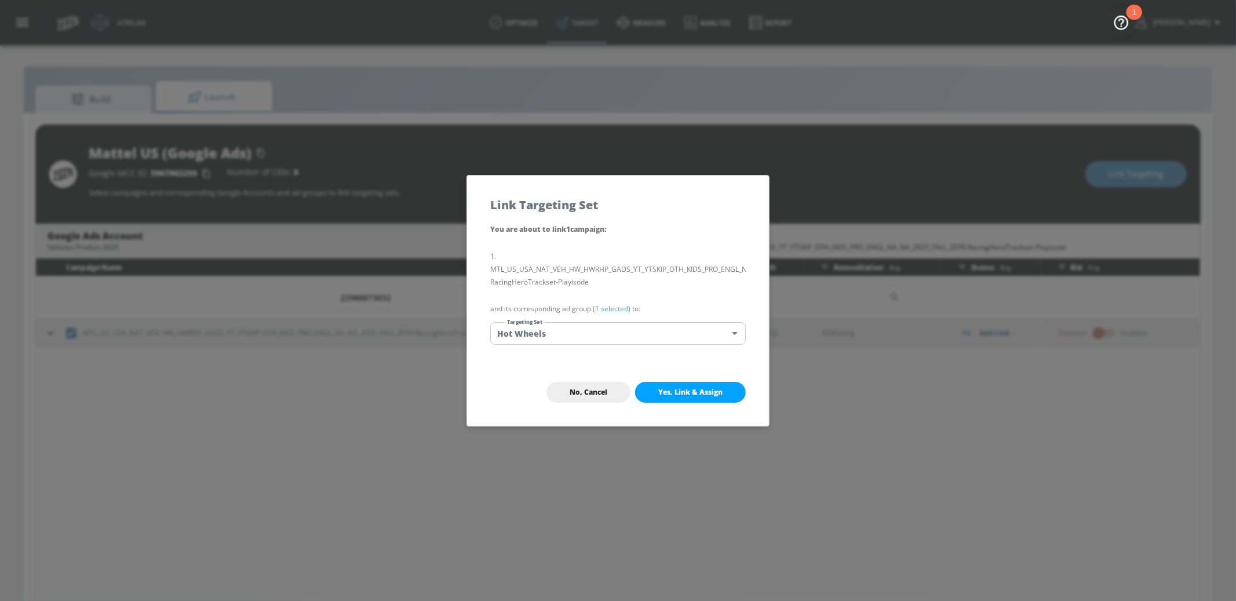
click at [699, 382] on button "Yes, Link & Assign" at bounding box center [690, 392] width 111 height 21
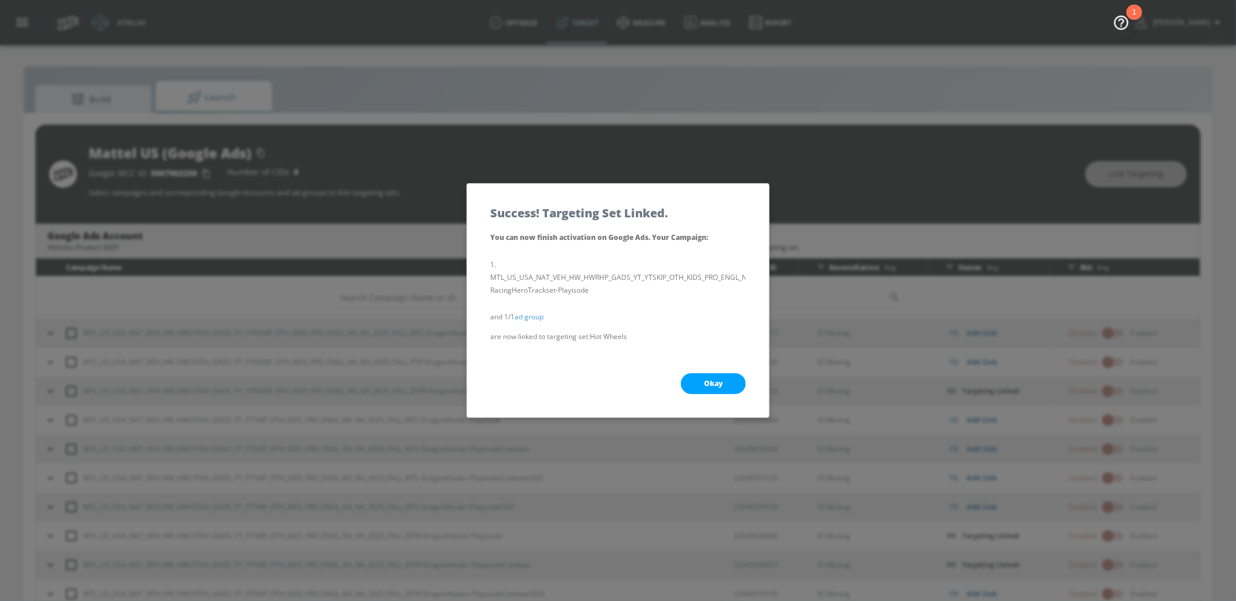
drag, startPoint x: 699, startPoint y: 382, endPoint x: 693, endPoint y: 388, distance: 8.6
click at [693, 388] on button "Okay" at bounding box center [713, 383] width 65 height 21
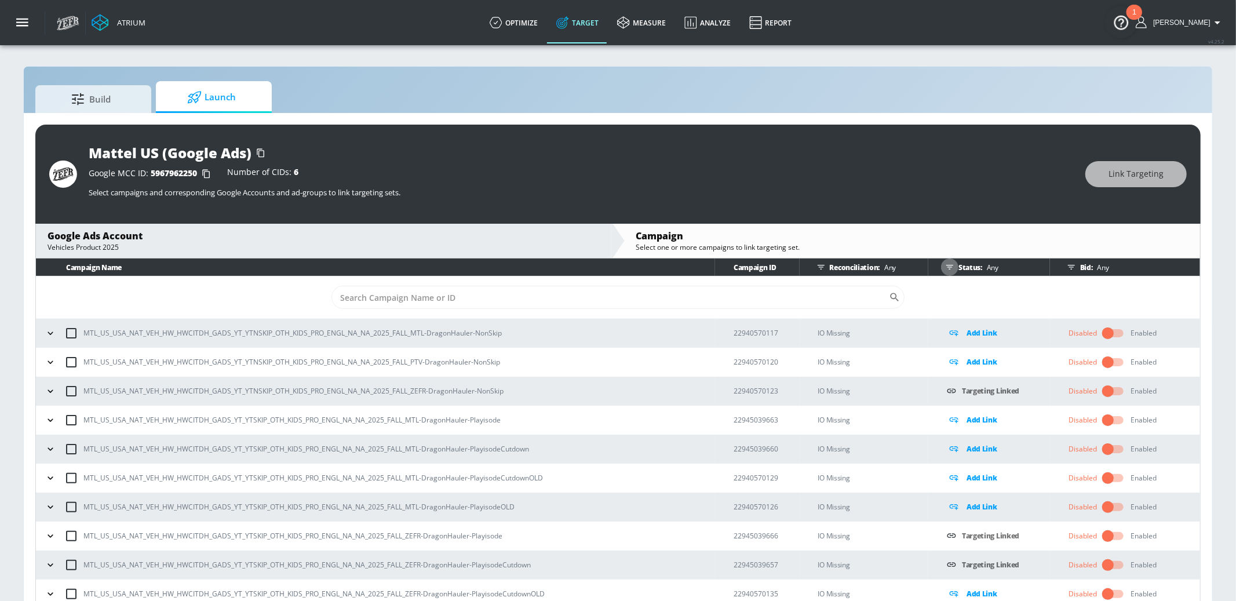
click at [948, 266] on icon "button" at bounding box center [949, 266] width 9 height 9
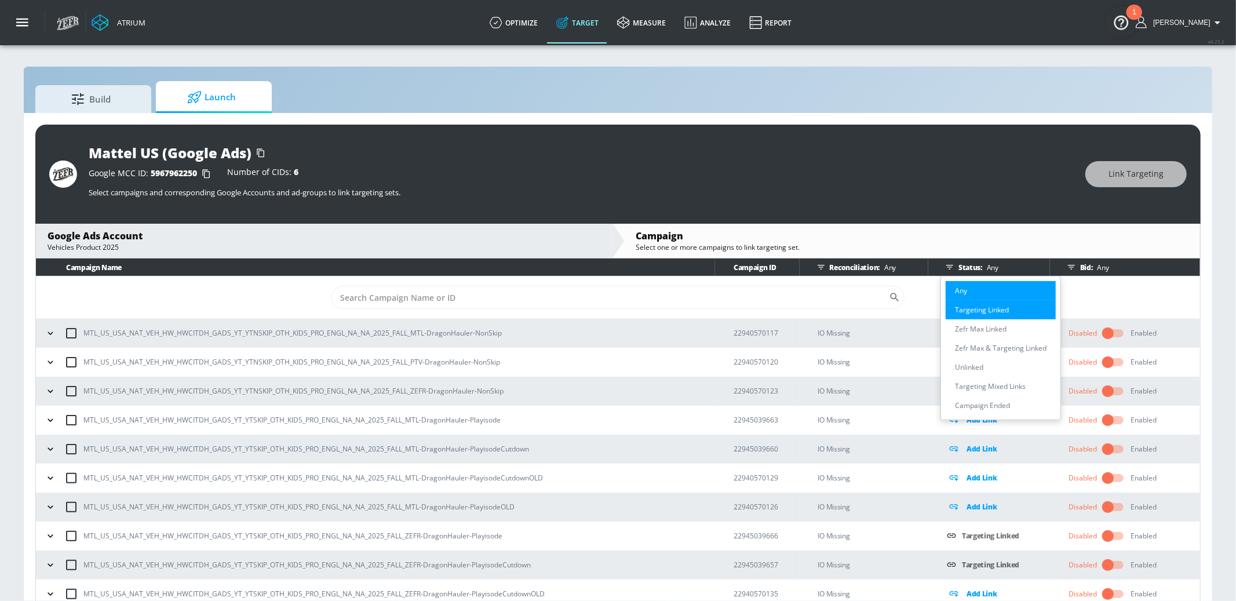
click at [975, 308] on p "Targeting Linked" at bounding box center [982, 310] width 54 height 12
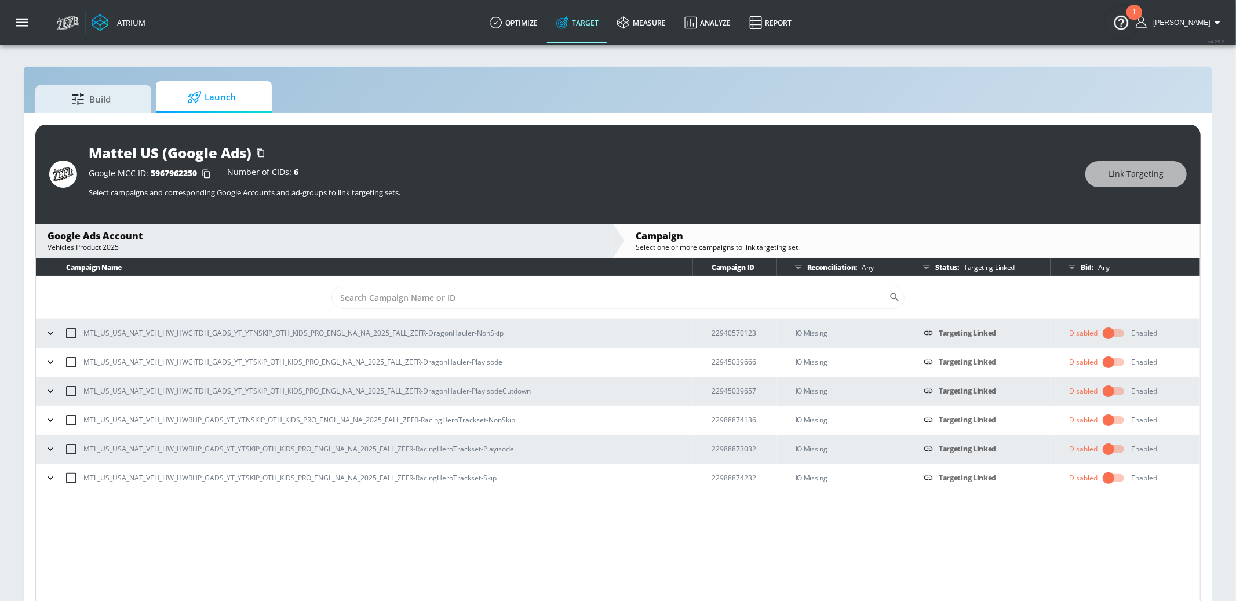
click at [52, 335] on icon "button" at bounding box center [51, 333] width 12 height 12
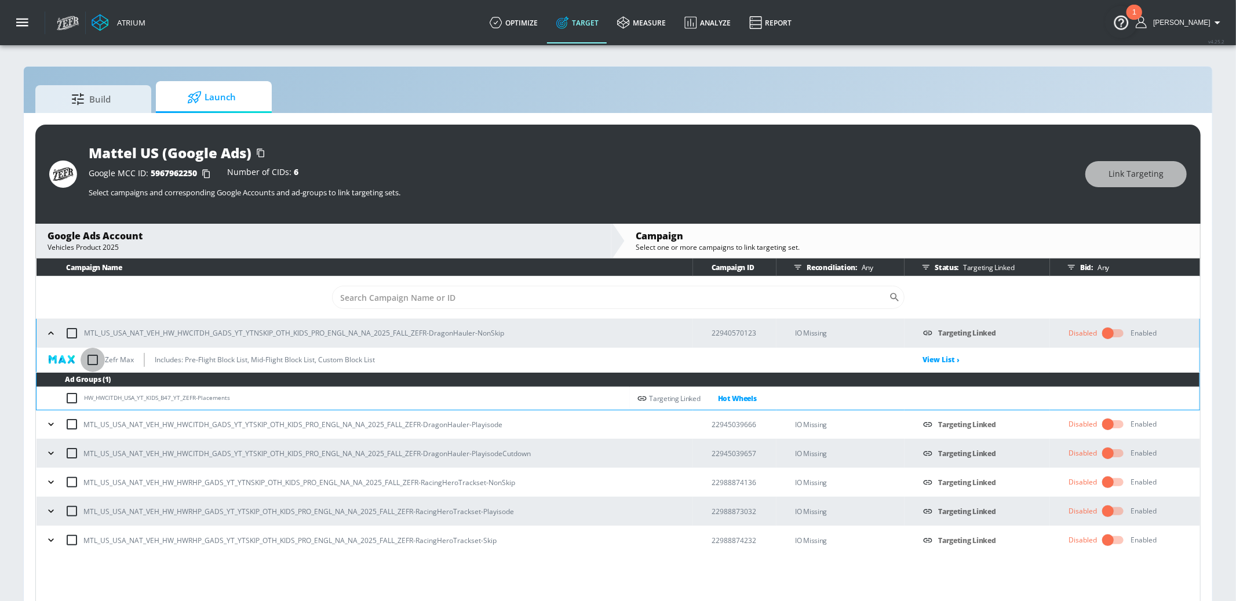
click at [96, 360] on input "checkbox" at bounding box center [93, 360] width 24 height 24
checkbox input "true"
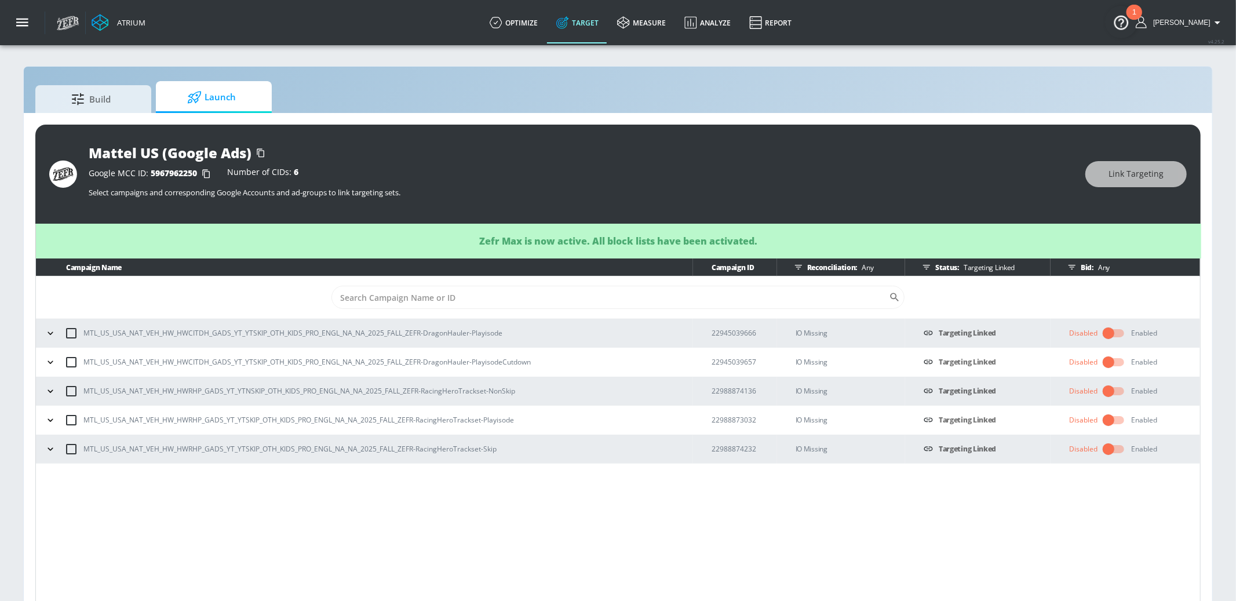
drag, startPoint x: 50, startPoint y: 334, endPoint x: 57, endPoint y: 338, distance: 8.8
click at [51, 334] on icon "button" at bounding box center [51, 333] width 12 height 12
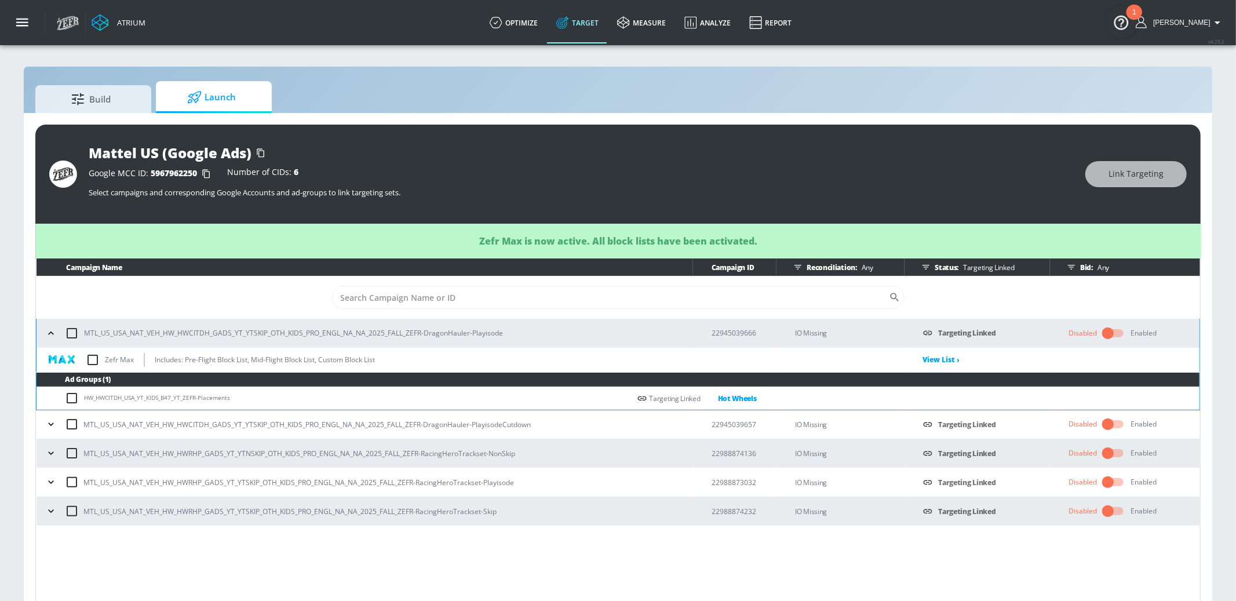
drag, startPoint x: 91, startPoint y: 360, endPoint x: 86, endPoint y: 367, distance: 8.7
click at [91, 360] on input "checkbox" at bounding box center [93, 360] width 24 height 24
checkbox input "true"
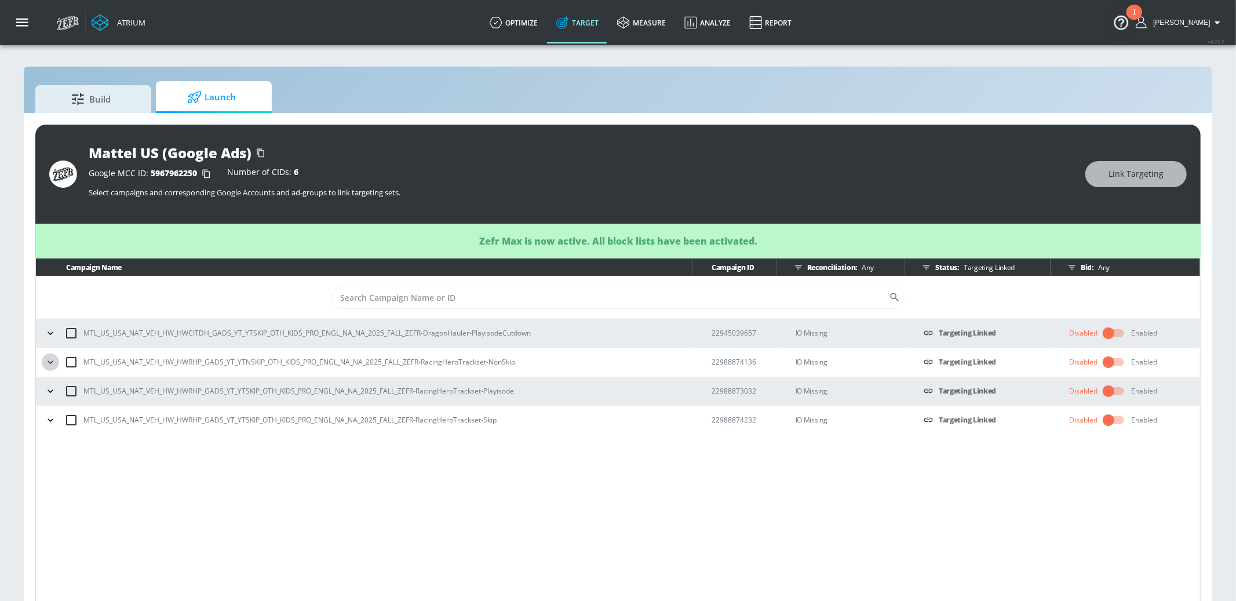
drag, startPoint x: 52, startPoint y: 364, endPoint x: 68, endPoint y: 374, distance: 19.3
click at [52, 364] on icon "button" at bounding box center [51, 362] width 12 height 12
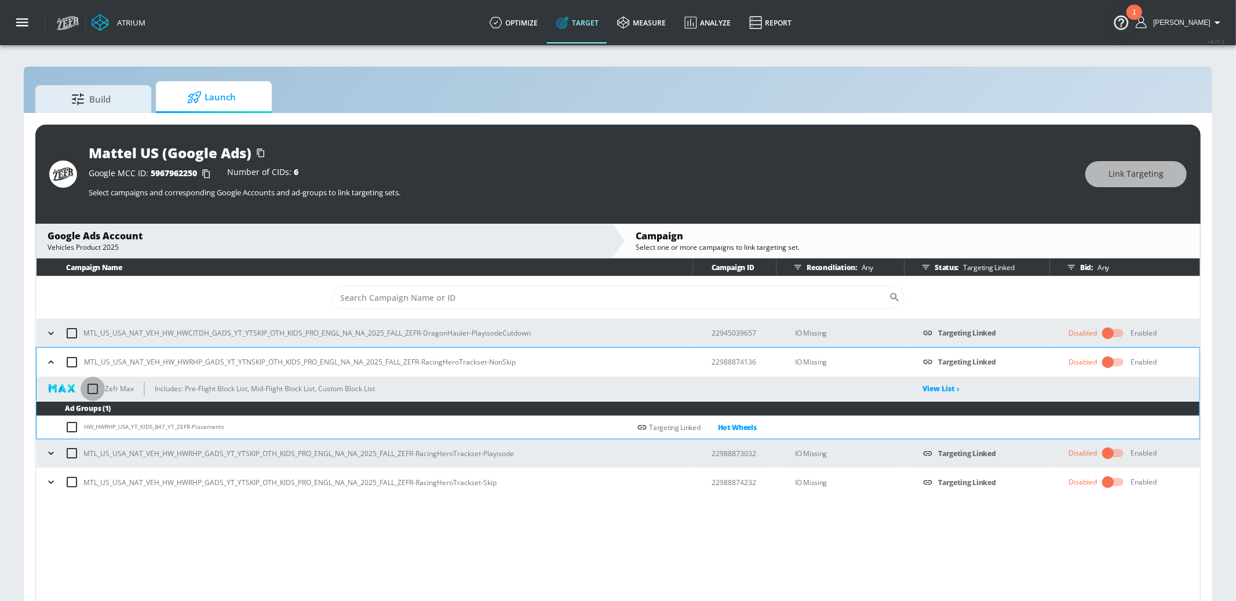
click at [92, 388] on input "checkbox" at bounding box center [93, 389] width 24 height 24
checkbox input "true"
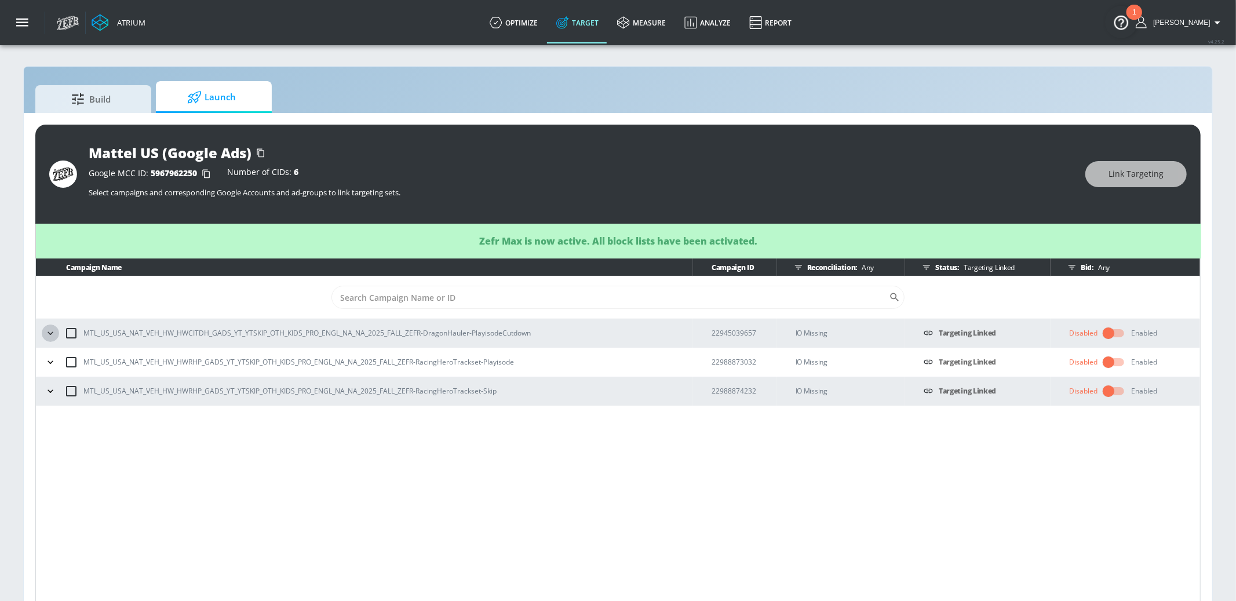
drag, startPoint x: 52, startPoint y: 334, endPoint x: 61, endPoint y: 344, distance: 13.5
click at [52, 335] on icon "button" at bounding box center [51, 333] width 12 height 12
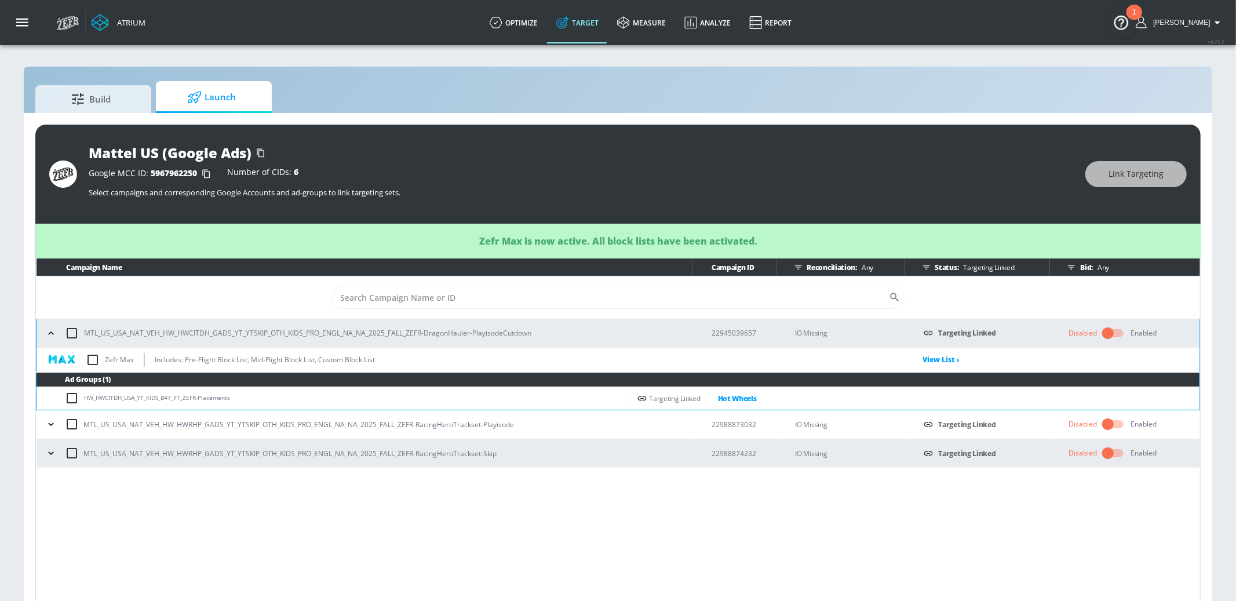
click at [93, 362] on input "checkbox" at bounding box center [93, 360] width 24 height 24
checkbox input "true"
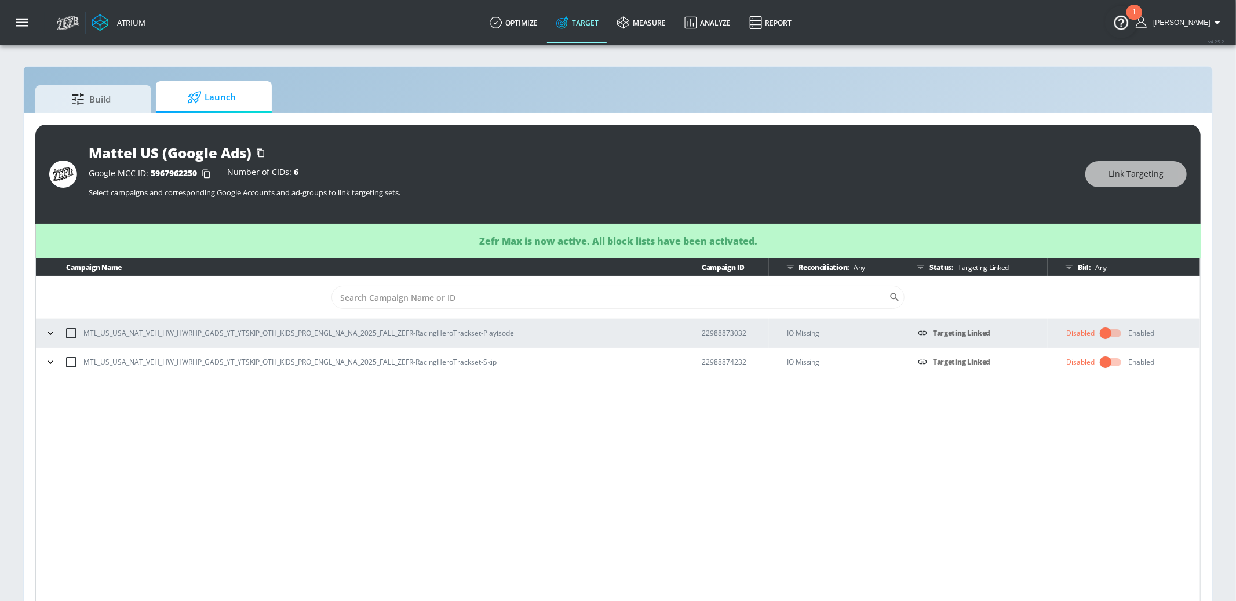
drag, startPoint x: 49, startPoint y: 331, endPoint x: 65, endPoint y: 344, distance: 20.2
click at [50, 332] on icon "button" at bounding box center [51, 333] width 12 height 12
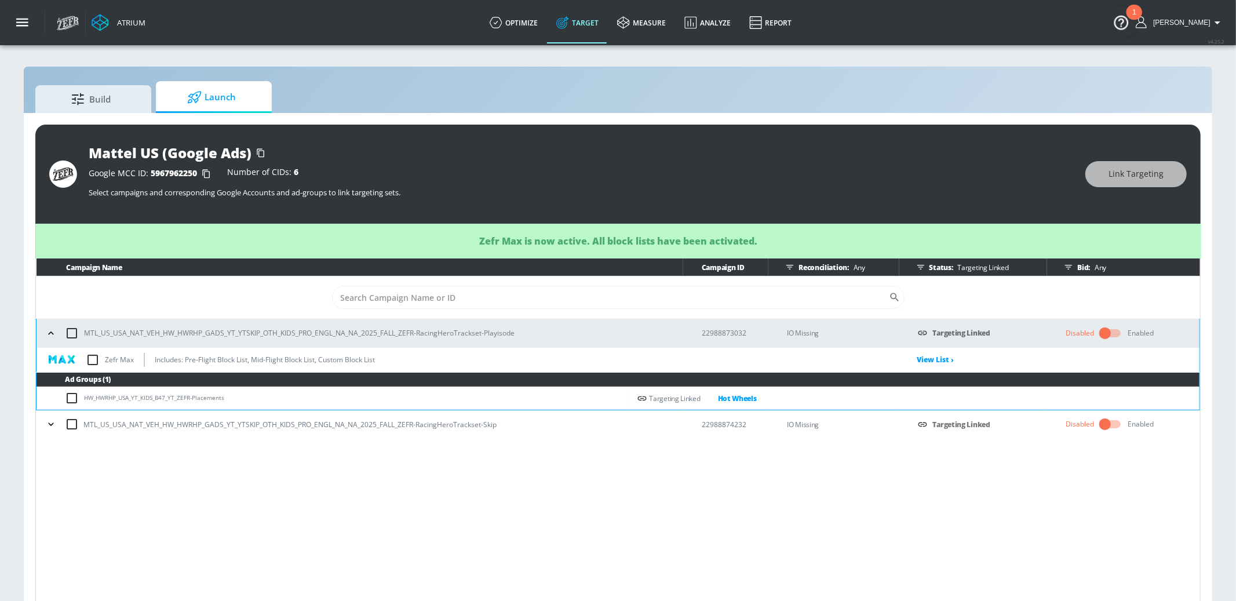
click at [90, 363] on input "checkbox" at bounding box center [93, 360] width 24 height 24
checkbox input "true"
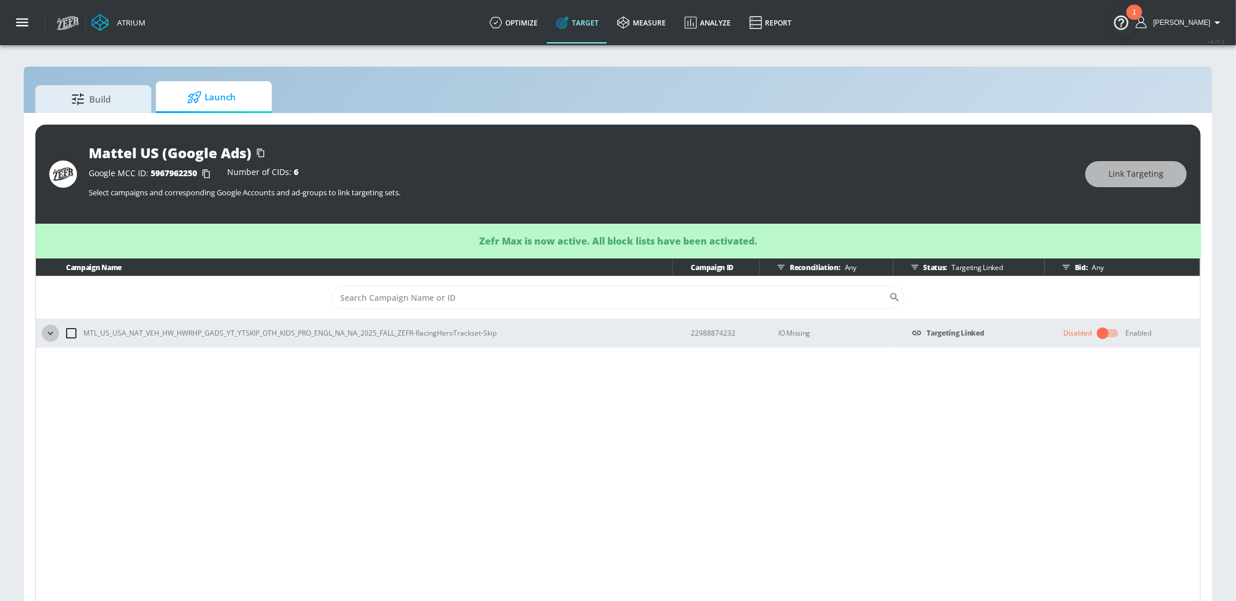
drag, startPoint x: 49, startPoint y: 335, endPoint x: 59, endPoint y: 345, distance: 14.3
click at [49, 335] on icon "button" at bounding box center [51, 333] width 12 height 12
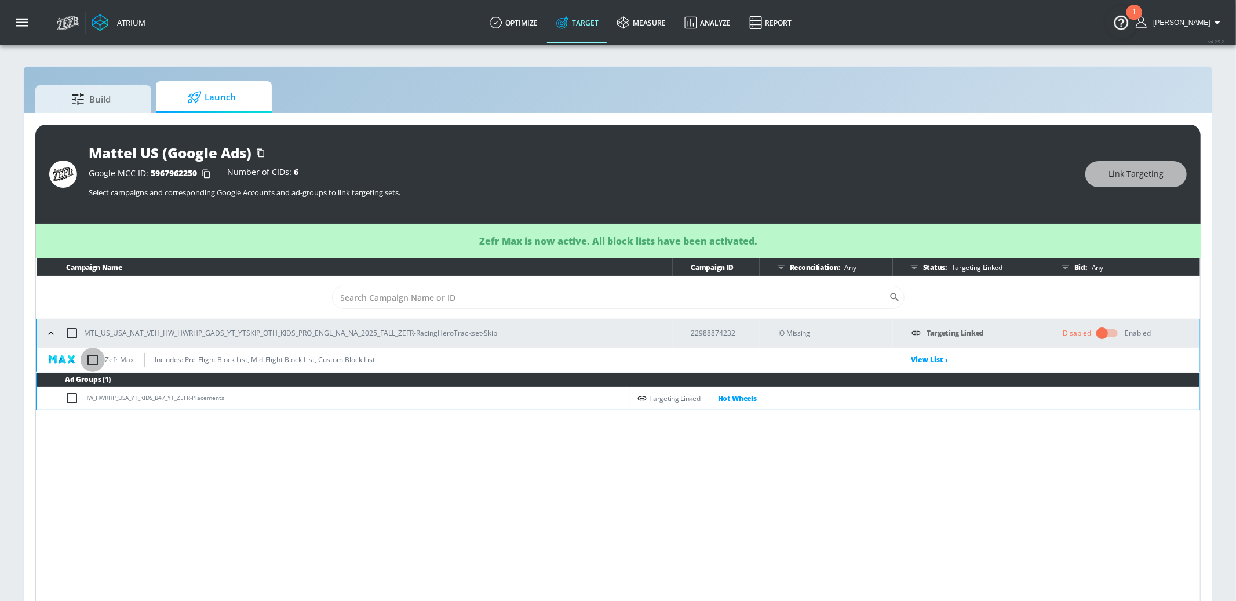
click at [90, 365] on input "checkbox" at bounding box center [93, 360] width 24 height 24
checkbox input "true"
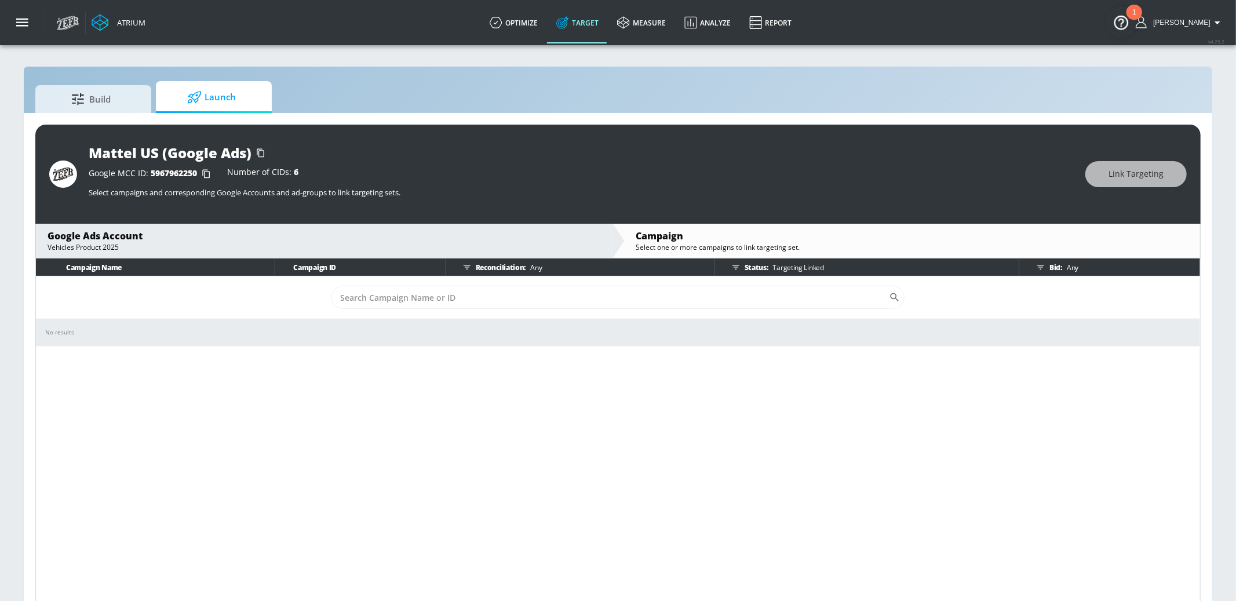
click at [186, 85] on span "Launch" at bounding box center [211, 97] width 88 height 28
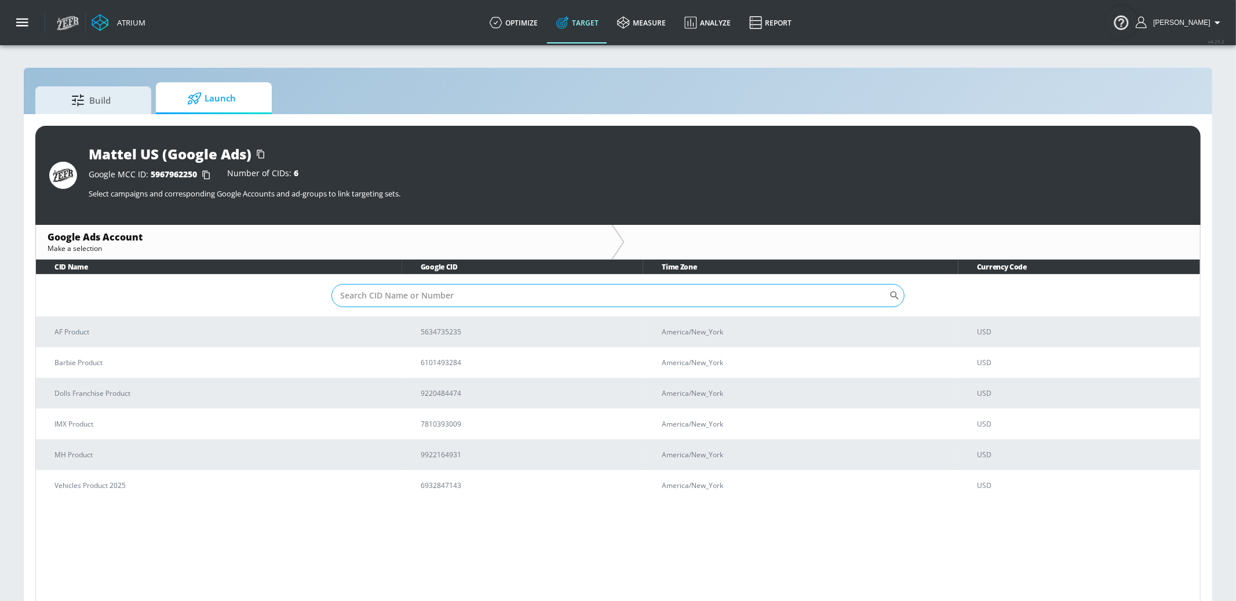
click at [363, 295] on input "Sort By" at bounding box center [609, 295] width 557 height 23
paste input "922-048-4474"
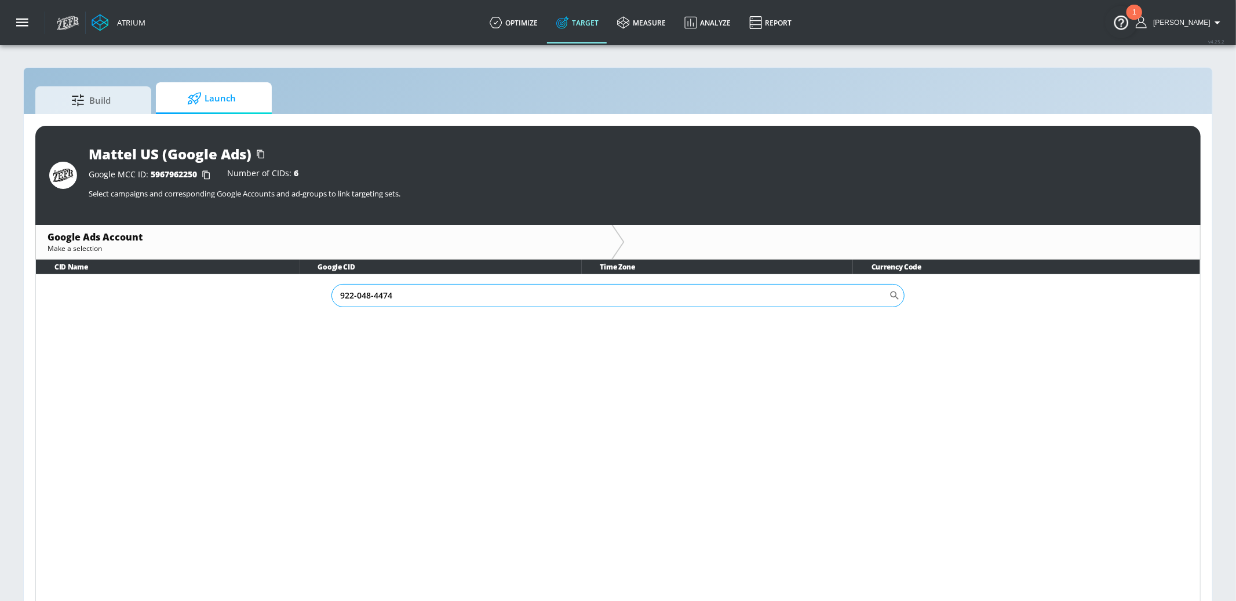
drag, startPoint x: 353, startPoint y: 295, endPoint x: 478, endPoint y: 291, distance: 124.6
click at [478, 291] on input "922-048-4474" at bounding box center [609, 295] width 557 height 23
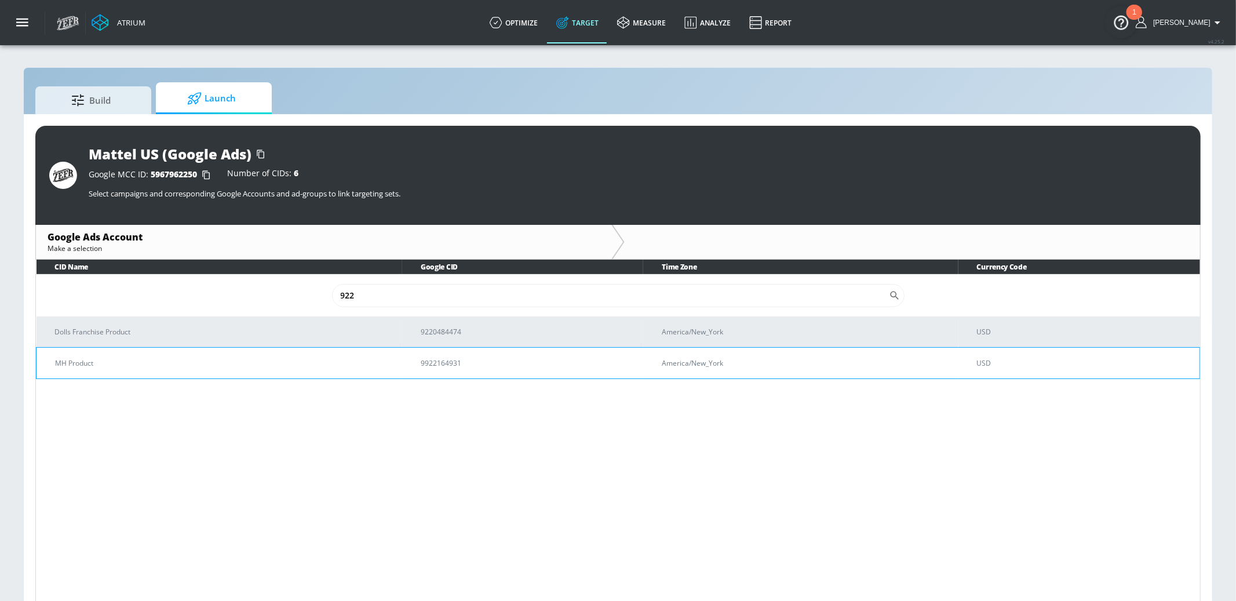
paste input "922-048-4474"
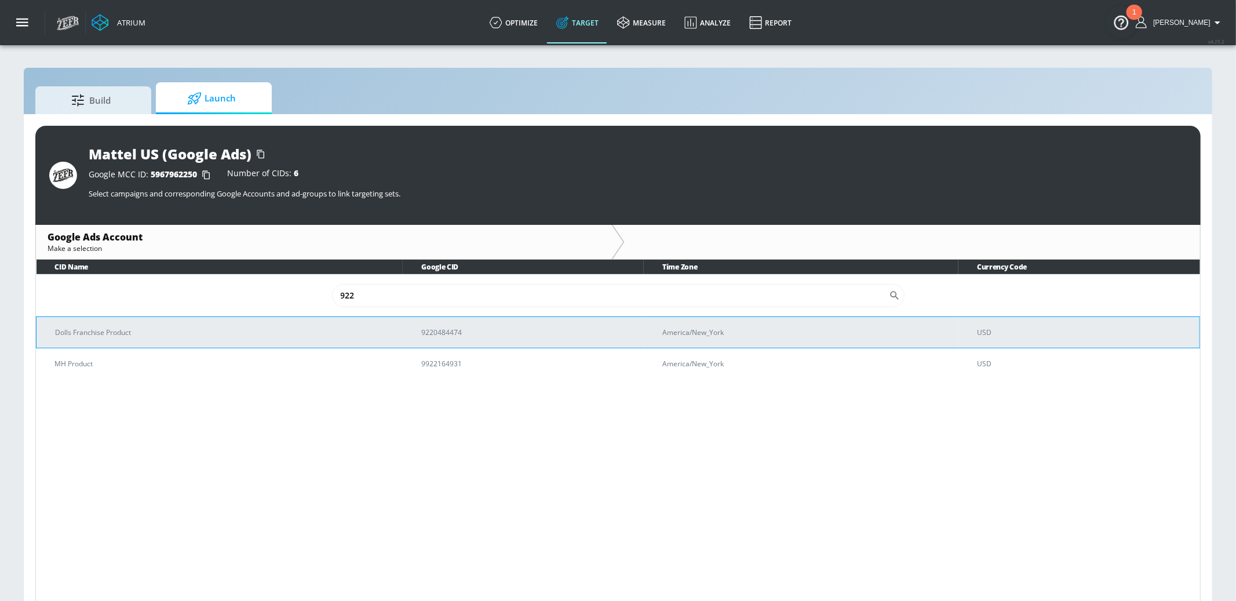
type input "922"
click at [271, 339] on td "Dolls Franchise Product" at bounding box center [219, 331] width 367 height 31
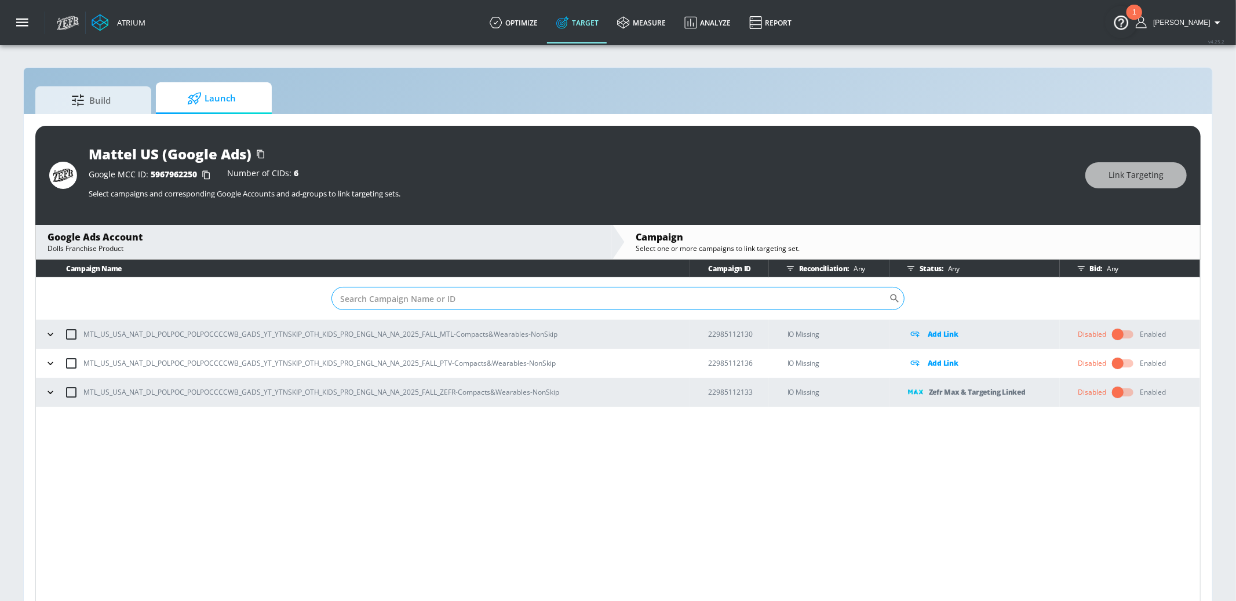
click at [547, 305] on input "Sort By" at bounding box center [609, 298] width 557 height 23
paste input "22985112133"
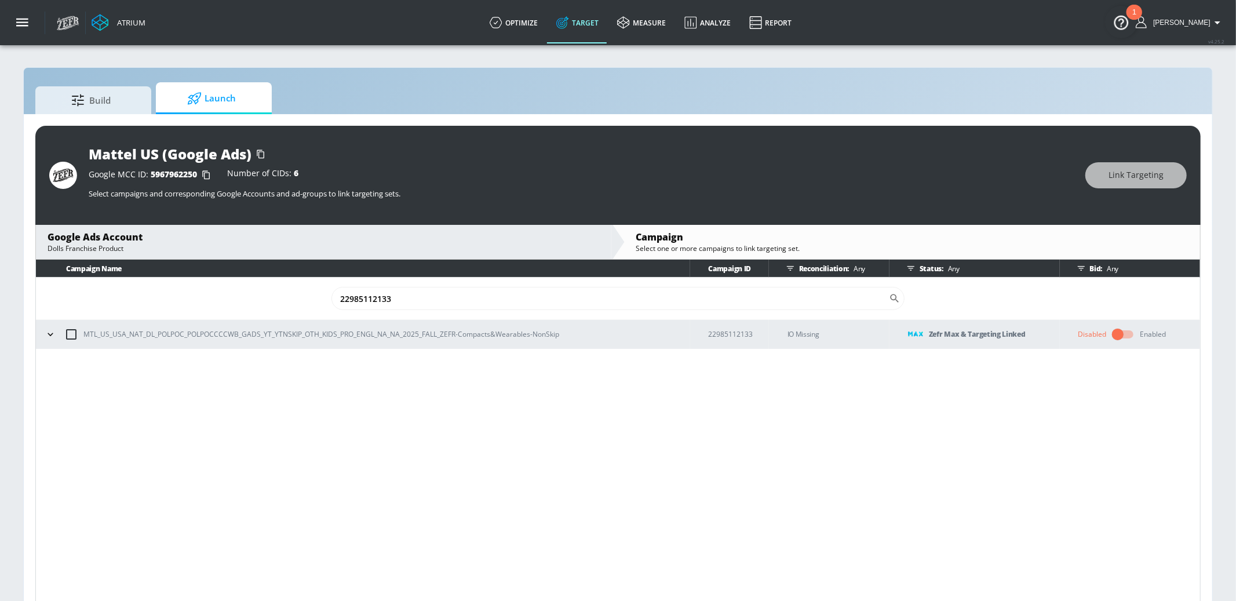
type input "22985112133"
